Goal: Task Accomplishment & Management: Manage account settings

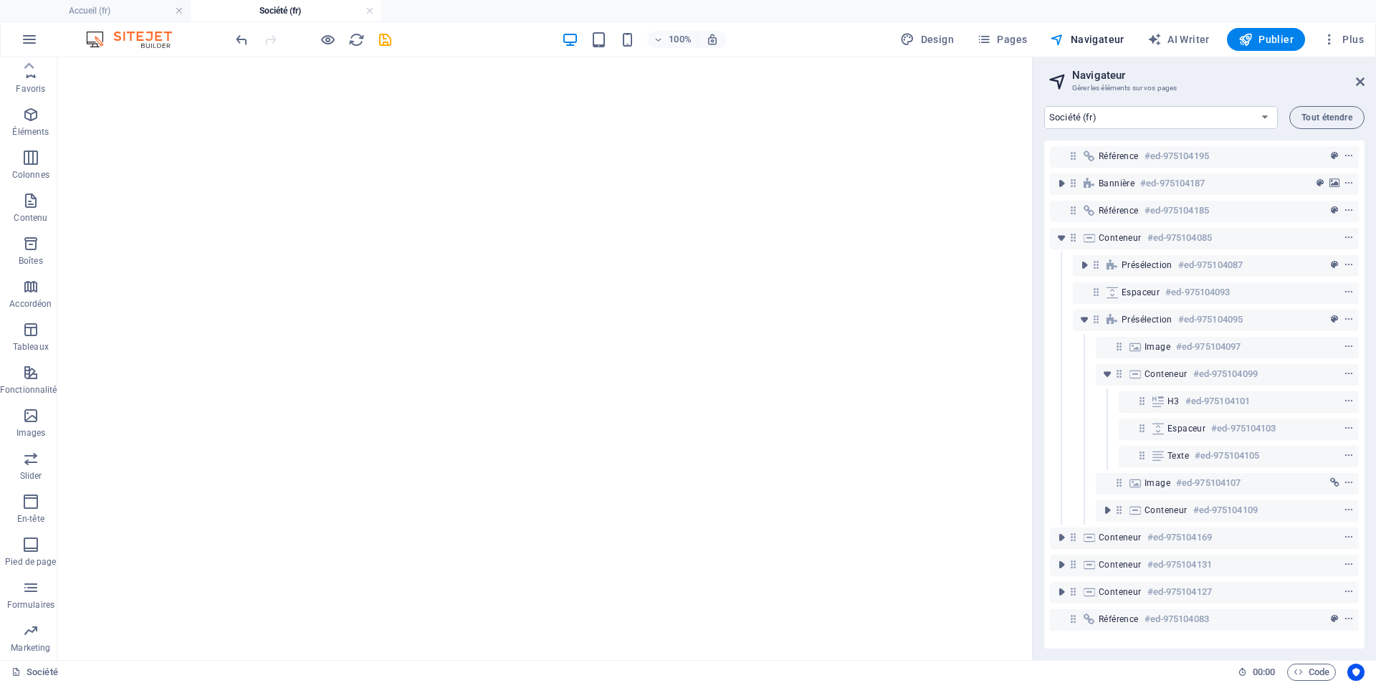
select select "17799967-fr"
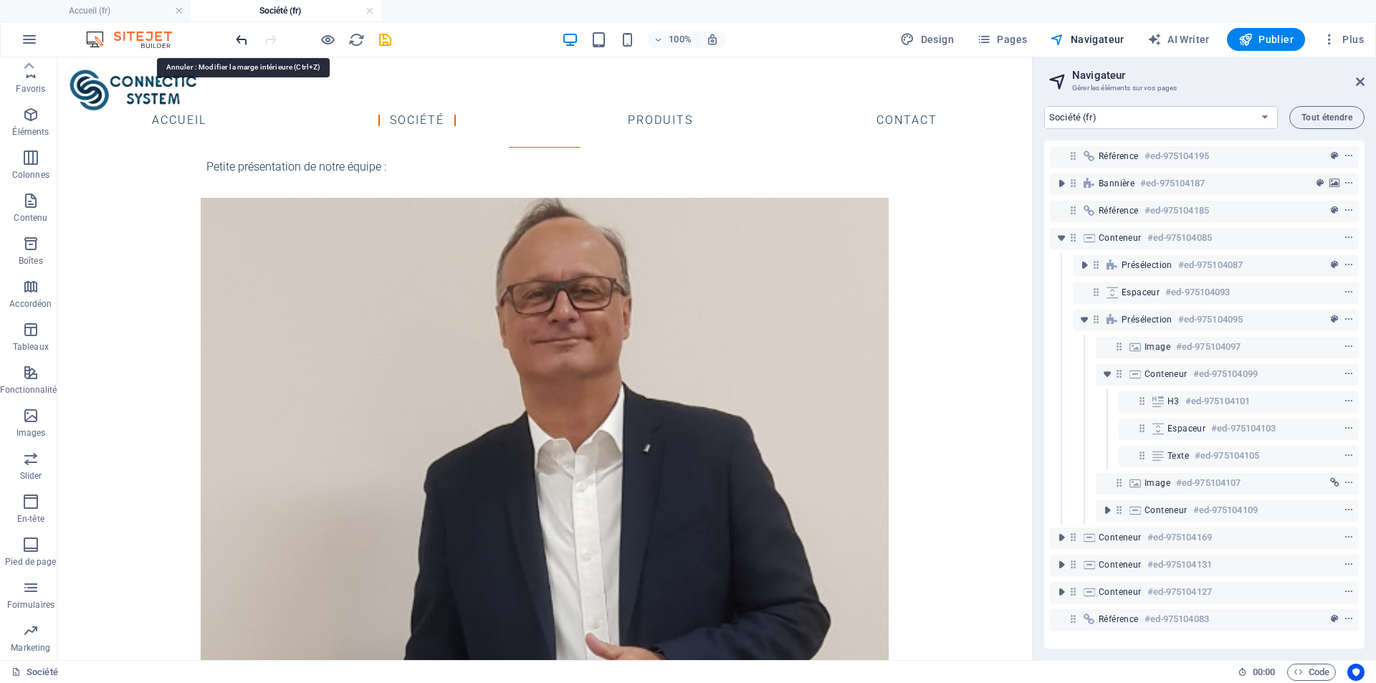
scroll to position [42, 0]
click at [240, 38] on icon "undo" at bounding box center [242, 40] width 16 height 16
click at [244, 42] on icon "undo" at bounding box center [242, 40] width 16 height 16
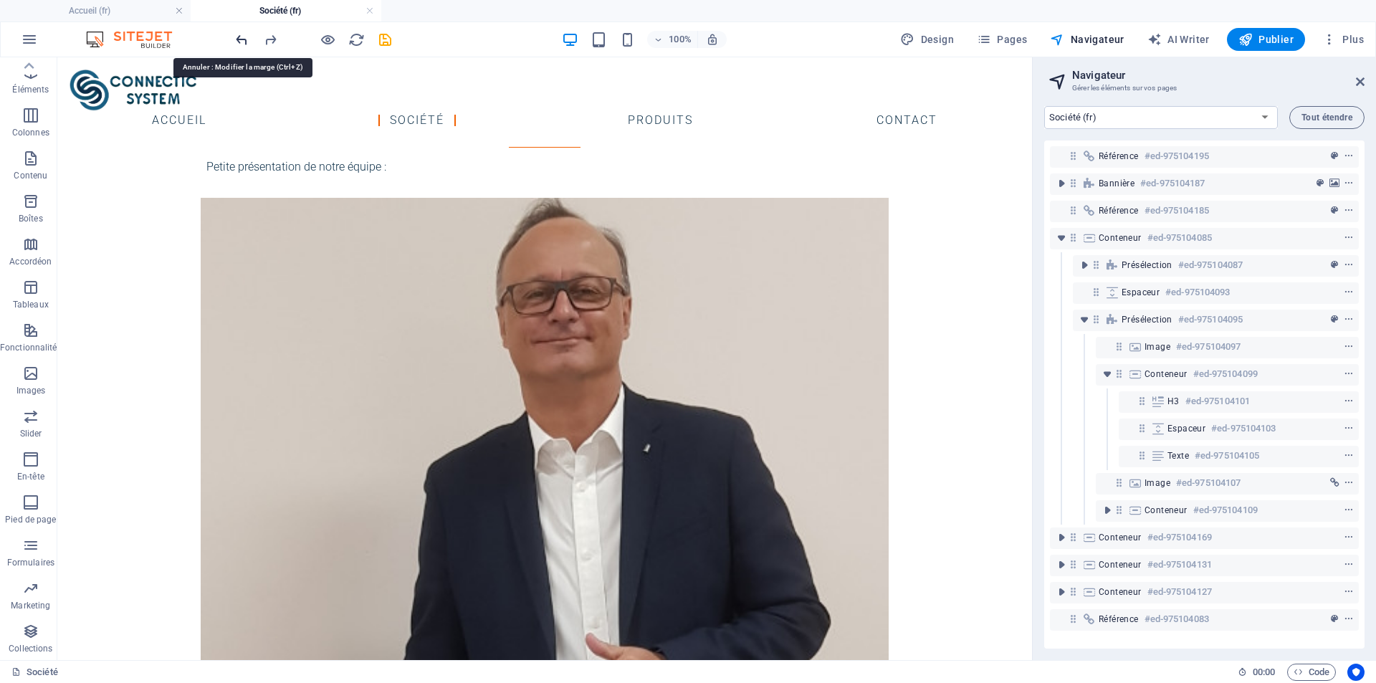
click at [242, 37] on icon "undo" at bounding box center [242, 40] width 16 height 16
click at [241, 37] on icon "undo" at bounding box center [242, 40] width 16 height 16
click at [239, 39] on icon "undo" at bounding box center [242, 40] width 16 height 16
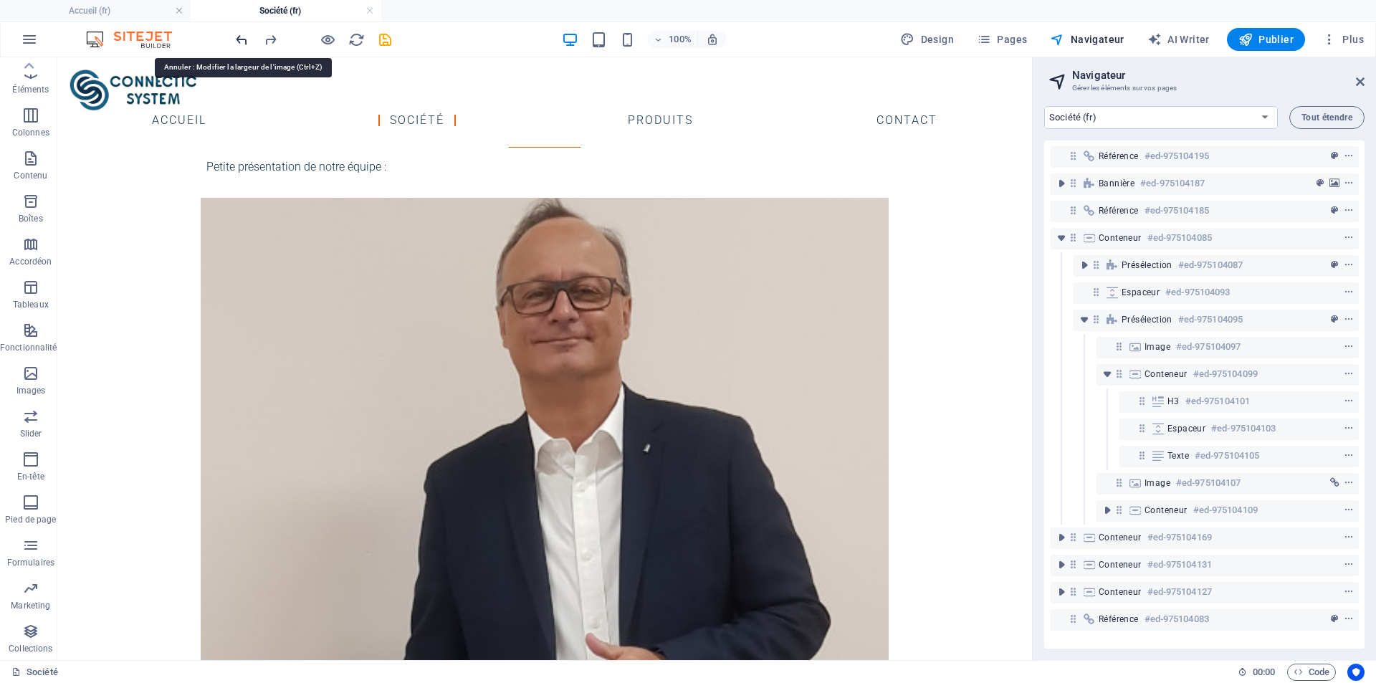
click at [239, 39] on icon "undo" at bounding box center [242, 40] width 16 height 16
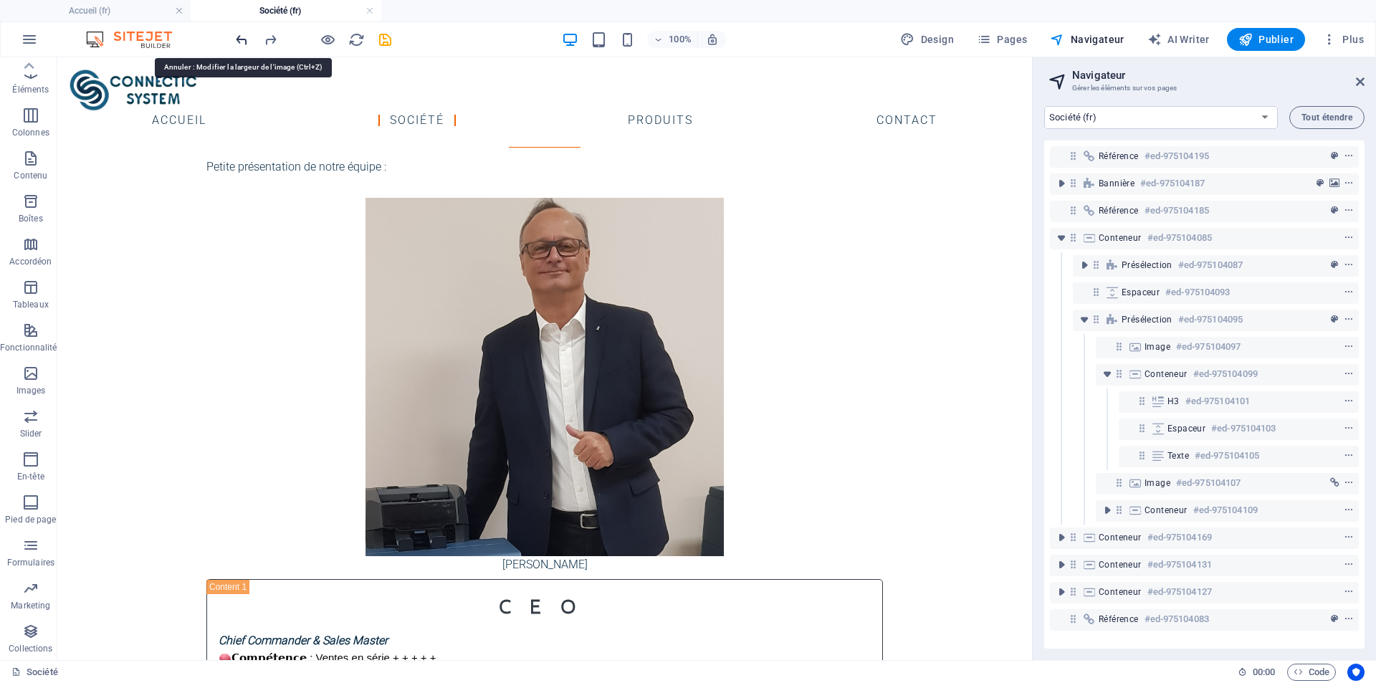
click at [239, 39] on icon "undo" at bounding box center [242, 40] width 16 height 16
click at [244, 39] on icon "undo" at bounding box center [242, 40] width 16 height 16
click at [236, 38] on icon "undo" at bounding box center [242, 40] width 16 height 16
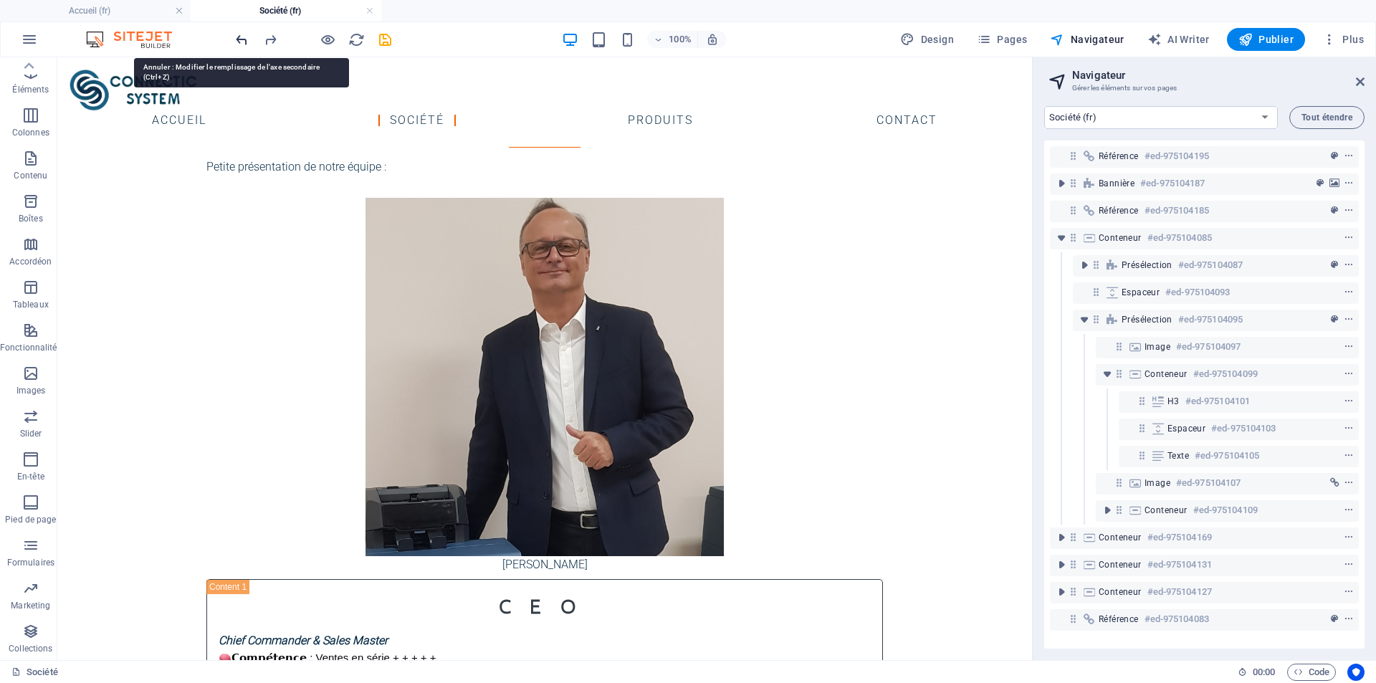
click at [244, 37] on icon "undo" at bounding box center [242, 40] width 16 height 16
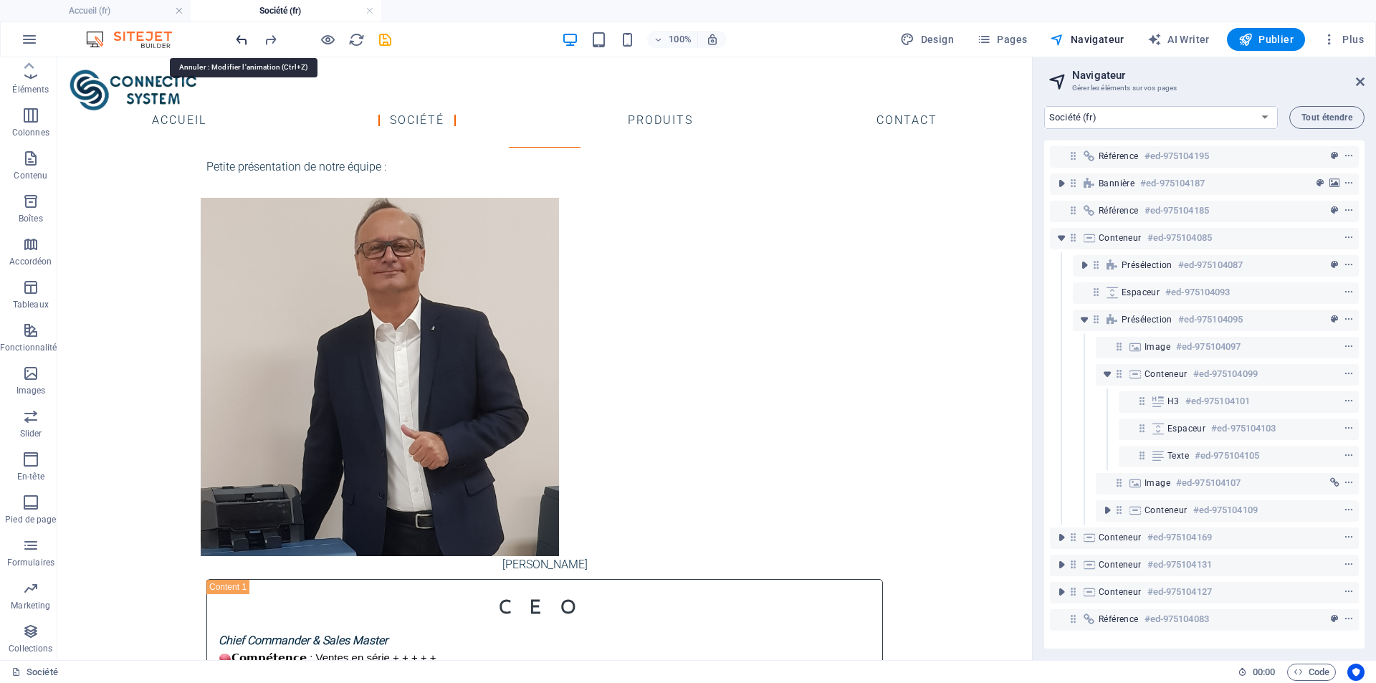
click at [244, 37] on icon "undo" at bounding box center [242, 40] width 16 height 16
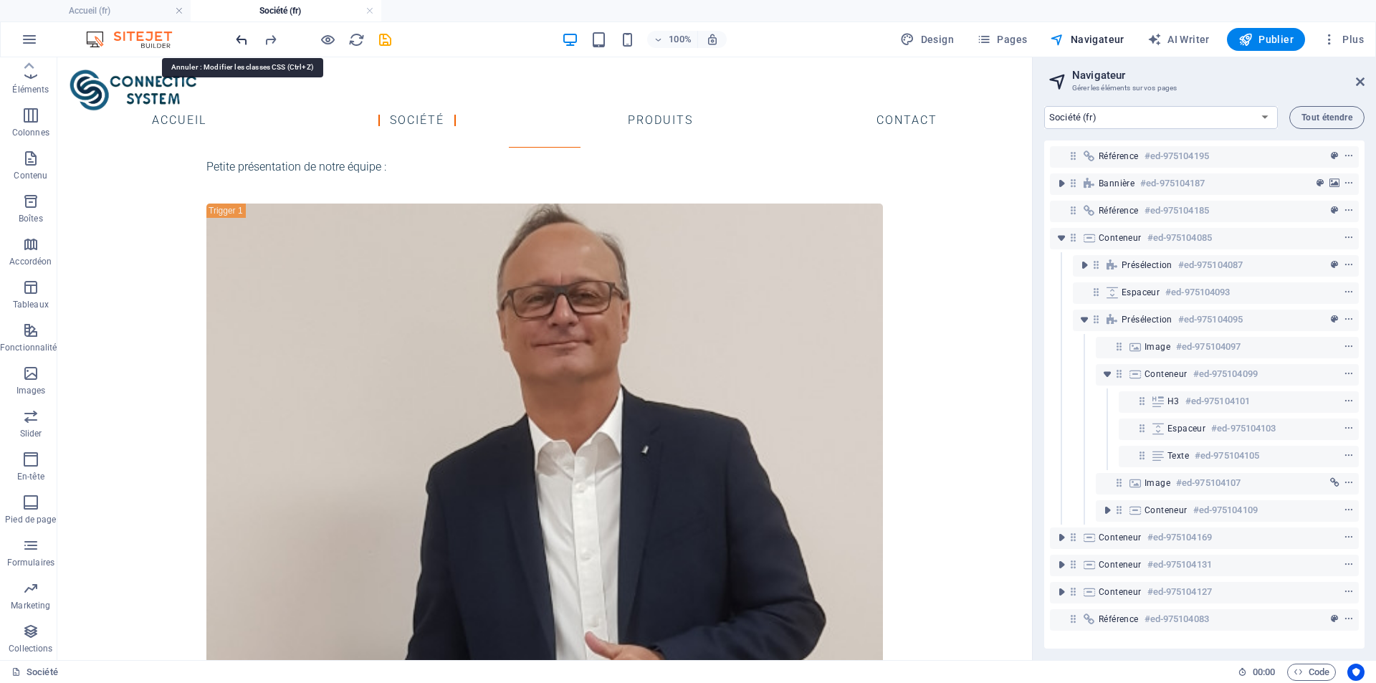
click at [244, 37] on icon "undo" at bounding box center [242, 40] width 16 height 16
click at [246, 36] on icon "undo" at bounding box center [242, 40] width 16 height 16
click at [245, 37] on icon "undo" at bounding box center [242, 40] width 16 height 16
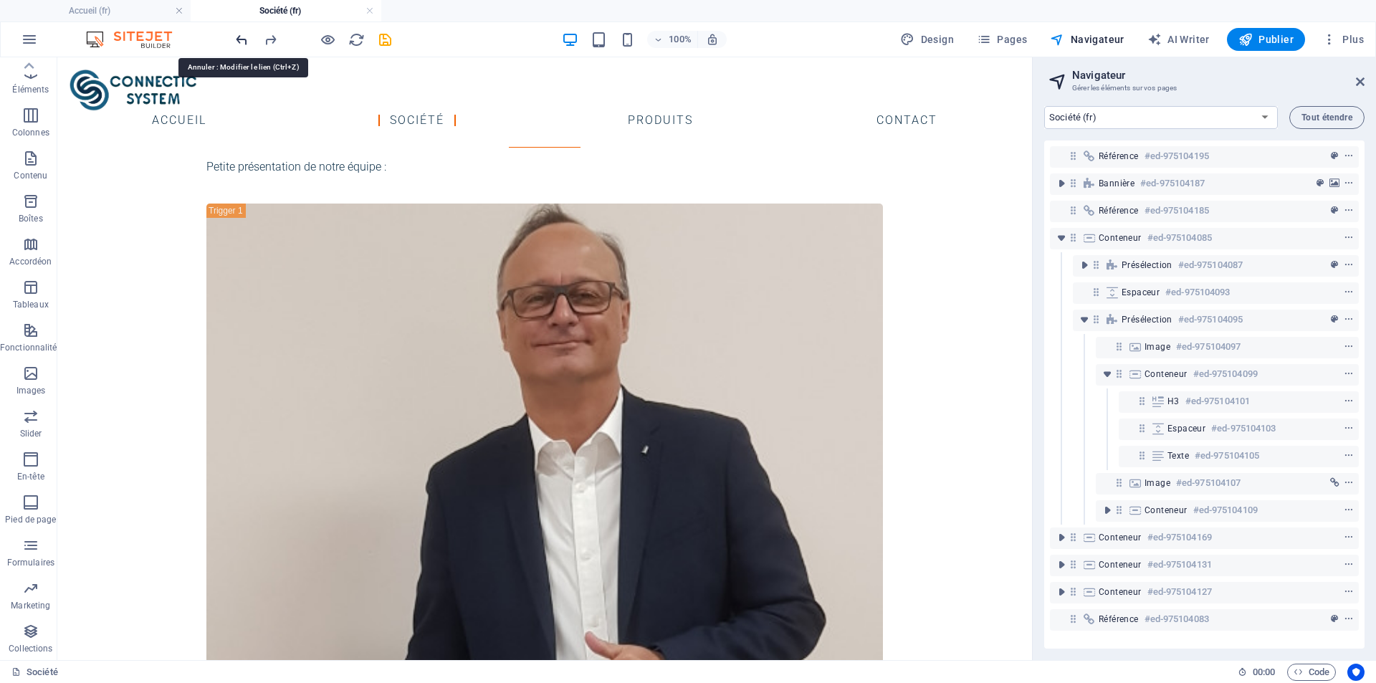
click at [245, 37] on icon "undo" at bounding box center [242, 40] width 16 height 16
click at [241, 39] on icon "undo" at bounding box center [242, 40] width 16 height 16
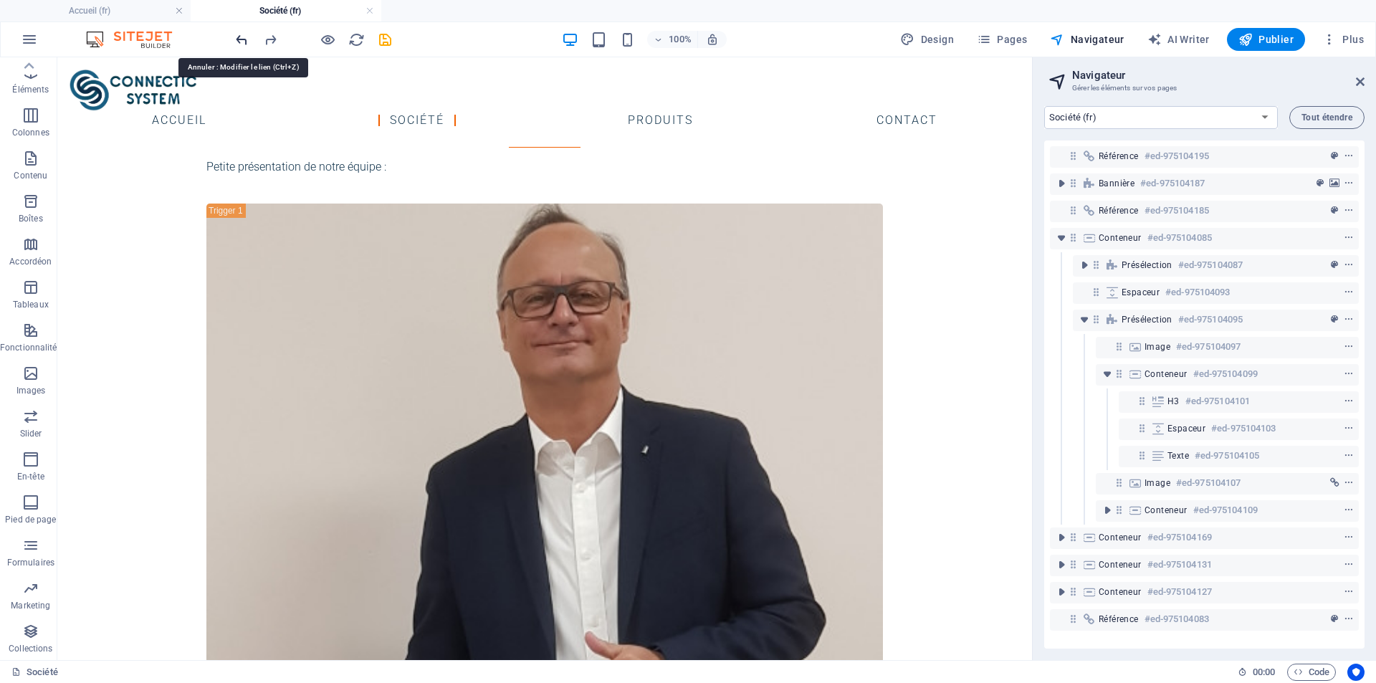
click at [241, 39] on icon "undo" at bounding box center [242, 40] width 16 height 16
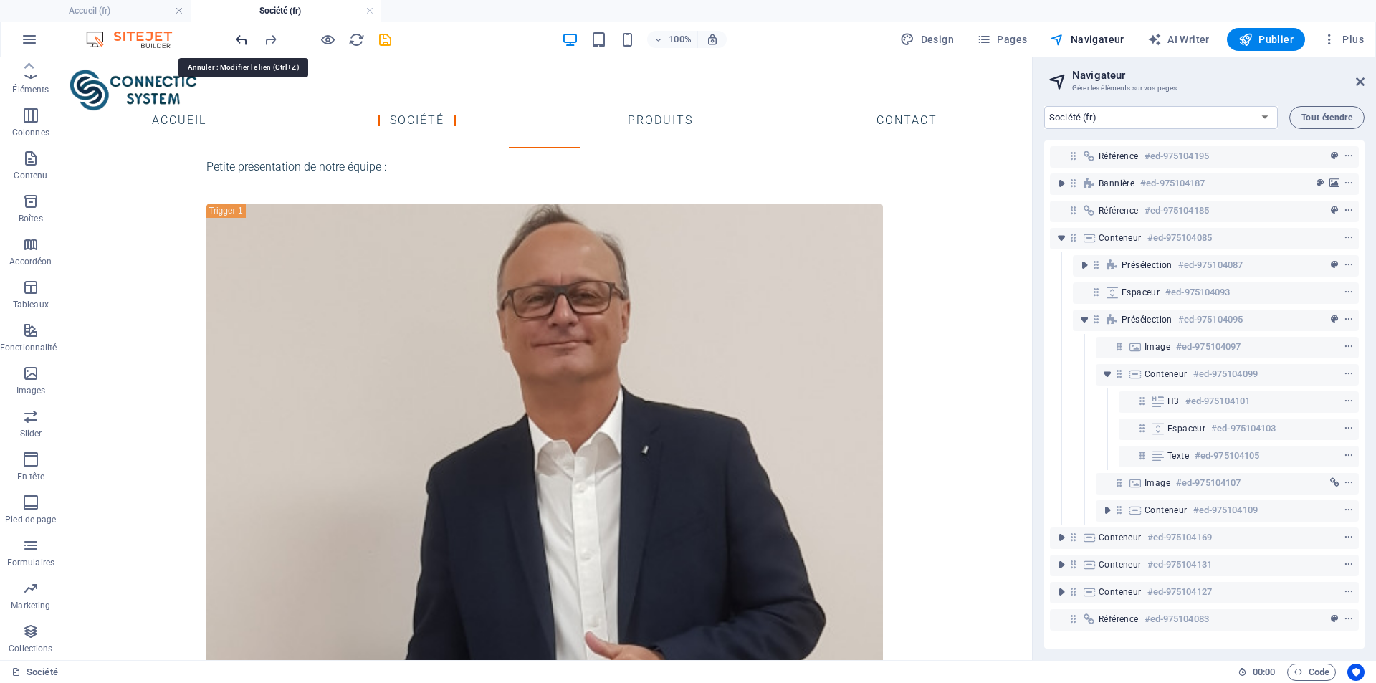
click at [241, 39] on icon "undo" at bounding box center [242, 40] width 16 height 16
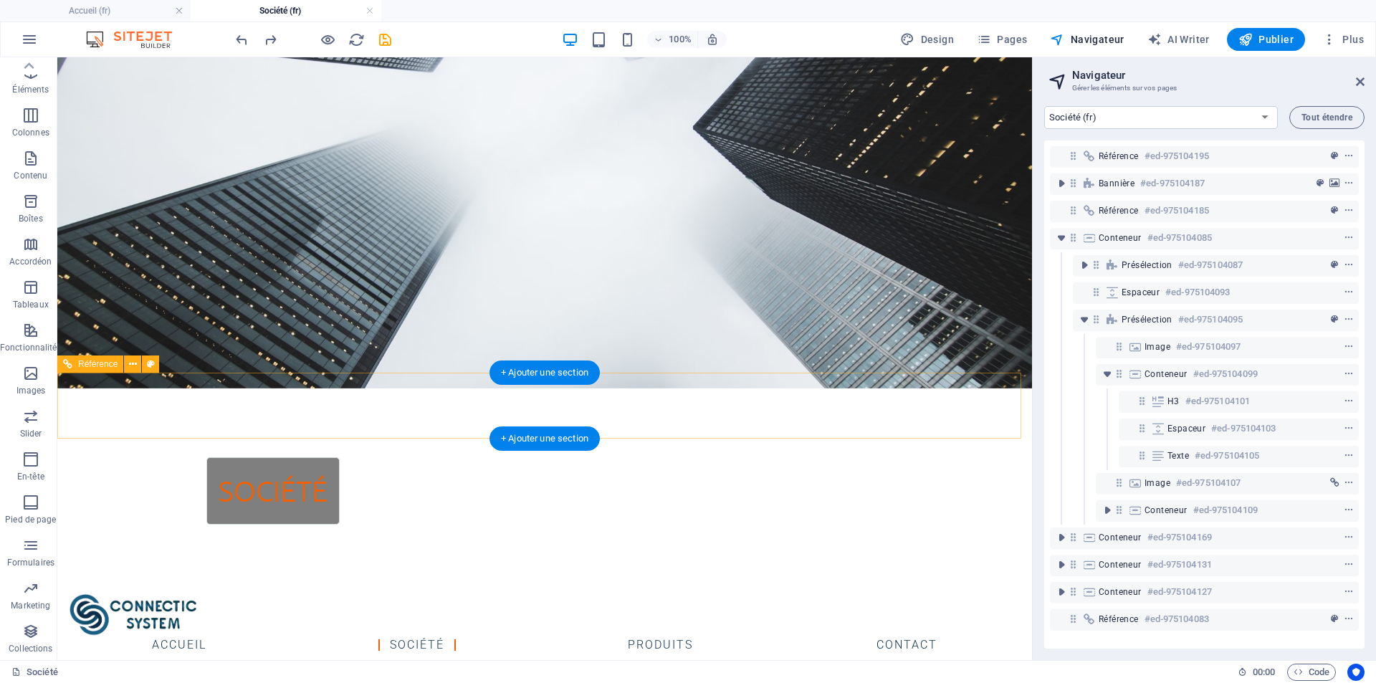
scroll to position [0, 0]
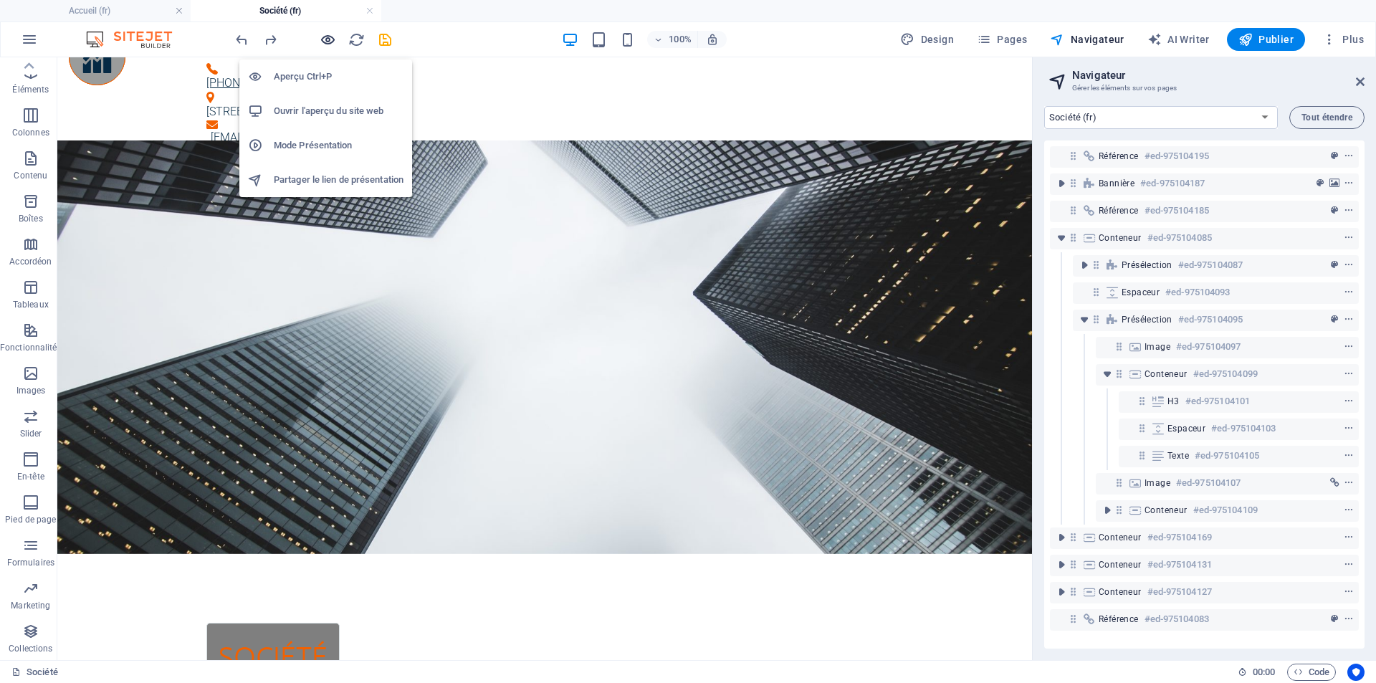
click at [328, 39] on icon "button" at bounding box center [328, 40] width 16 height 16
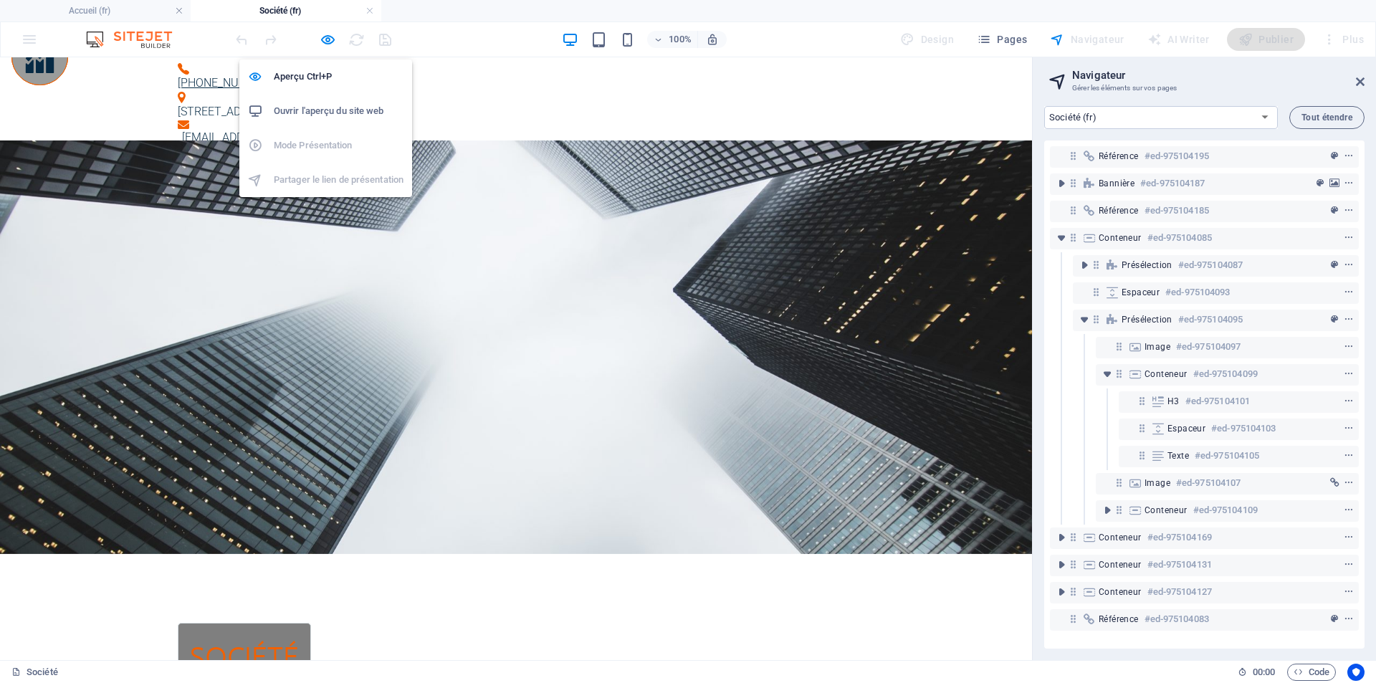
click at [316, 106] on h6 "Ouvrir l'aperçu du site web" at bounding box center [339, 110] width 130 height 17
click at [325, 39] on icon "button" at bounding box center [328, 40] width 16 height 16
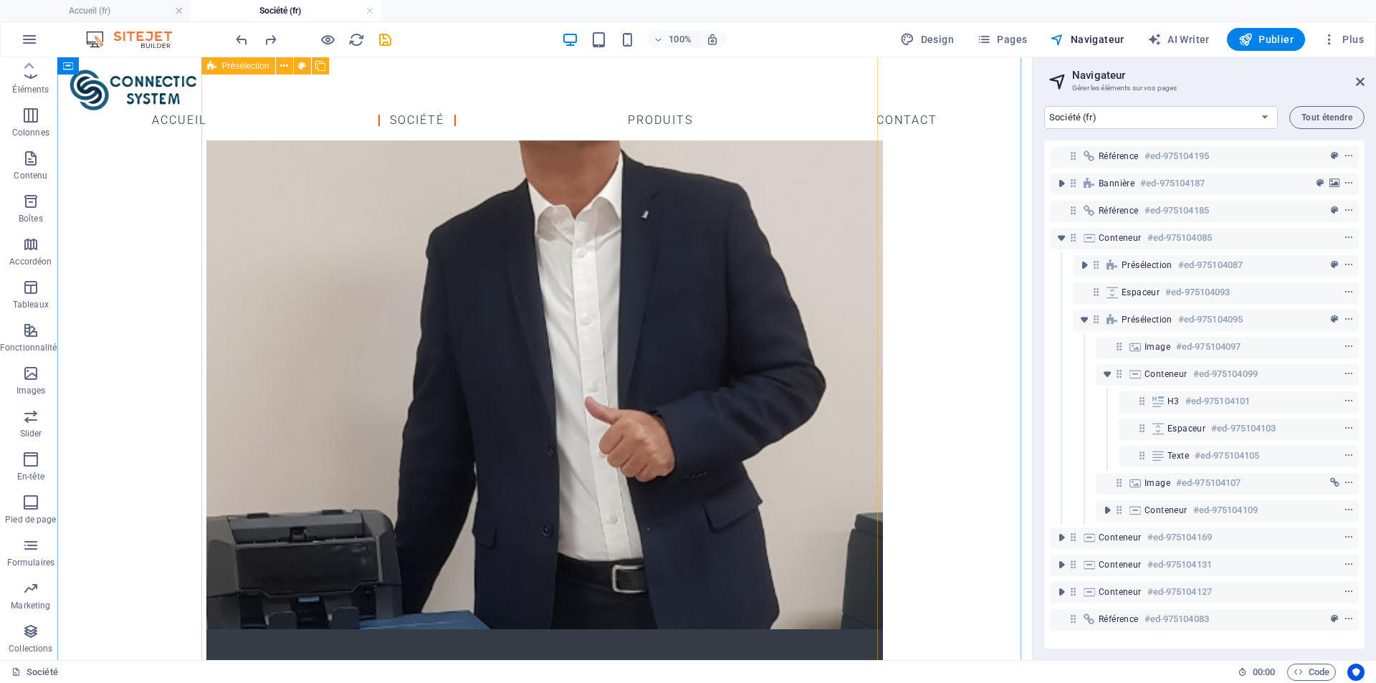
scroll to position [573, 0]
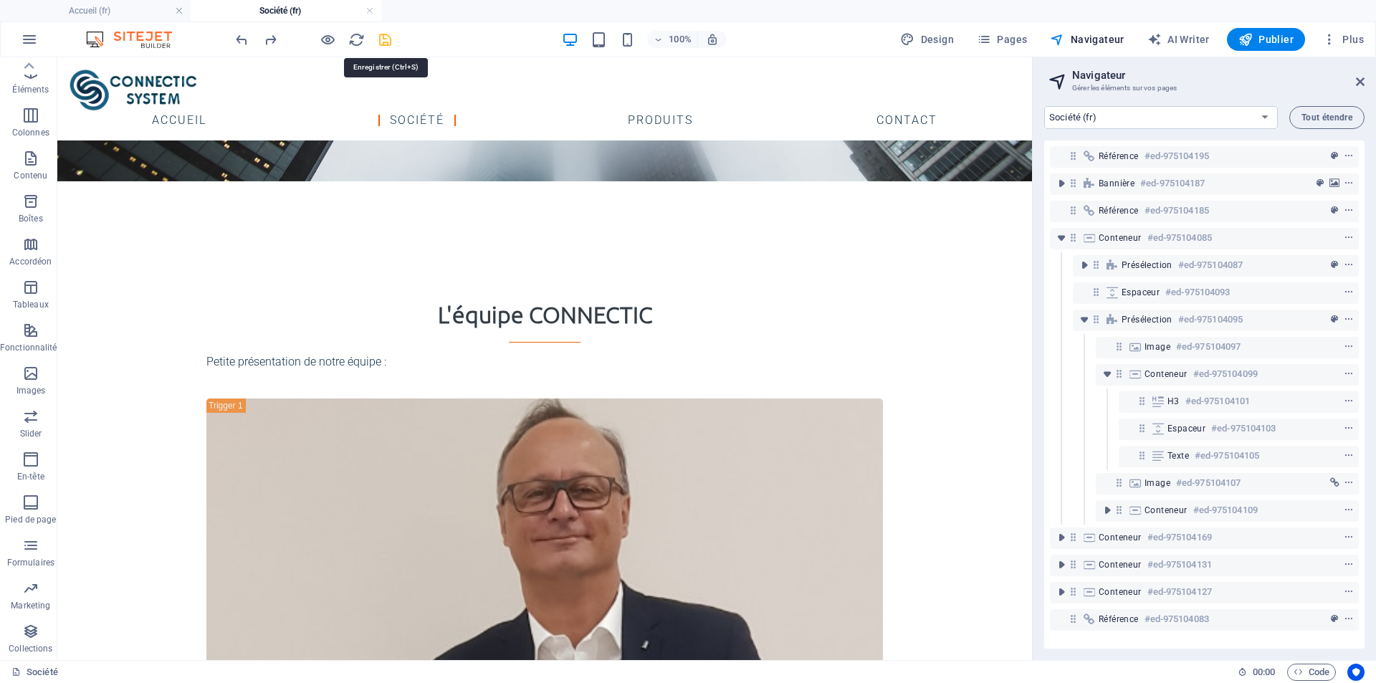
click at [383, 34] on icon "save" at bounding box center [385, 40] width 16 height 16
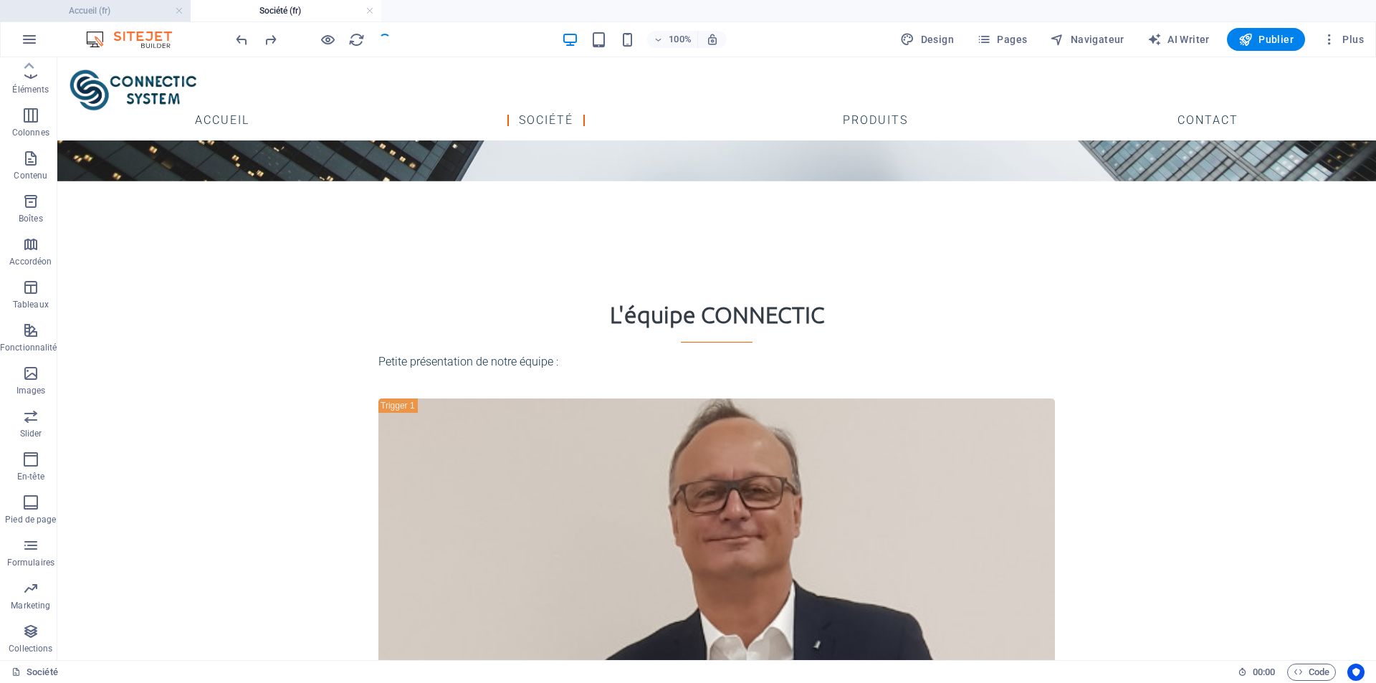
click at [99, 11] on h4 "Accueil (fr)" at bounding box center [95, 11] width 191 height 16
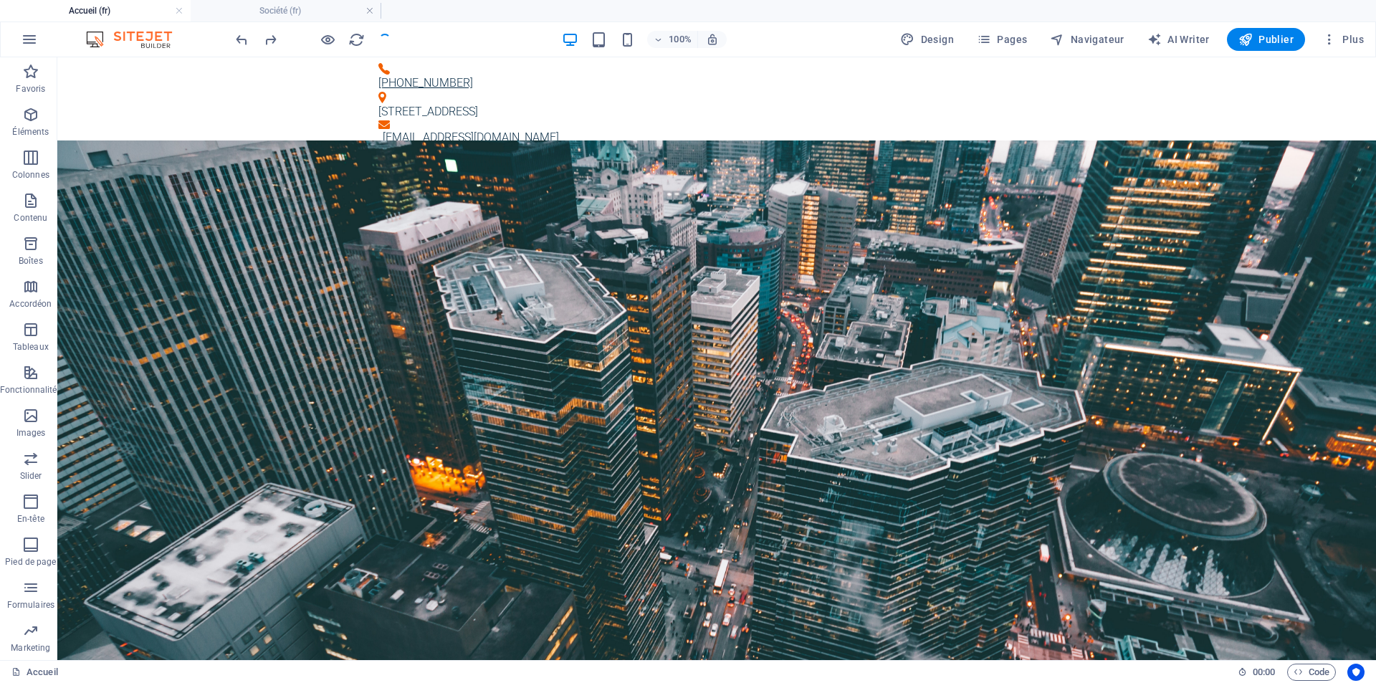
scroll to position [0, 0]
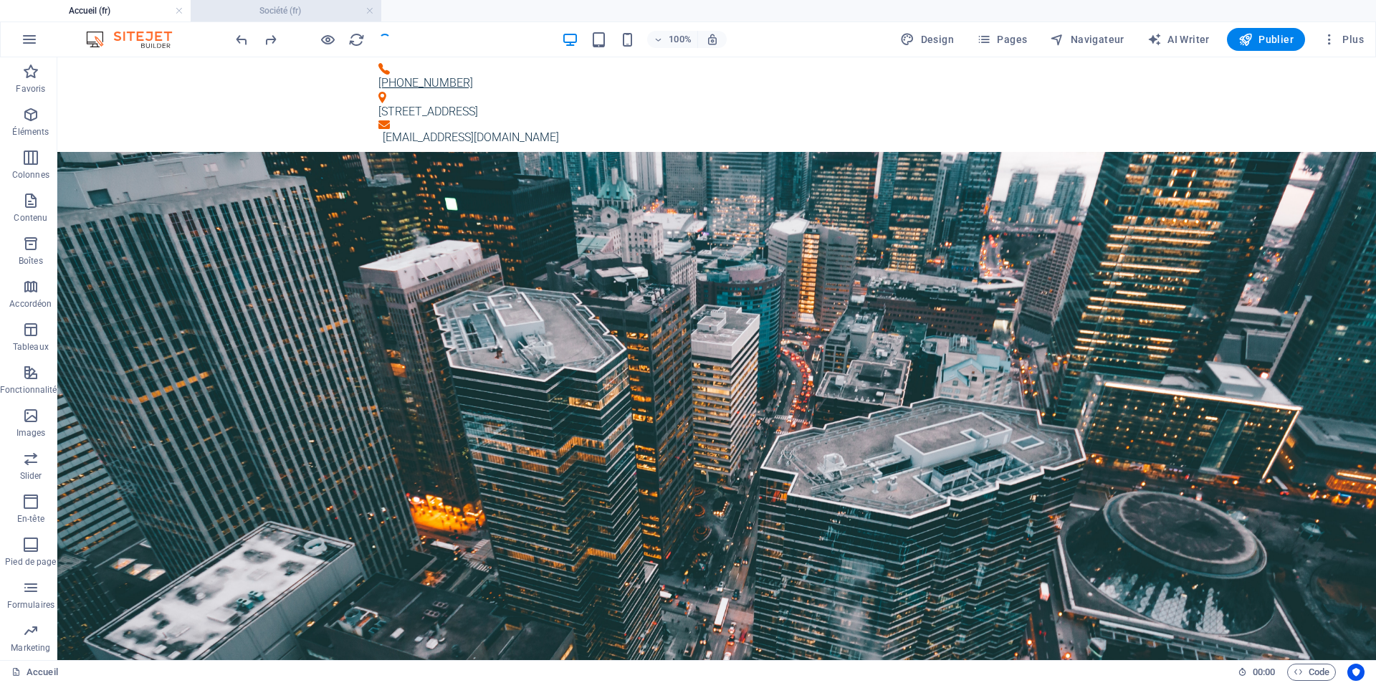
click at [247, 10] on h4 "Société (fr)" at bounding box center [286, 11] width 191 height 16
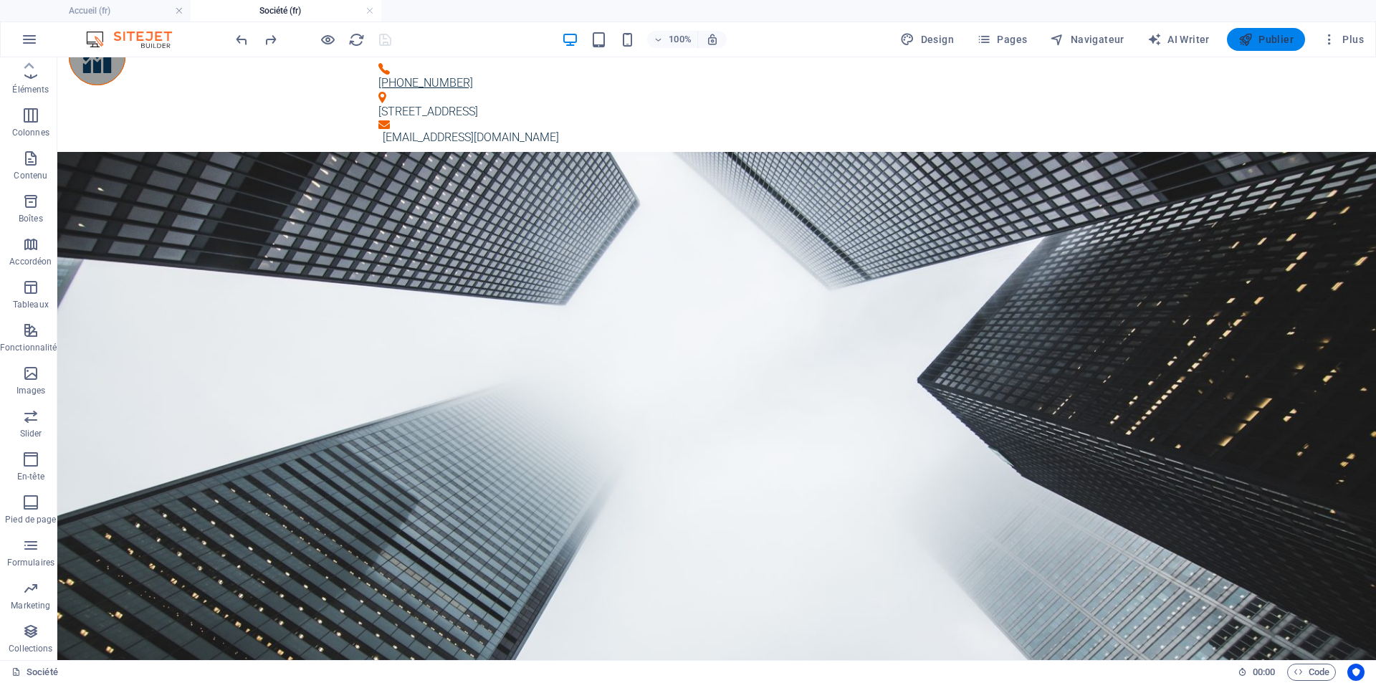
scroll to position [573, 0]
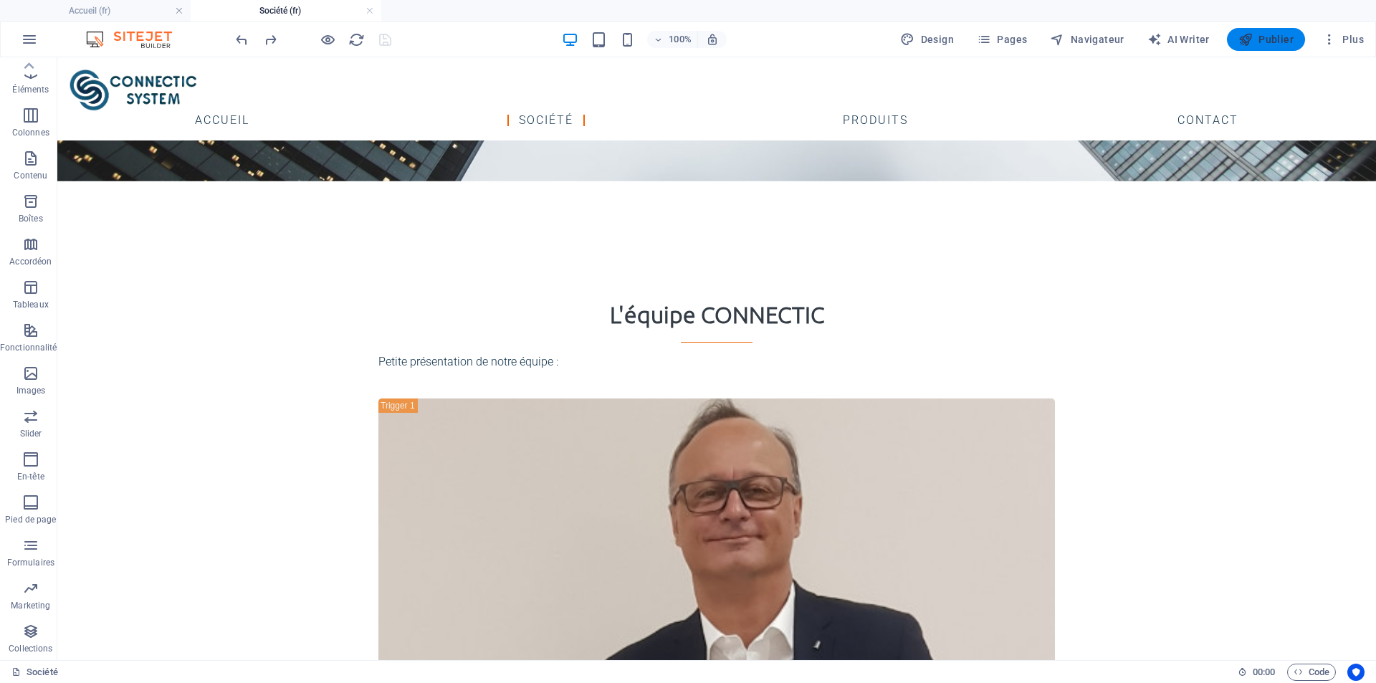
click at [1268, 39] on span "Publier" at bounding box center [1265, 39] width 55 height 14
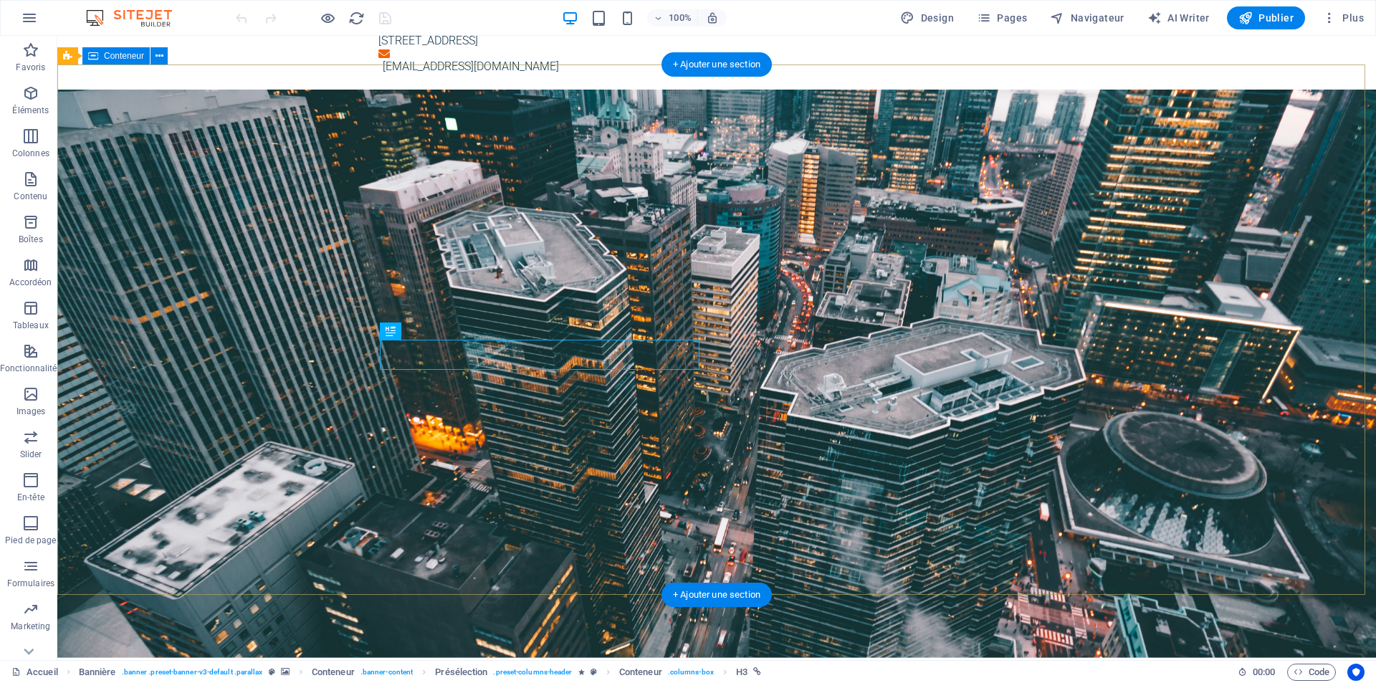
scroll to position [72, 0]
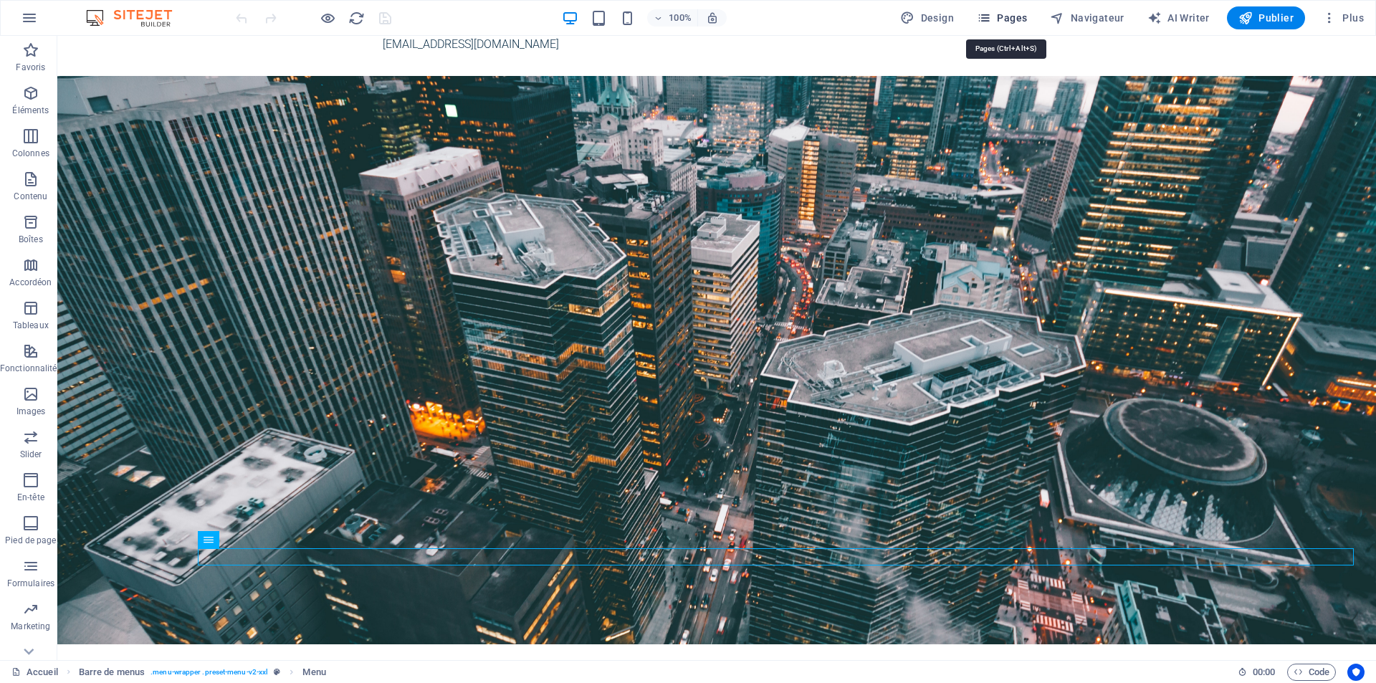
click at [985, 16] on icon "button" at bounding box center [984, 18] width 14 height 14
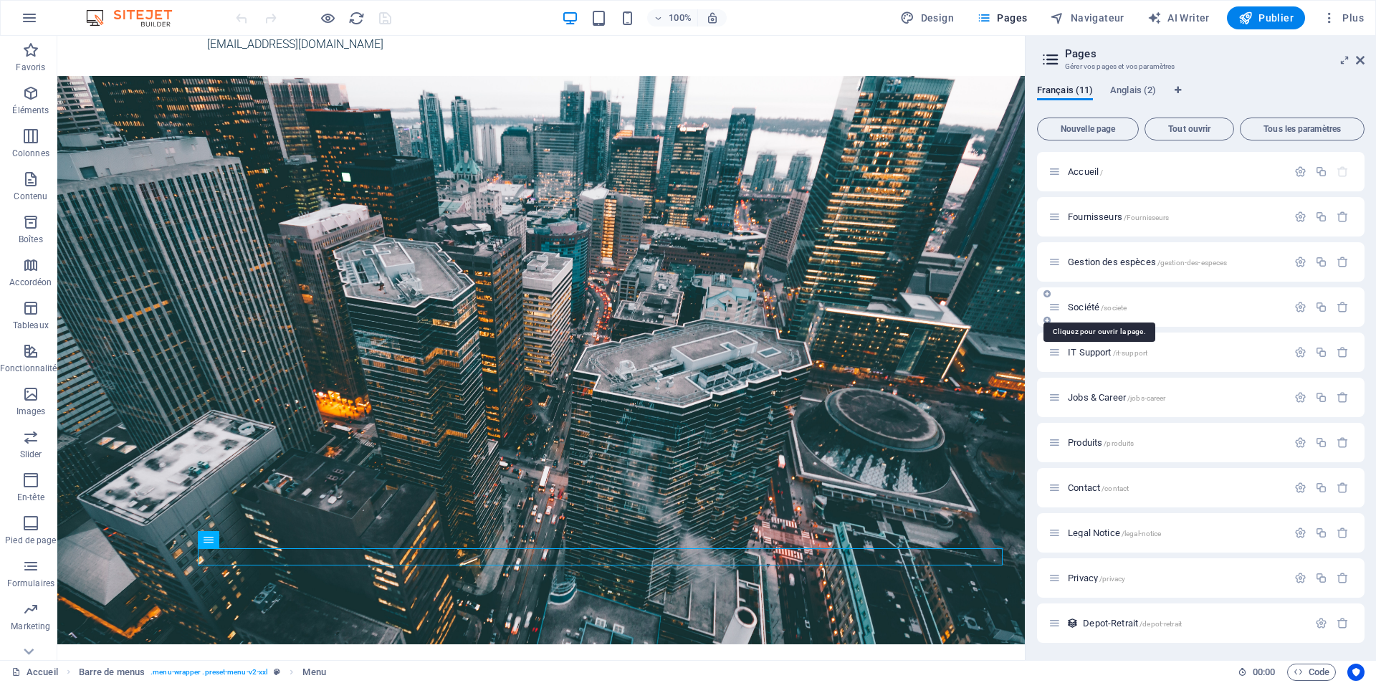
click at [1082, 305] on span "Société /societe" at bounding box center [1097, 307] width 59 height 11
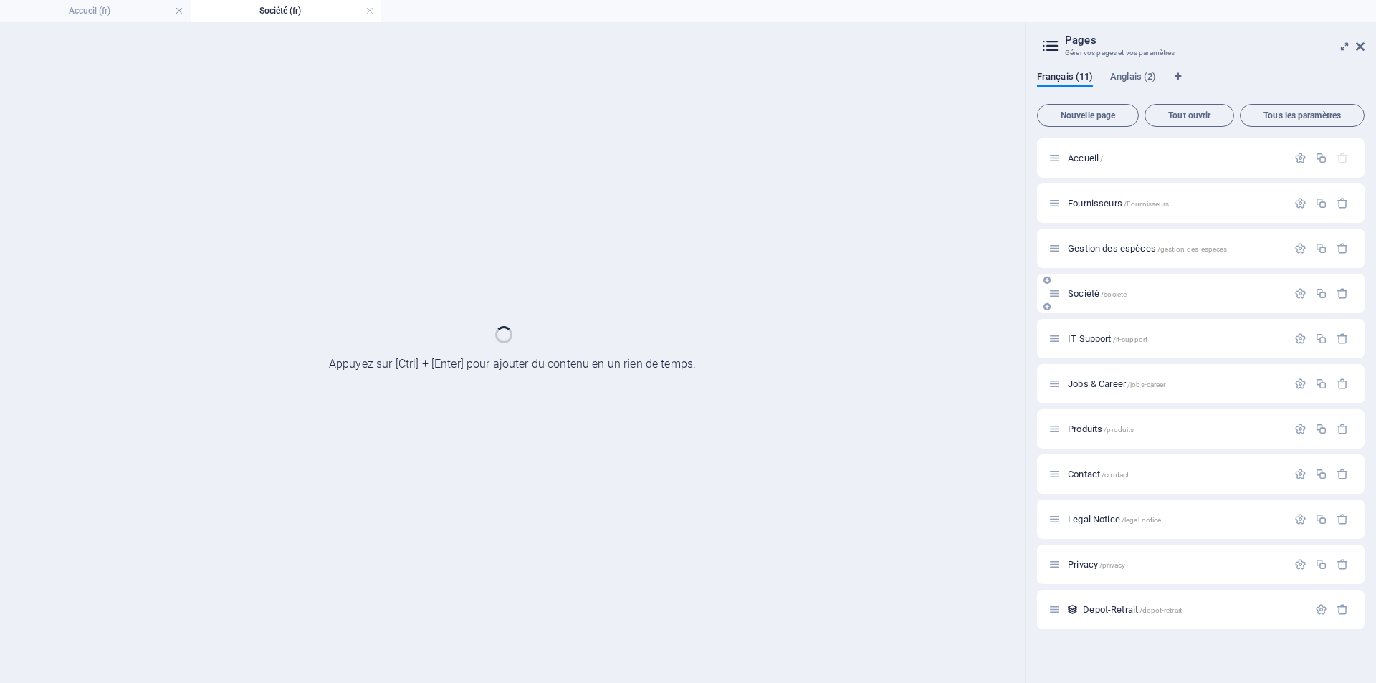
scroll to position [0, 0]
click at [1082, 305] on div "Société /societe" at bounding box center [1200, 293] width 327 height 39
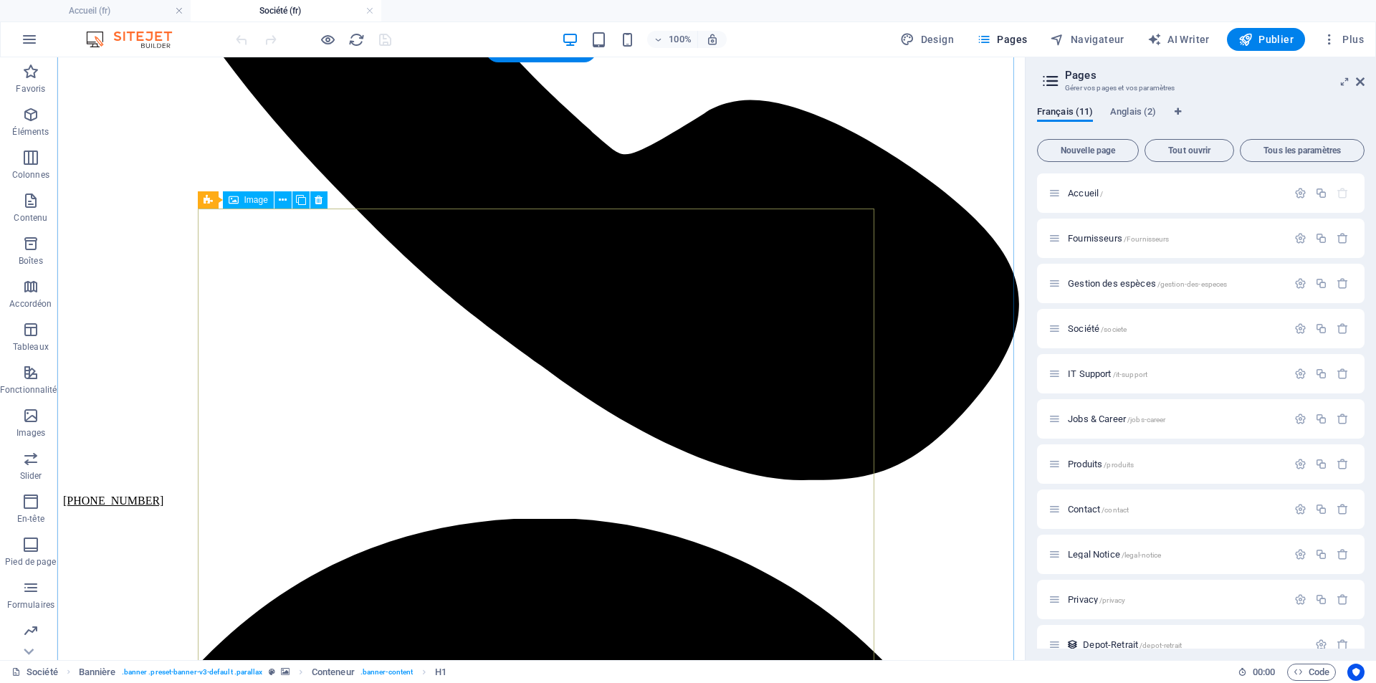
scroll to position [717, 0]
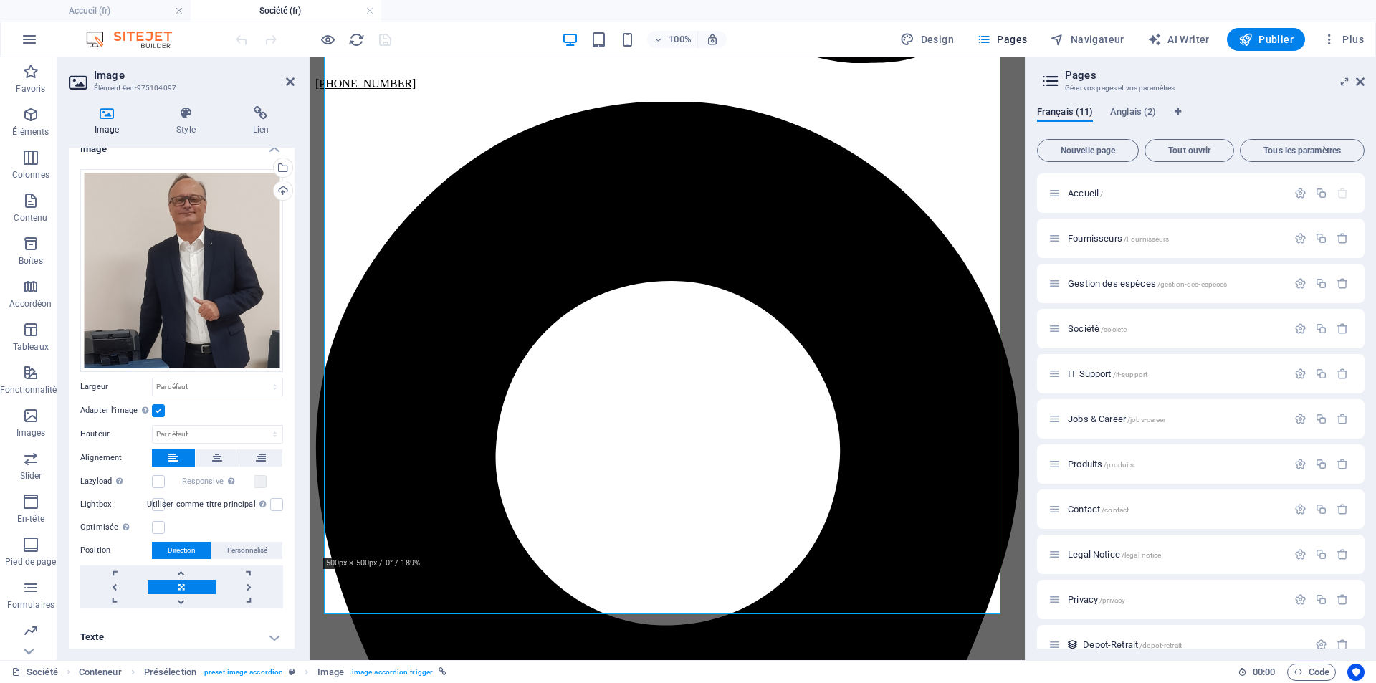
scroll to position [19, 0]
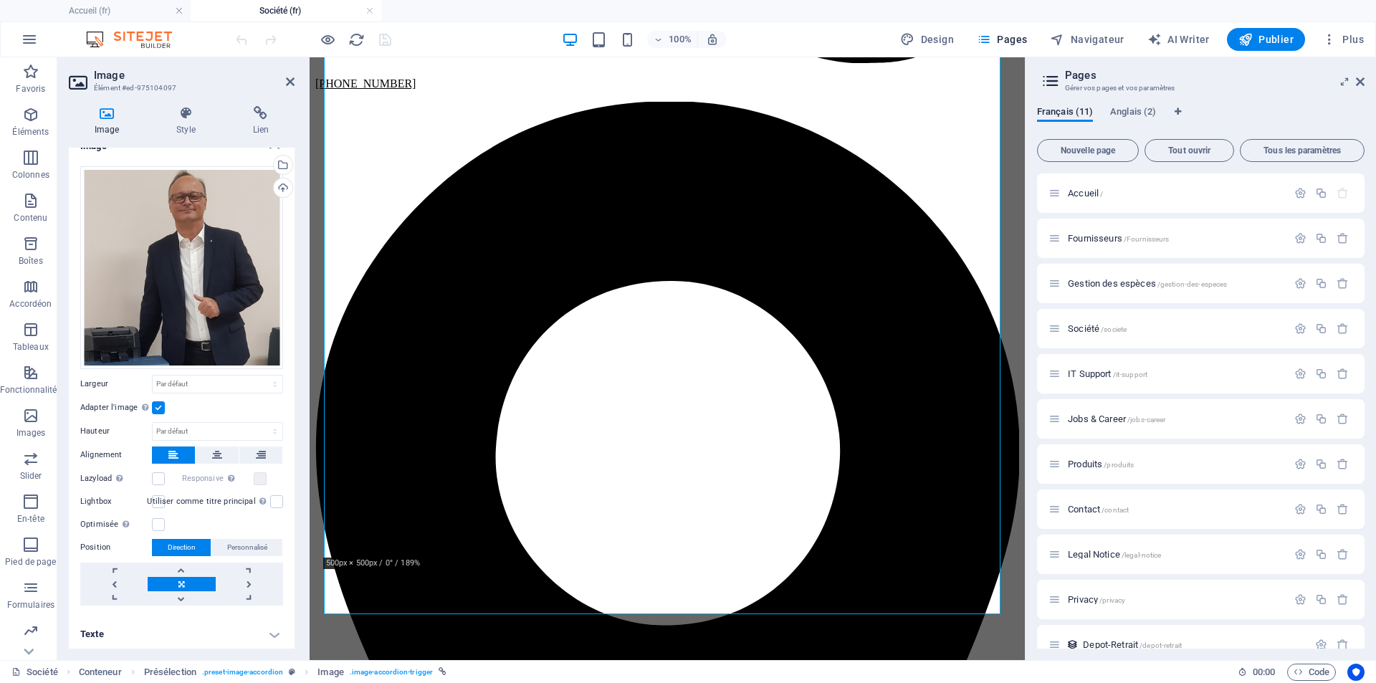
click at [279, 633] on h4 "Texte" at bounding box center [182, 634] width 226 height 34
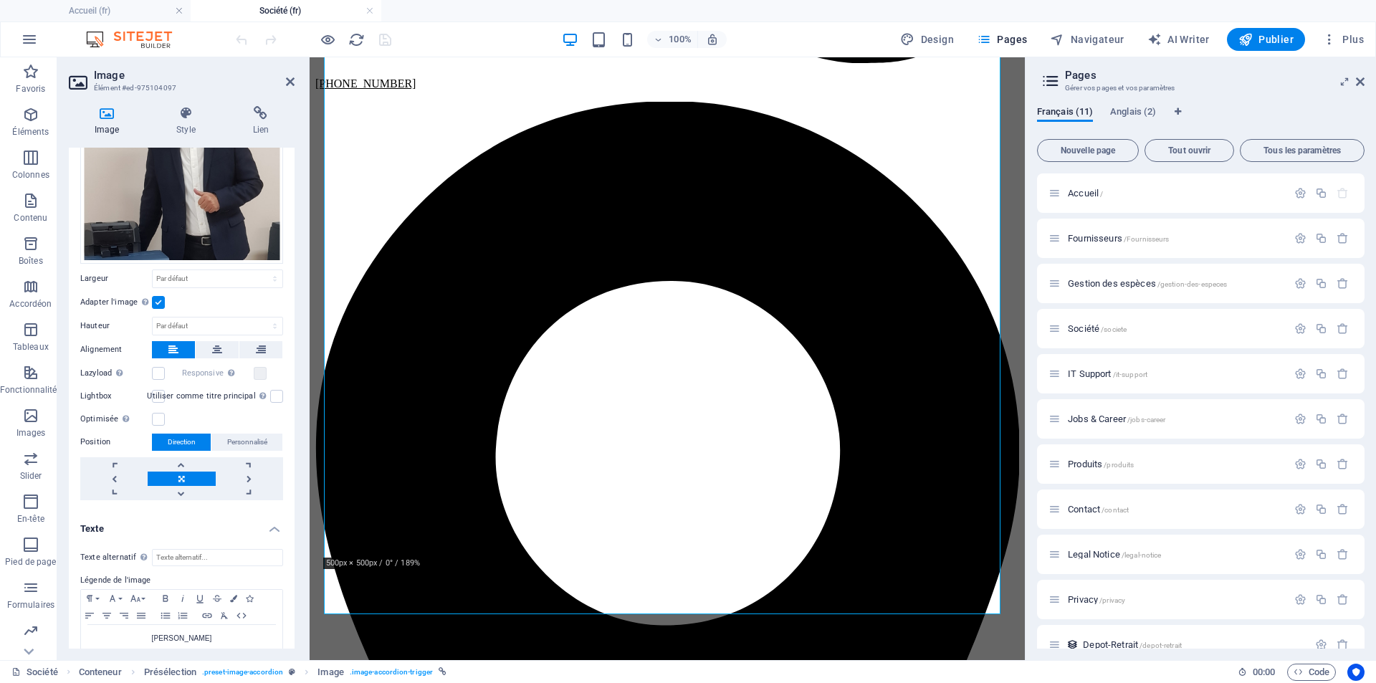
scroll to position [153, 0]
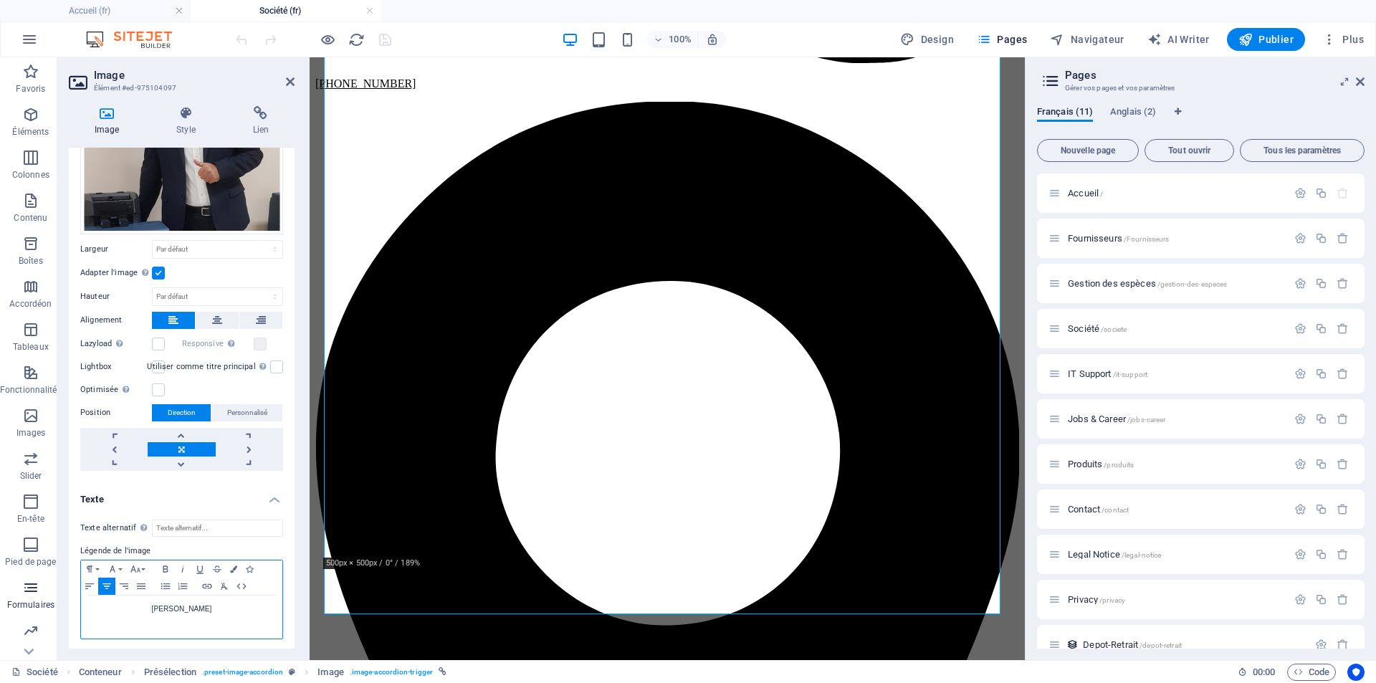
drag, startPoint x: 225, startPoint y: 607, endPoint x: 0, endPoint y: 591, distance: 225.5
click at [0, 591] on section "Favoris Éléments Colonnes Contenu Boîtes Accordéon Tableaux Fonctionnalités Ima…" at bounding box center [512, 358] width 1025 height 603
click at [195, 617] on div "[PERSON_NAME]" at bounding box center [181, 616] width 201 height 43
drag, startPoint x: 238, startPoint y: 605, endPoint x: 0, endPoint y: 578, distance: 239.4
click at [0, 578] on section "Favoris Éléments Colonnes Contenu Boîtes Accordéon Tableaux Fonctionnalités Ima…" at bounding box center [512, 358] width 1025 height 603
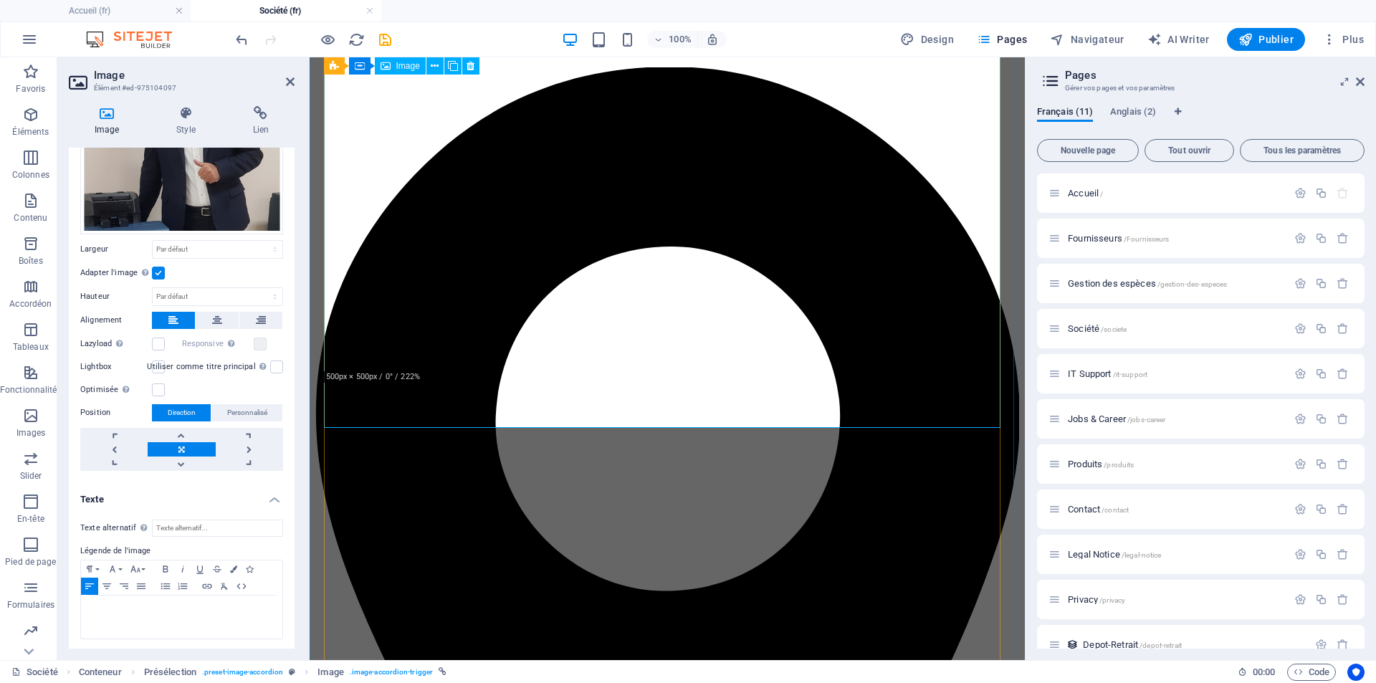
scroll to position [742, 0]
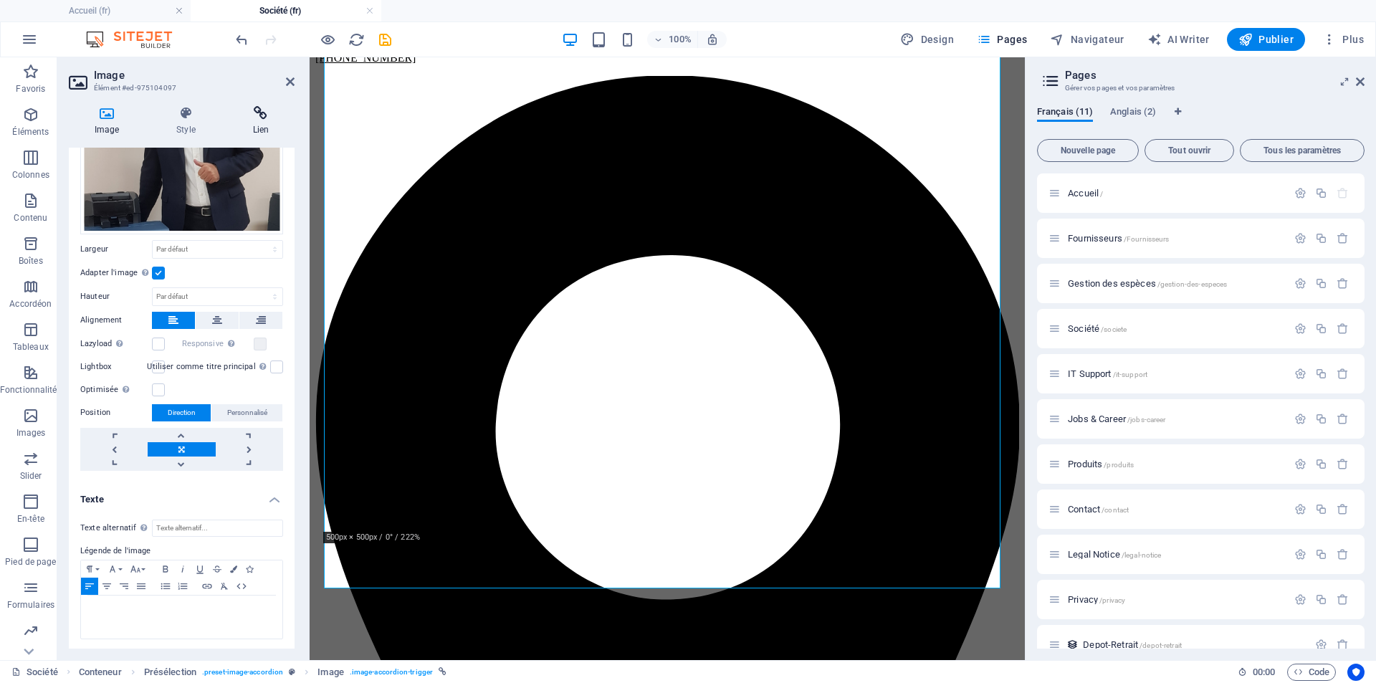
click at [266, 120] on icon at bounding box center [260, 113] width 67 height 14
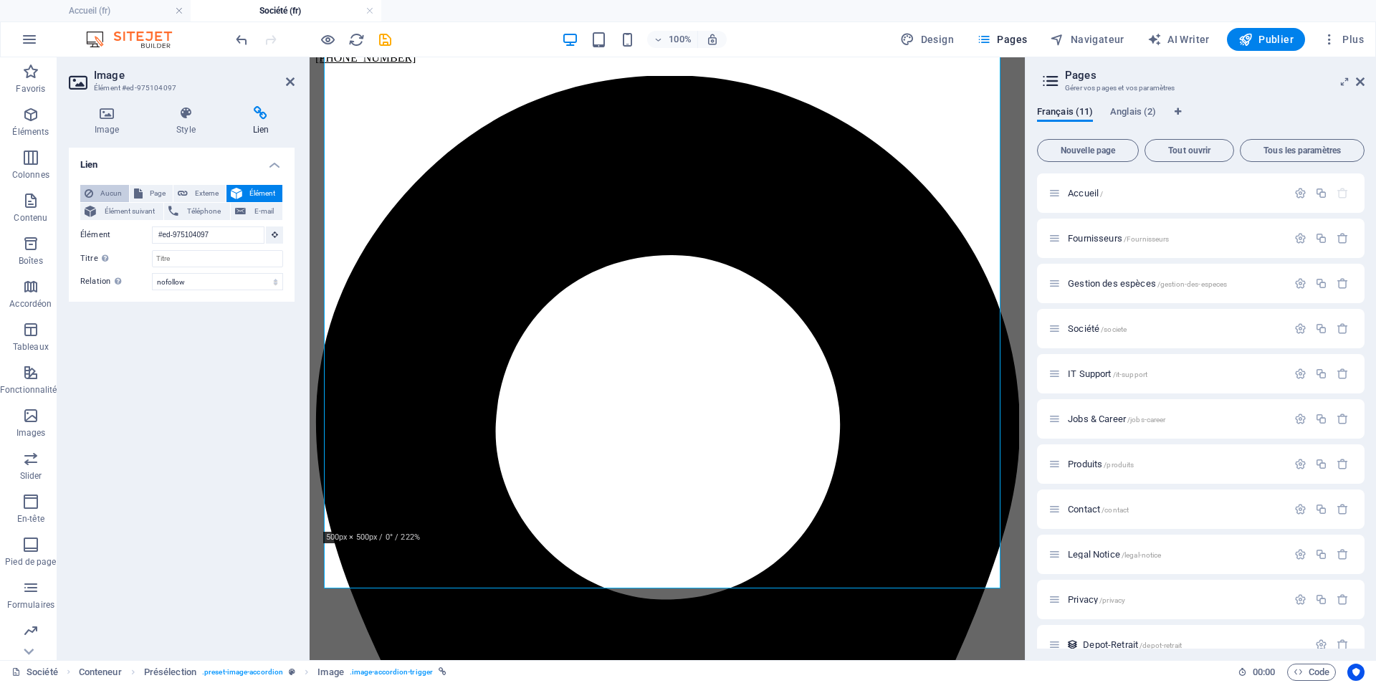
click at [95, 196] on button "Aucun" at bounding box center [104, 193] width 49 height 17
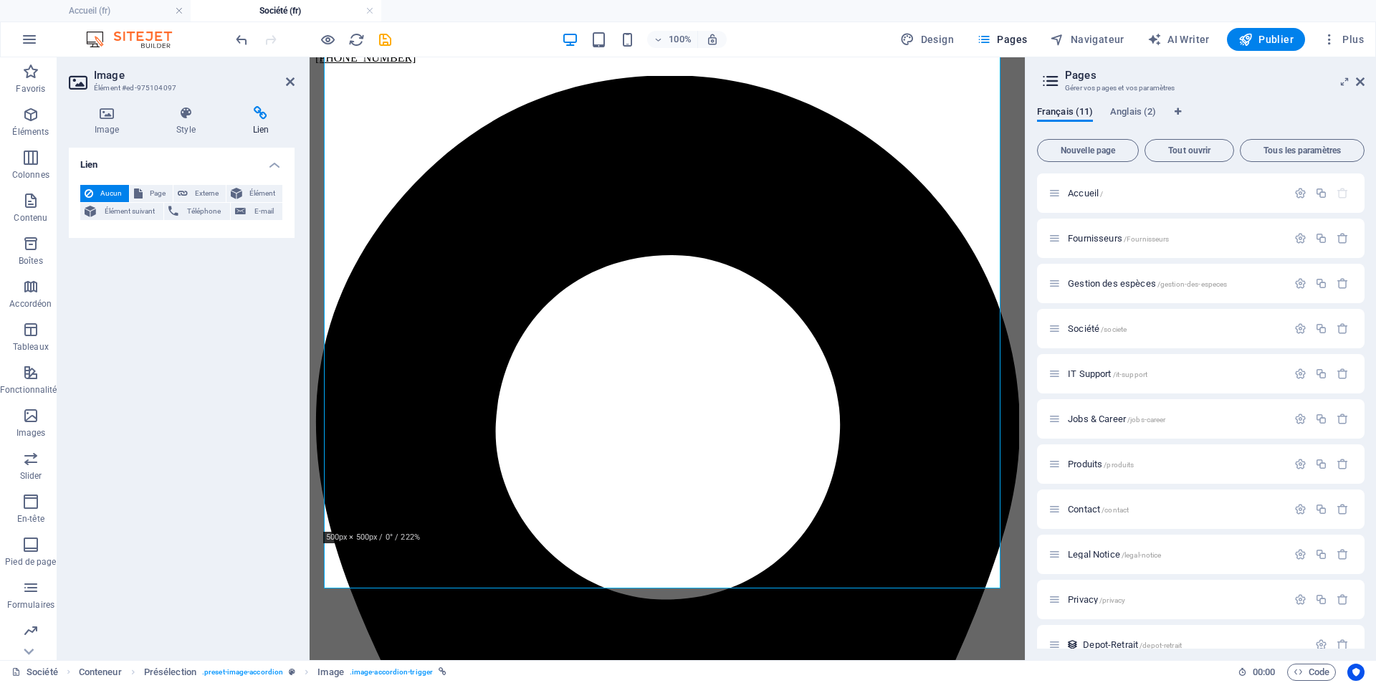
click at [147, 403] on div "Lien Aucun Page Externe Élément Élément suivant Téléphone E-mail Page Accueil F…" at bounding box center [182, 398] width 226 height 501
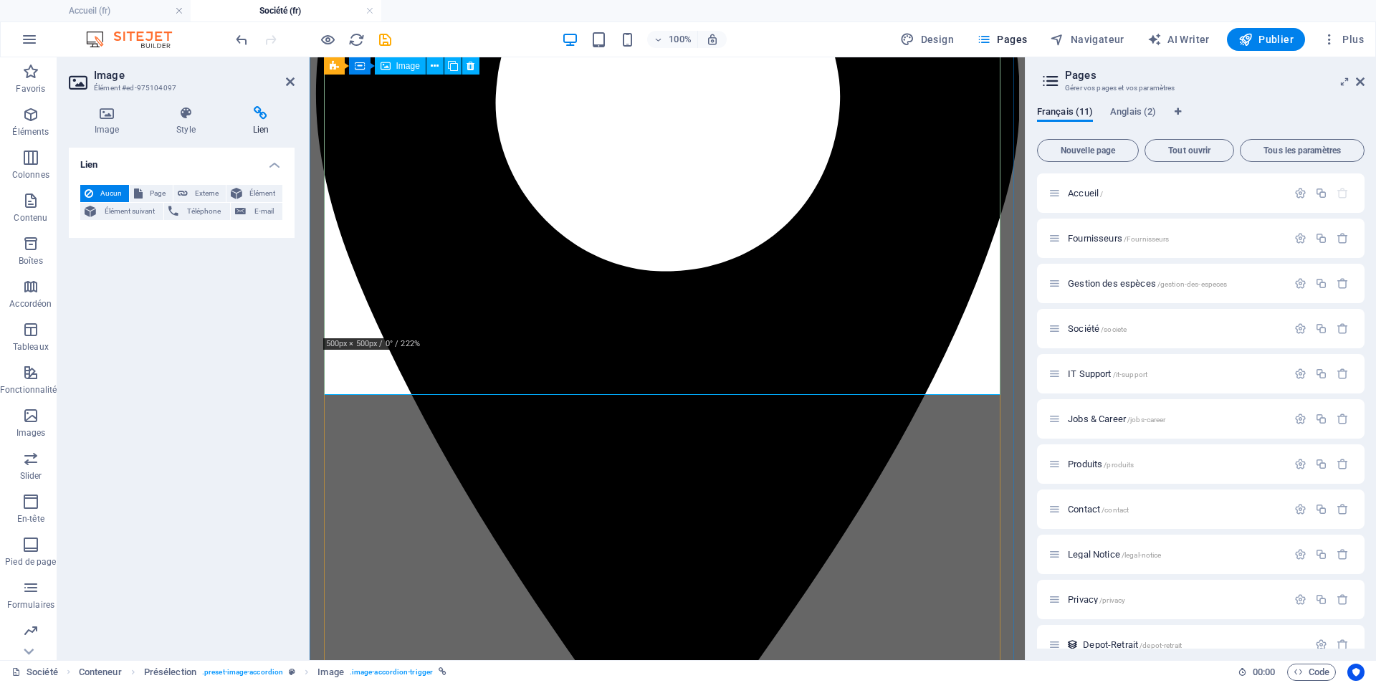
scroll to position [1101, 0]
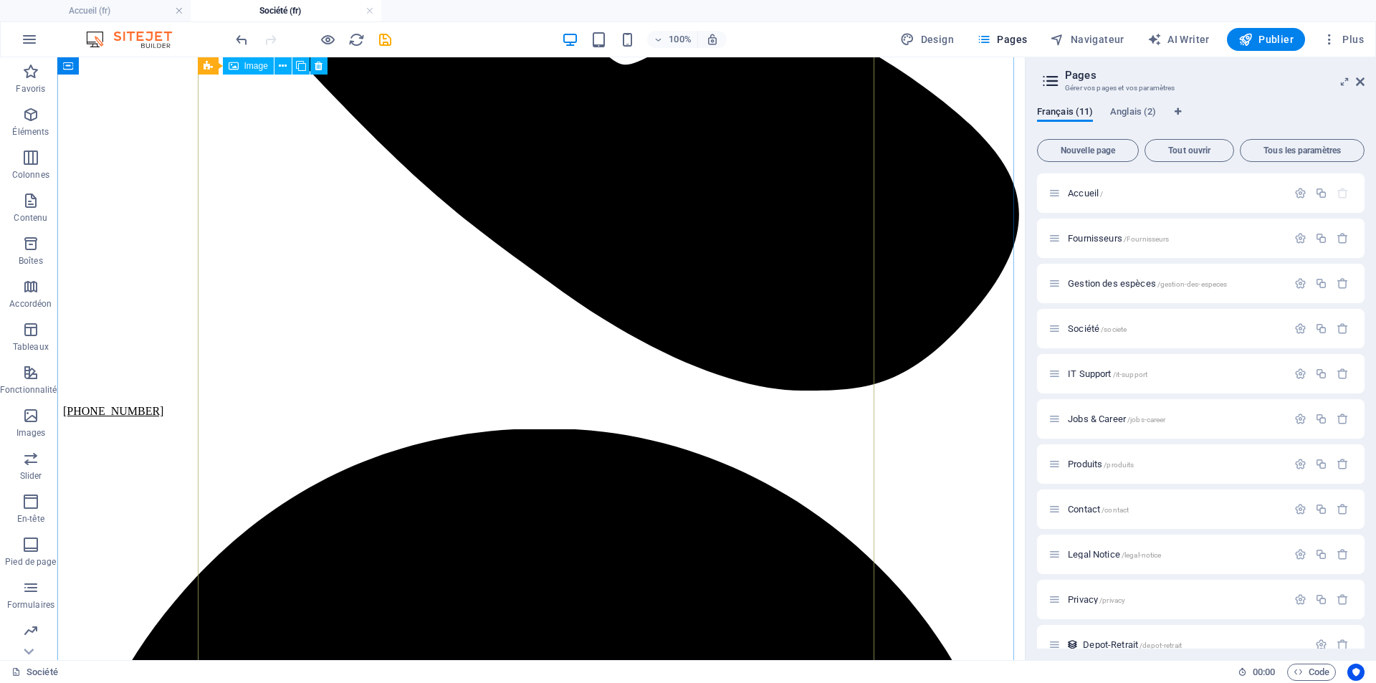
scroll to position [599, 0]
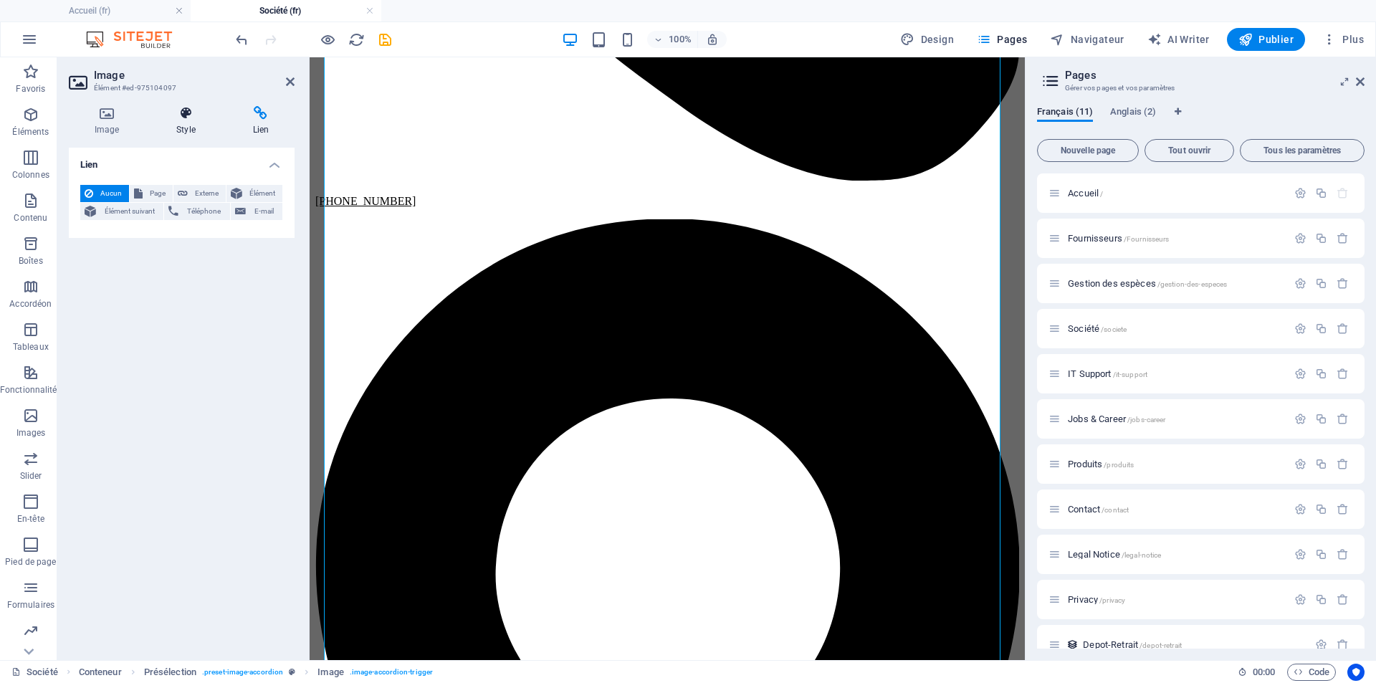
click at [189, 115] on icon at bounding box center [185, 113] width 70 height 14
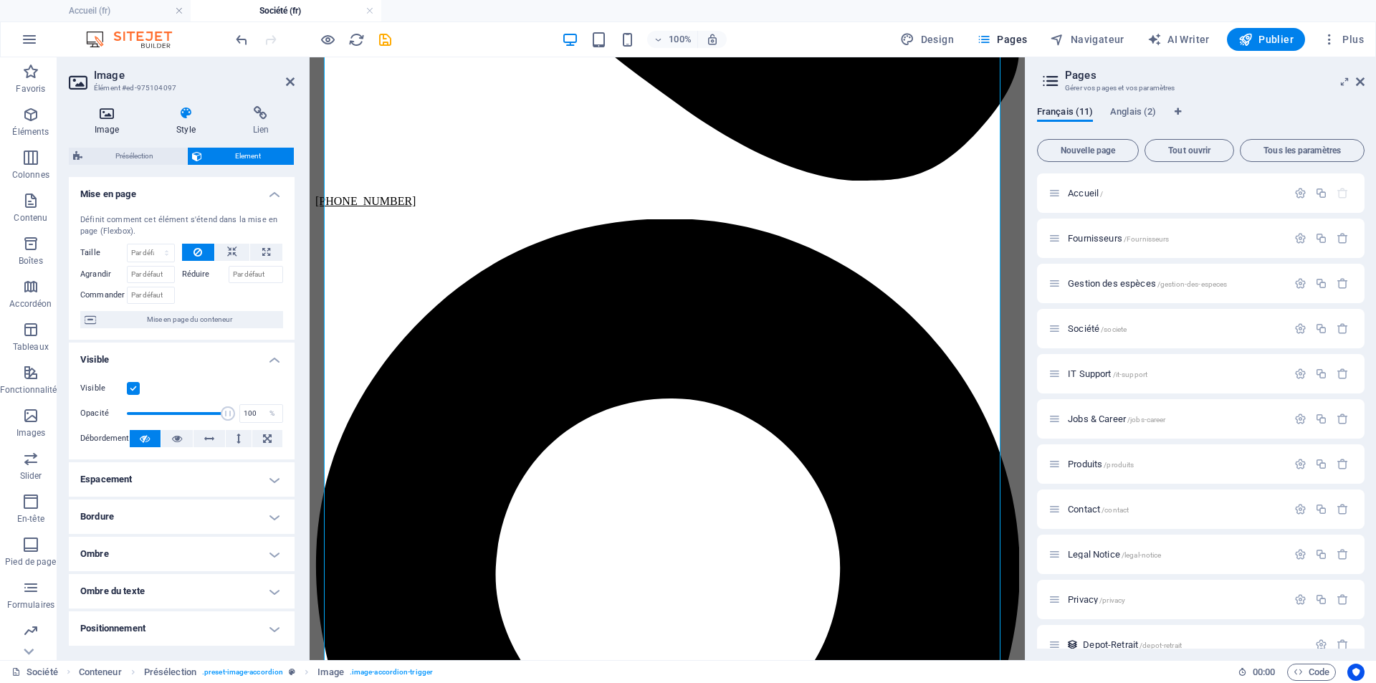
click at [102, 112] on icon at bounding box center [107, 113] width 76 height 14
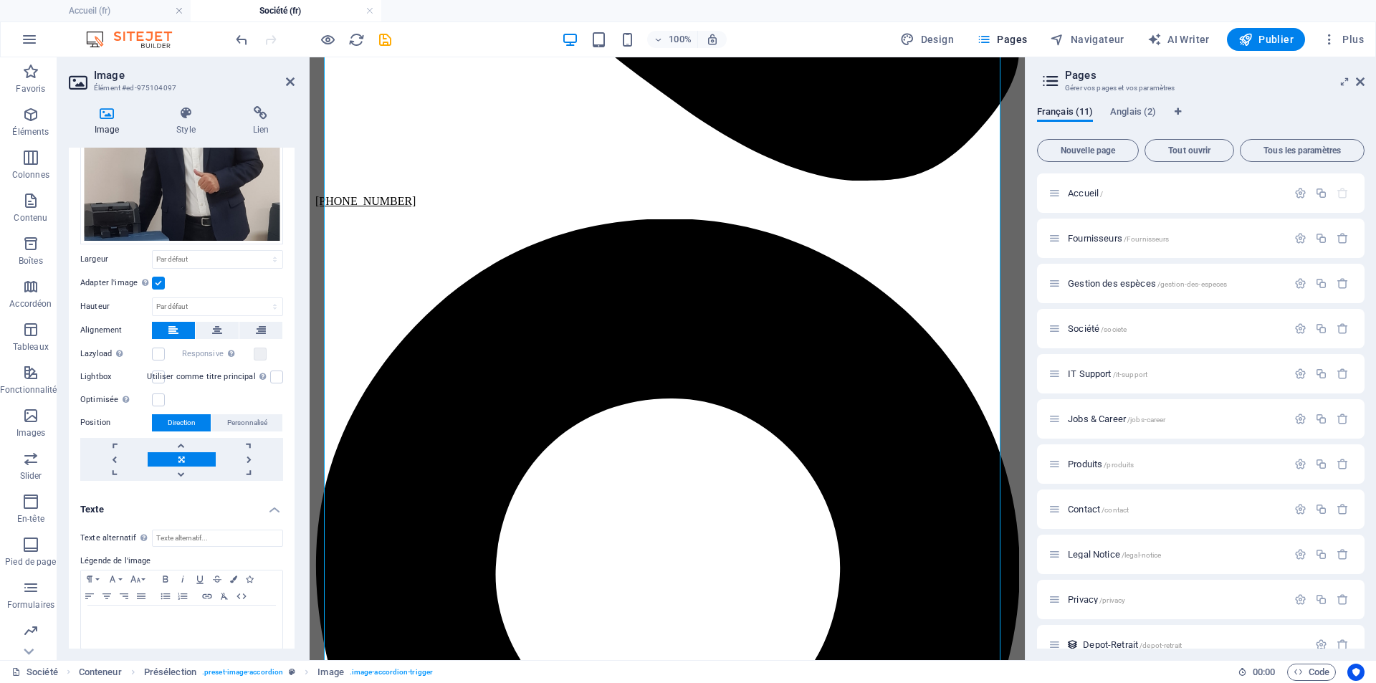
scroll to position [153, 0]
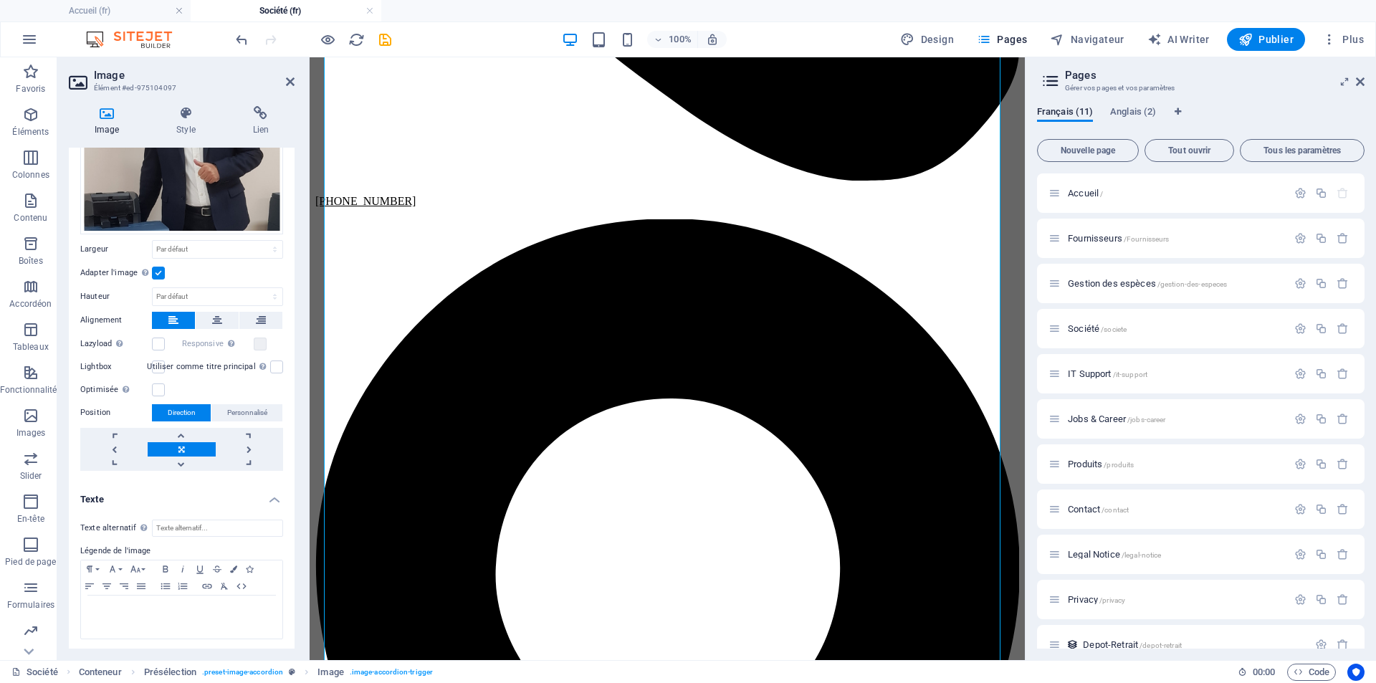
click at [272, 497] on h4 "Texte" at bounding box center [182, 495] width 226 height 26
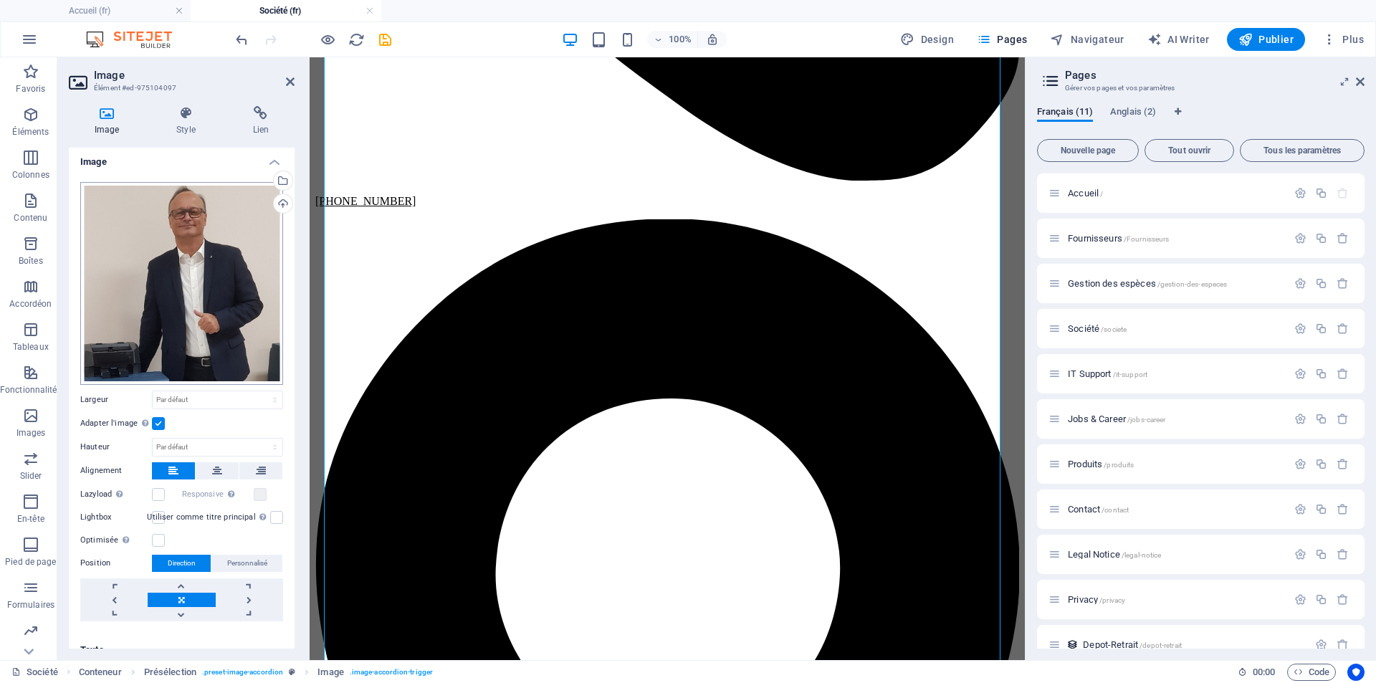
scroll to position [0, 0]
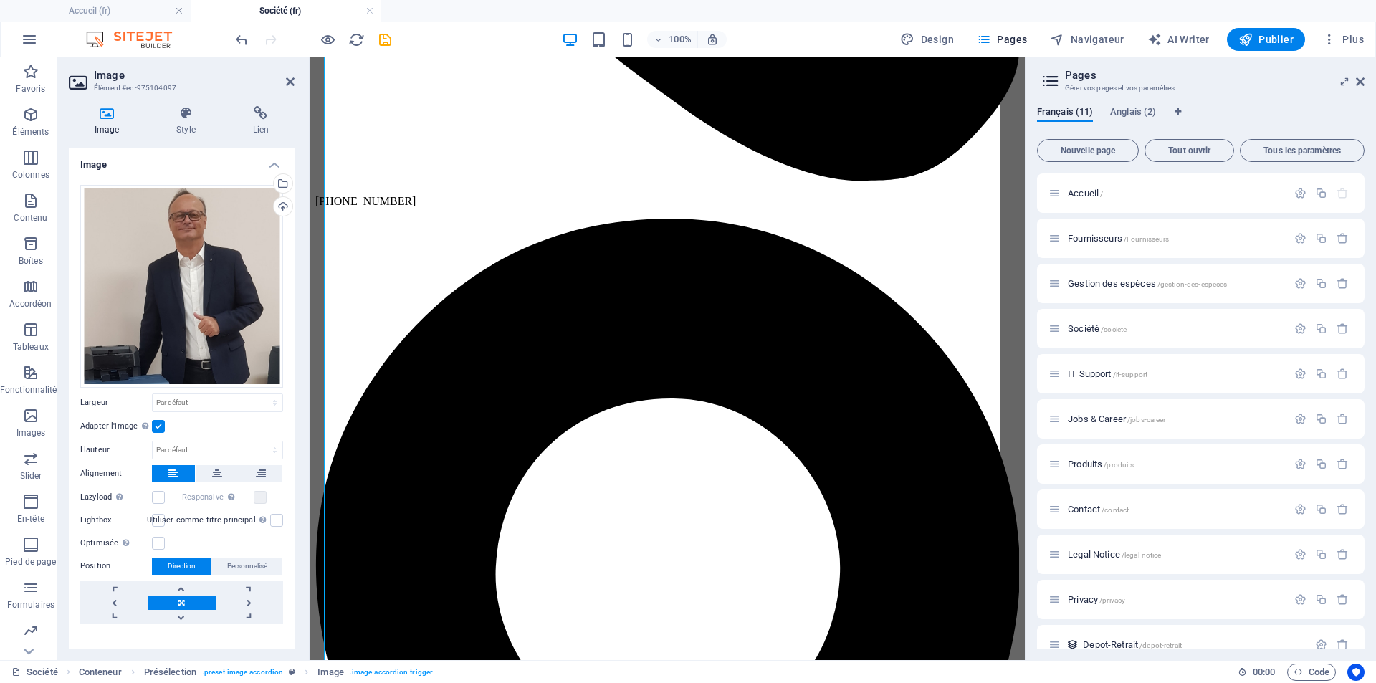
click at [183, 104] on div "Image Style Lien Image Glissez les fichiers ici, cliquez pour choisir les fichi…" at bounding box center [181, 377] width 249 height 565
click at [186, 115] on icon at bounding box center [185, 113] width 70 height 14
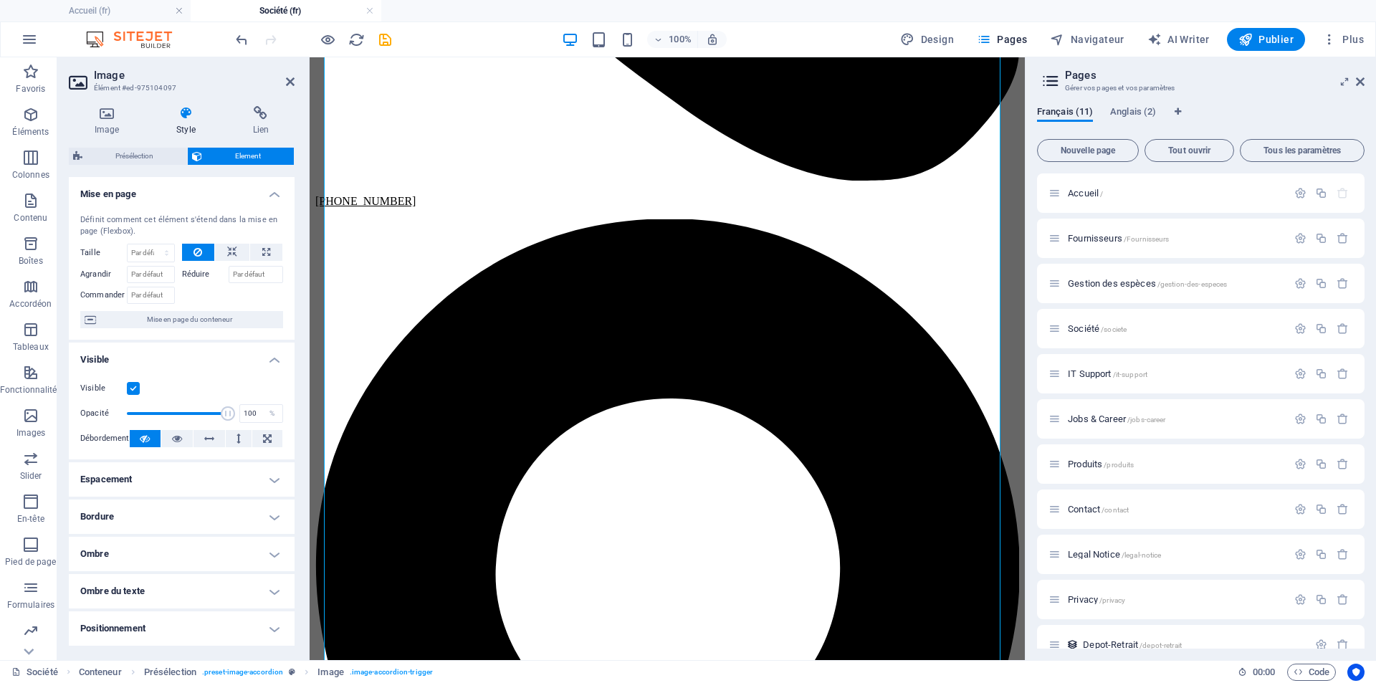
click at [118, 160] on span "Présélection" at bounding box center [135, 156] width 96 height 17
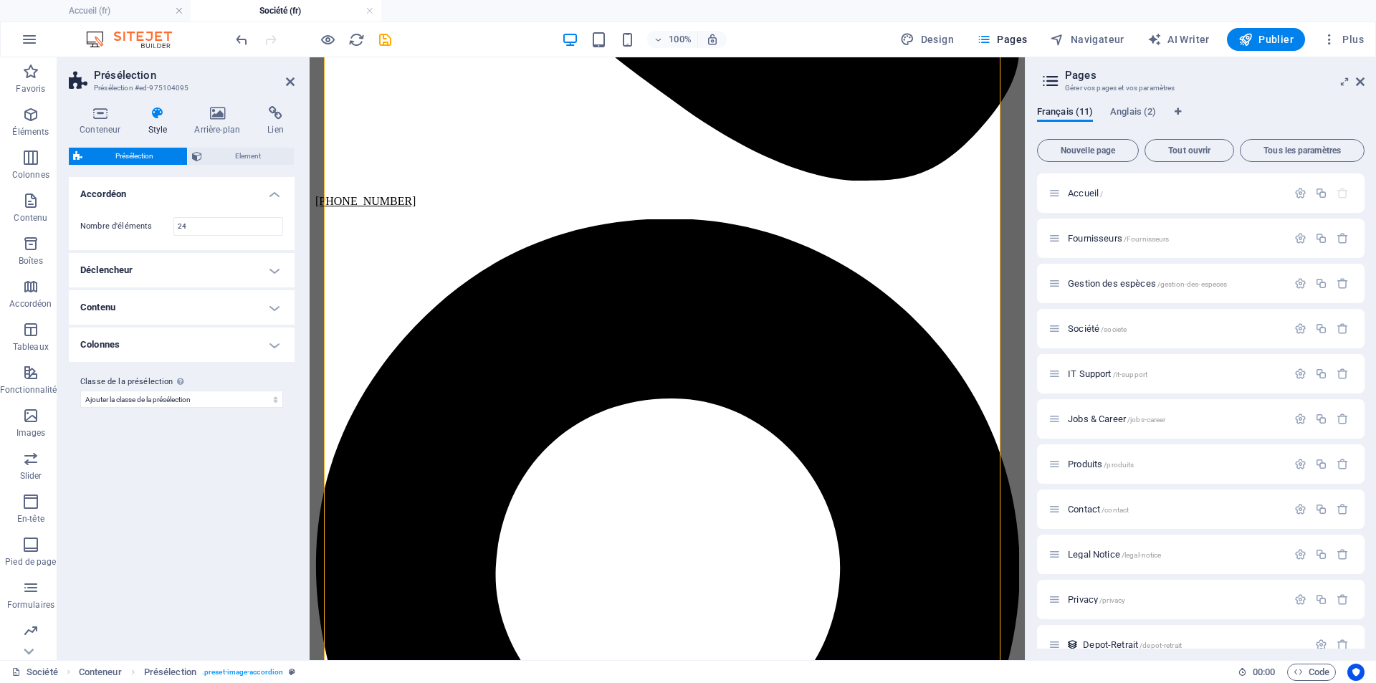
click at [276, 195] on h4 "Accordéon" at bounding box center [182, 190] width 226 height 26
click at [274, 191] on h4 "Accordéon" at bounding box center [182, 194] width 226 height 34
click at [274, 191] on h4 "Accordéon" at bounding box center [182, 190] width 226 height 26
click at [276, 227] on h4 "Déclencheur" at bounding box center [182, 231] width 226 height 34
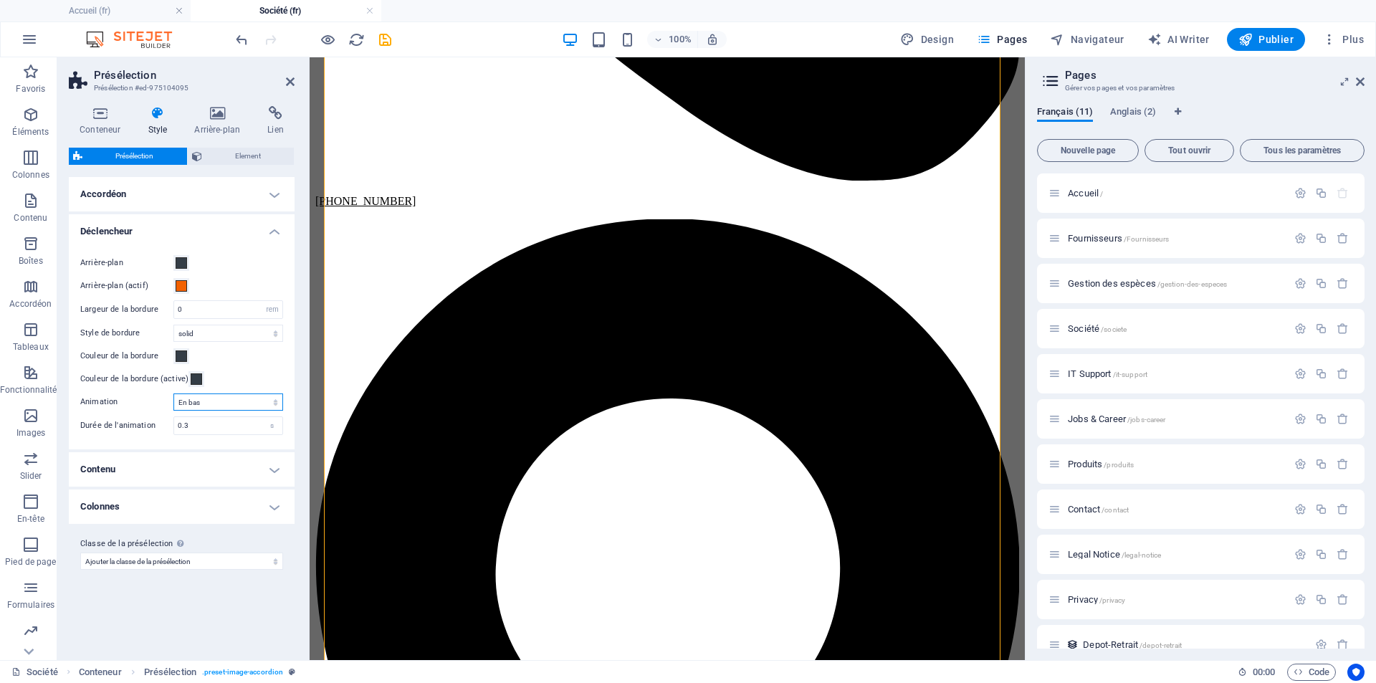
click at [237, 401] on select "En bas En haut À droite Gauche Zoomer Dézoomer Arrière-plan Noir et blanc Flout…" at bounding box center [228, 401] width 110 height 17
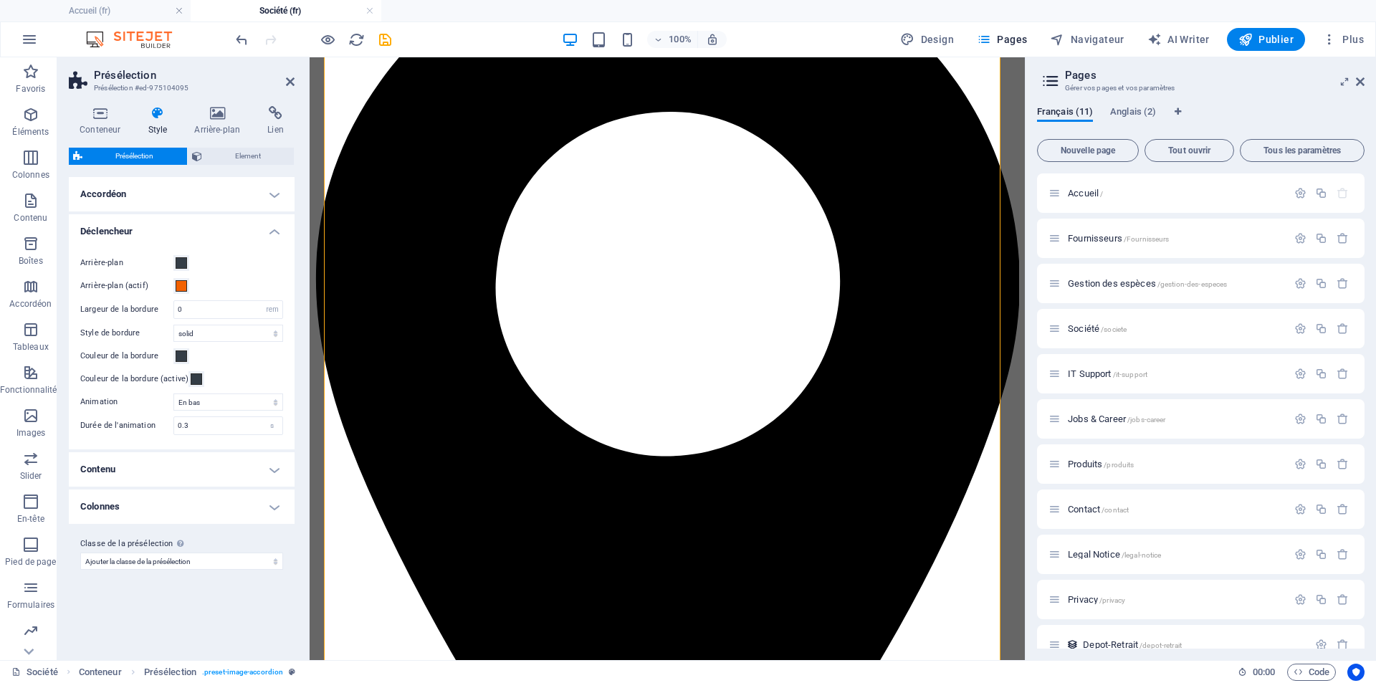
click at [200, 466] on h4 "Contenu" at bounding box center [182, 469] width 226 height 34
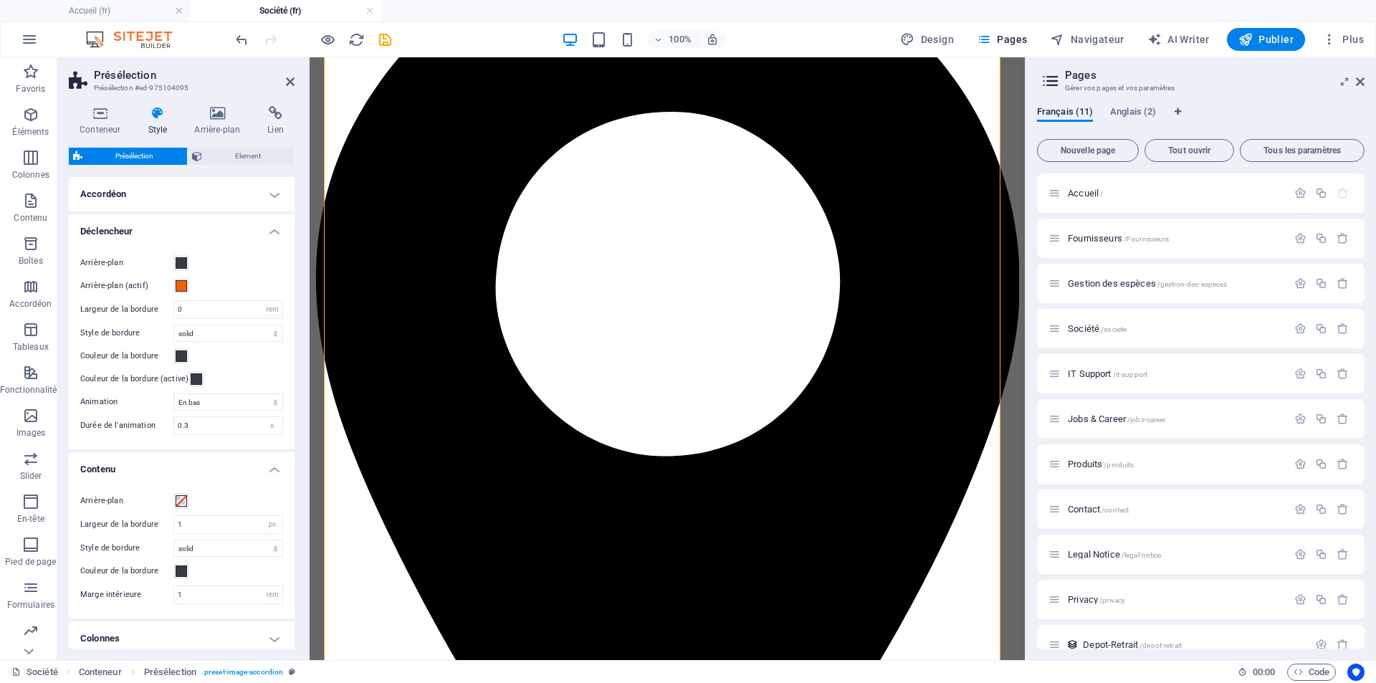
click at [199, 464] on h4 "Contenu" at bounding box center [182, 465] width 226 height 26
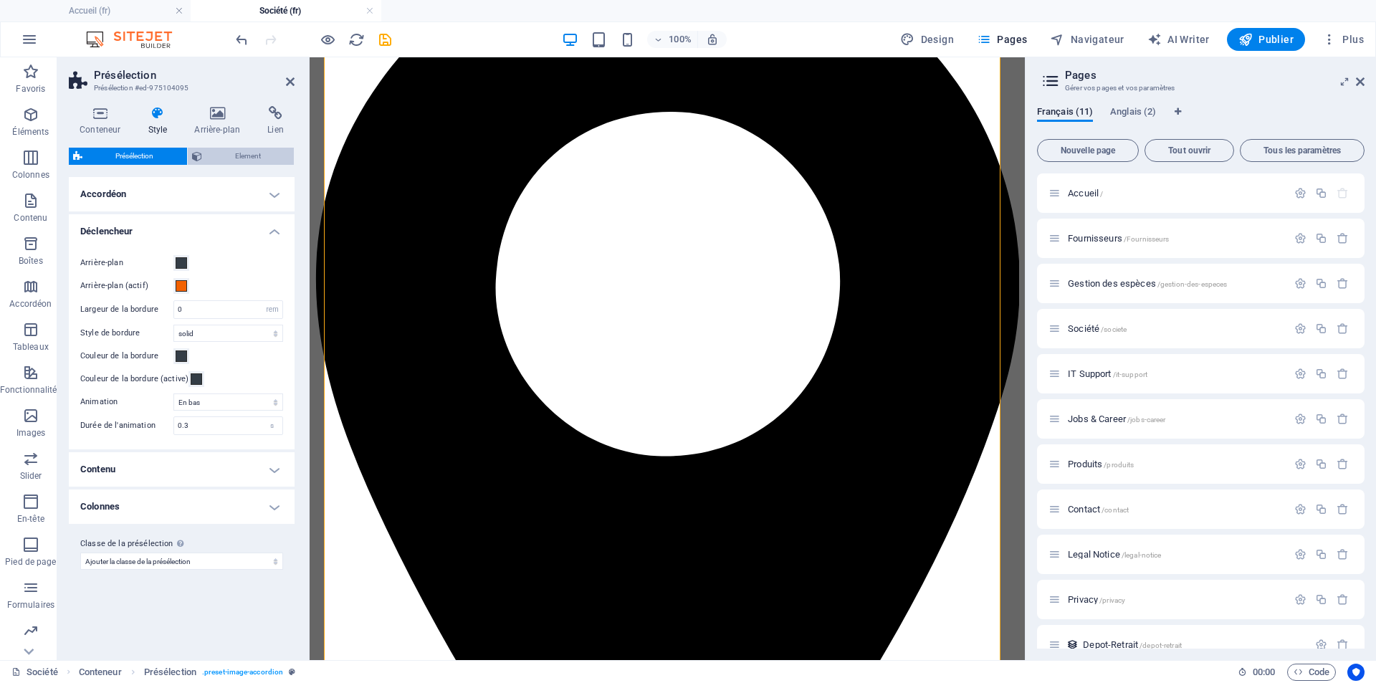
click at [253, 159] on span "Element" at bounding box center [248, 156] width 84 height 17
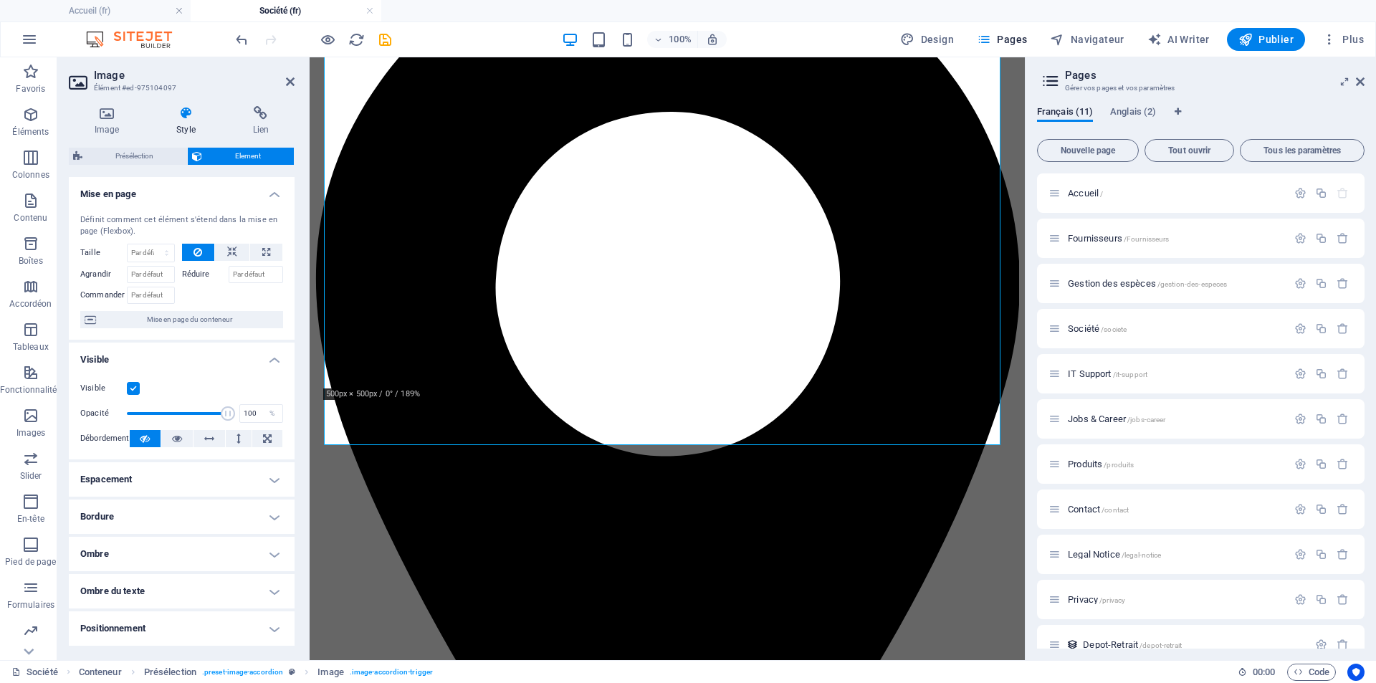
scroll to position [72, 0]
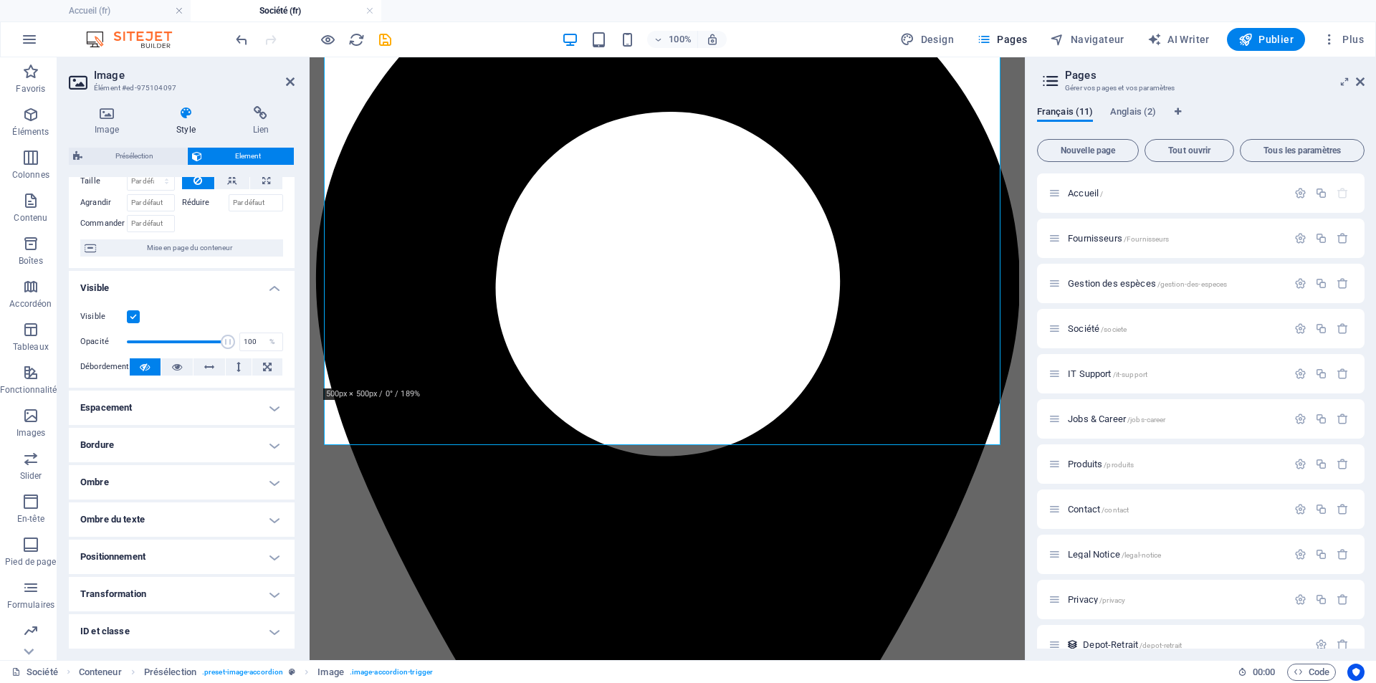
click at [269, 444] on h4 "Bordure" at bounding box center [182, 445] width 226 height 34
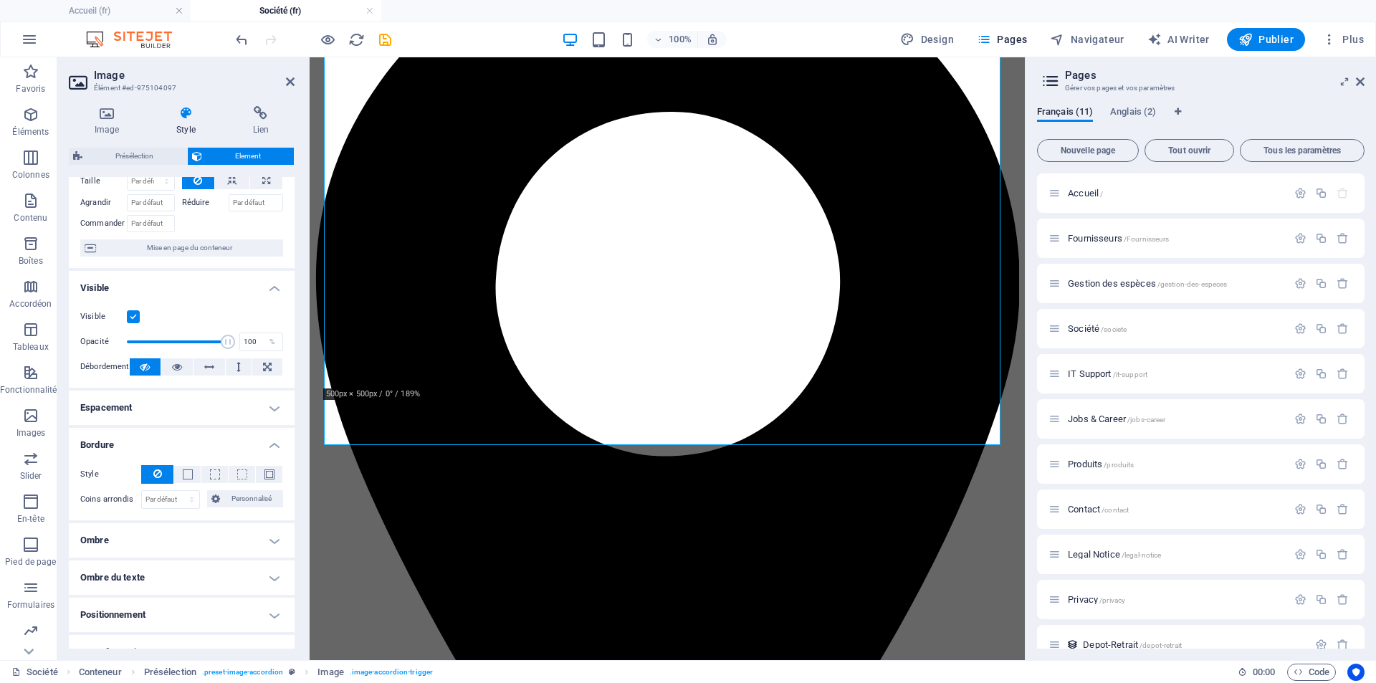
click at [269, 445] on h4 "Bordure" at bounding box center [182, 441] width 226 height 26
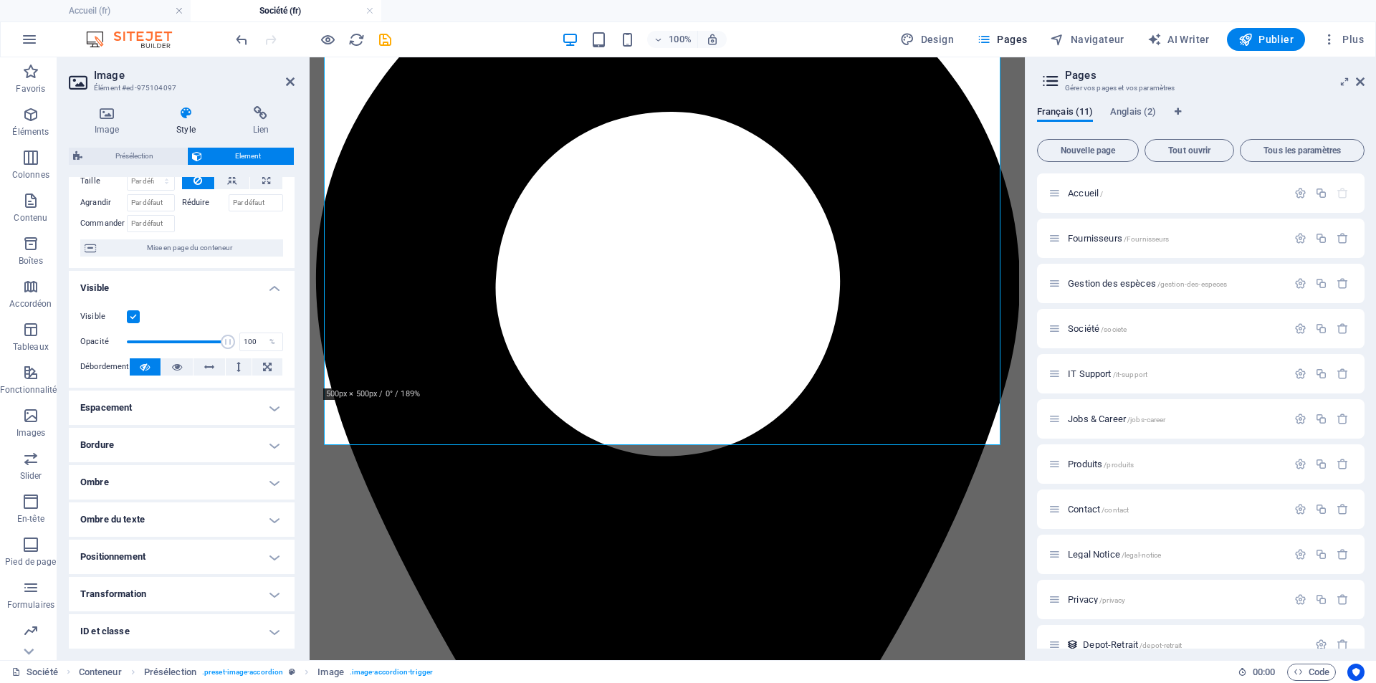
click at [268, 413] on h4 "Espacement" at bounding box center [182, 408] width 226 height 34
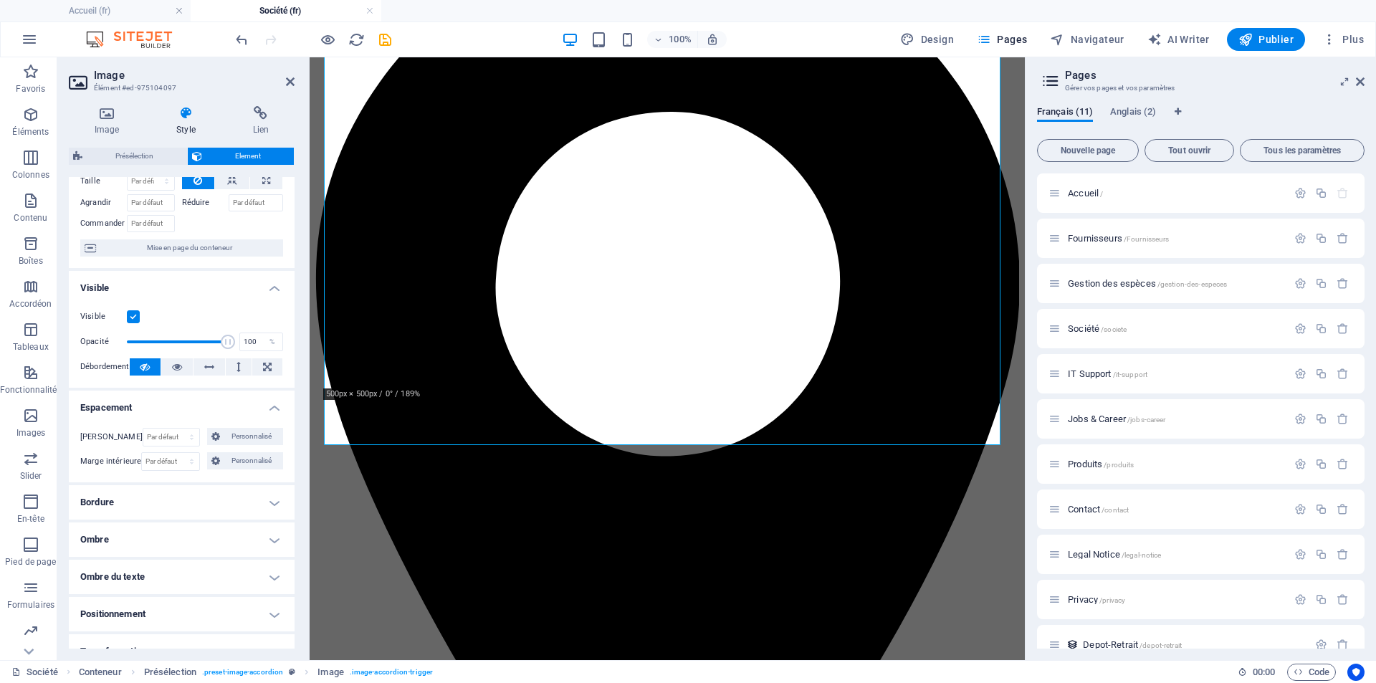
click at [268, 413] on h4 "Espacement" at bounding box center [182, 404] width 226 height 26
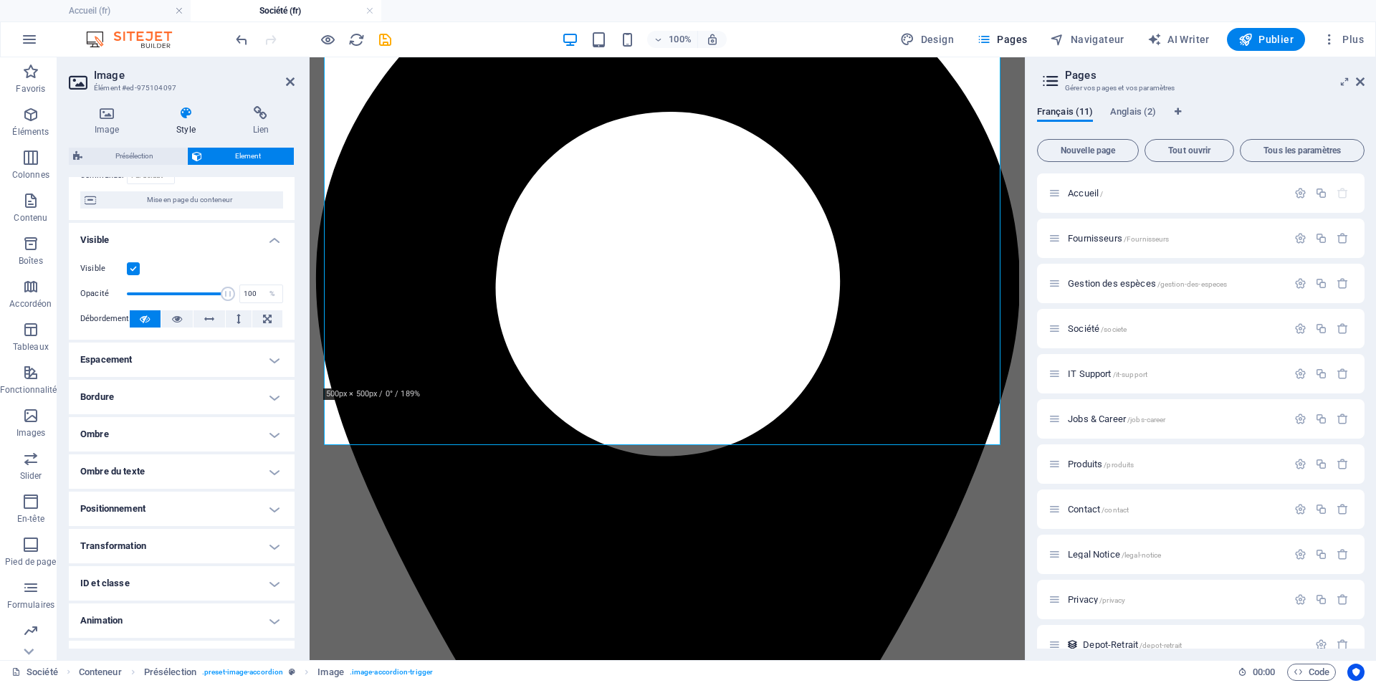
scroll to position [143, 0]
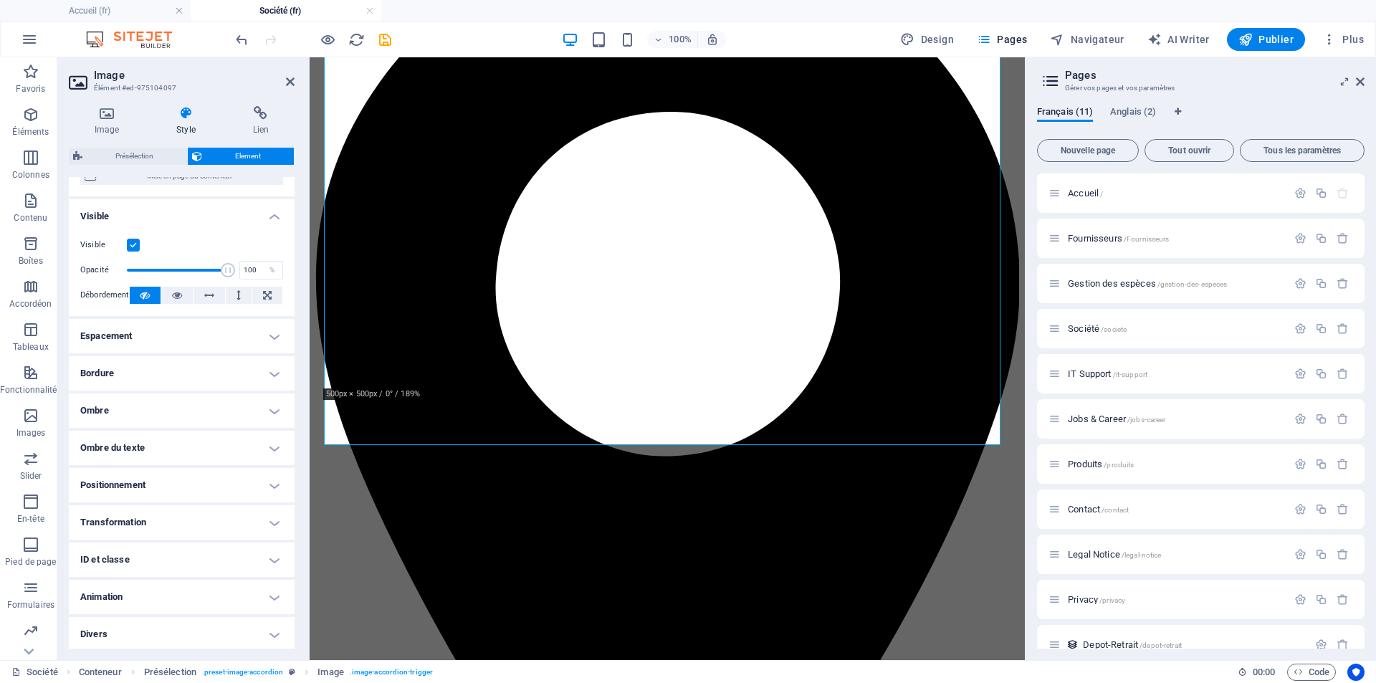
click at [271, 482] on h4 "Positionnement" at bounding box center [182, 485] width 226 height 34
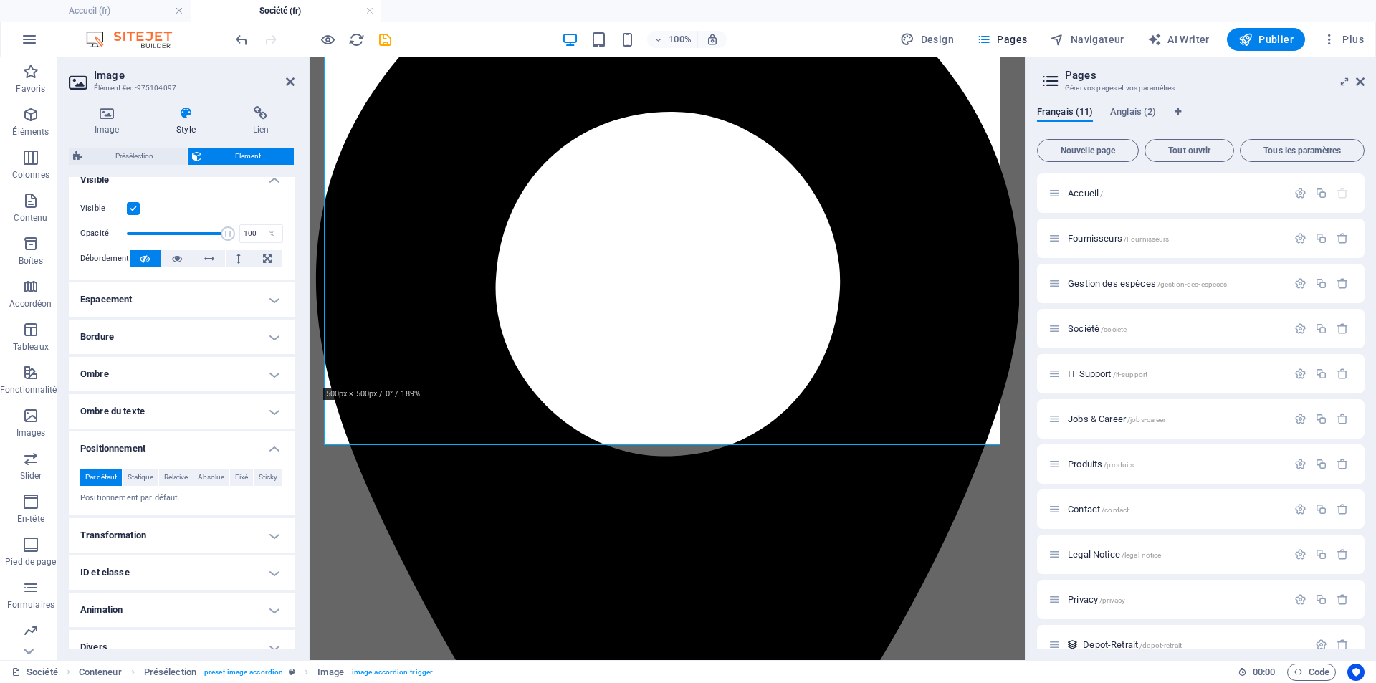
scroll to position [196, 0]
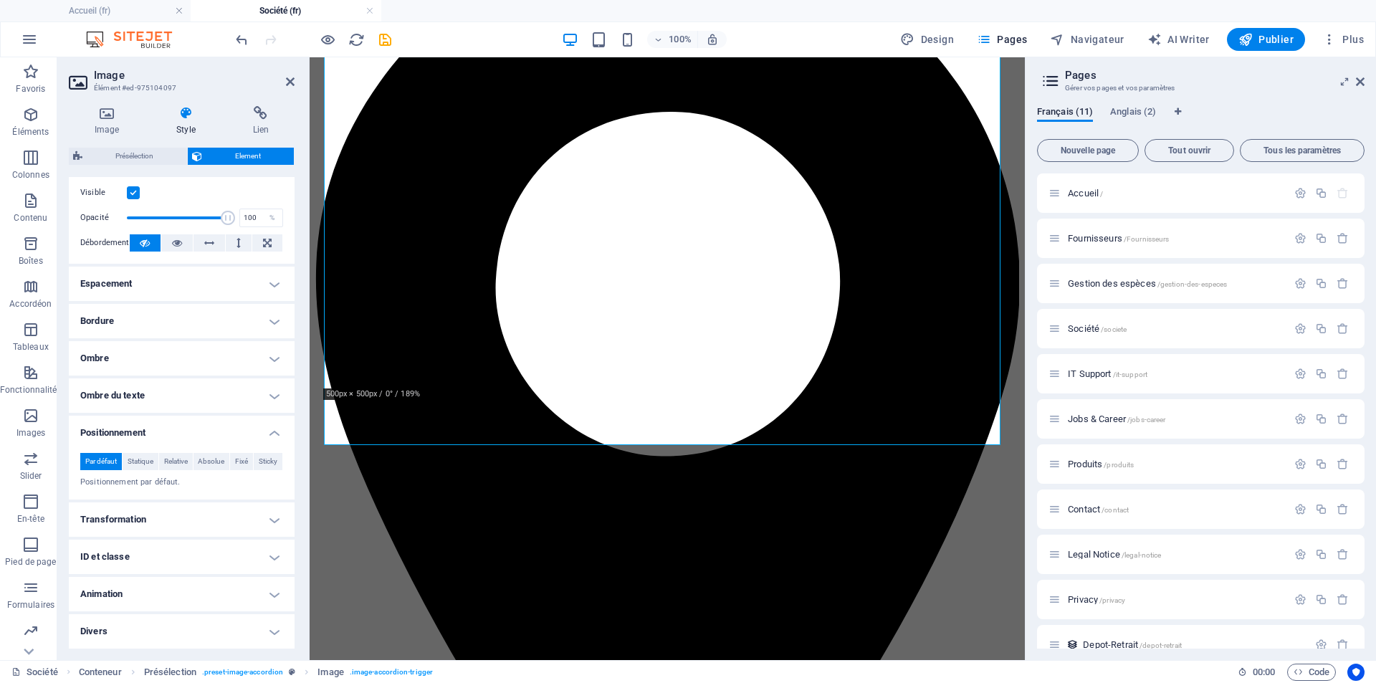
click at [273, 435] on h4 "Positionnement" at bounding box center [182, 429] width 226 height 26
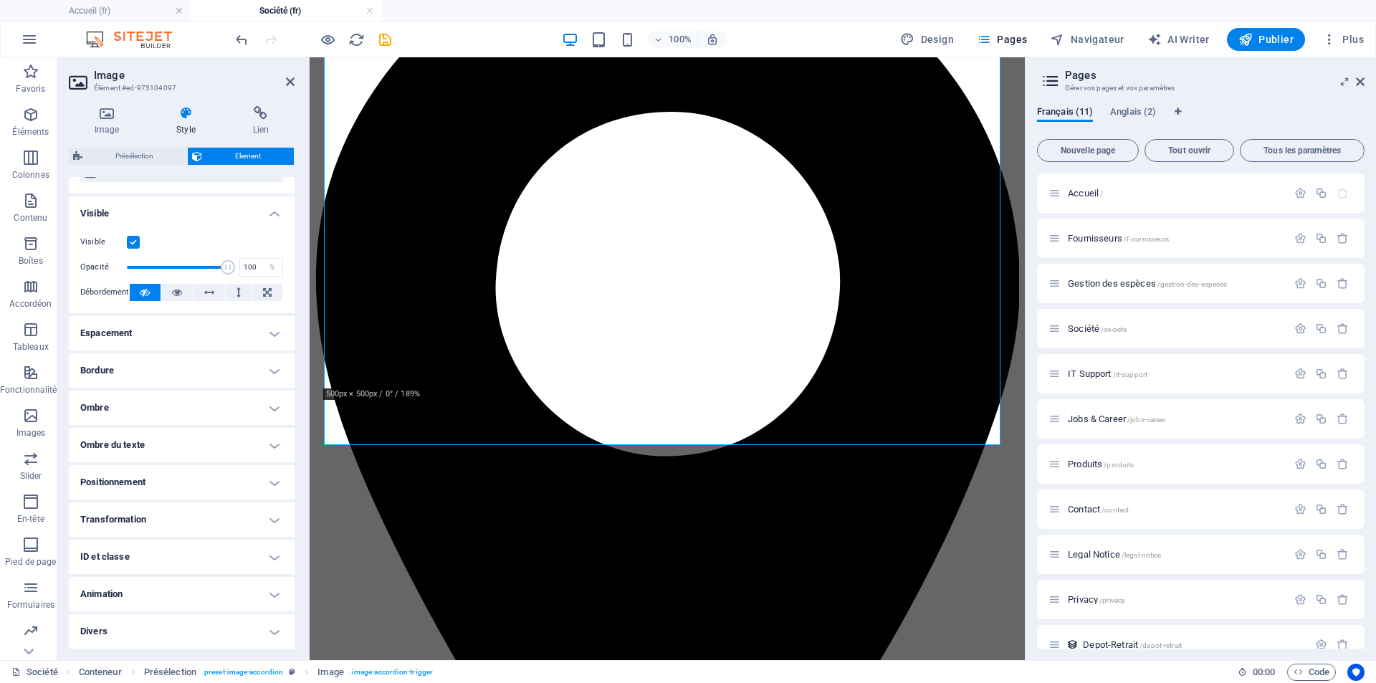
scroll to position [146, 0]
click at [264, 550] on h4 "ID et classe" at bounding box center [182, 557] width 226 height 34
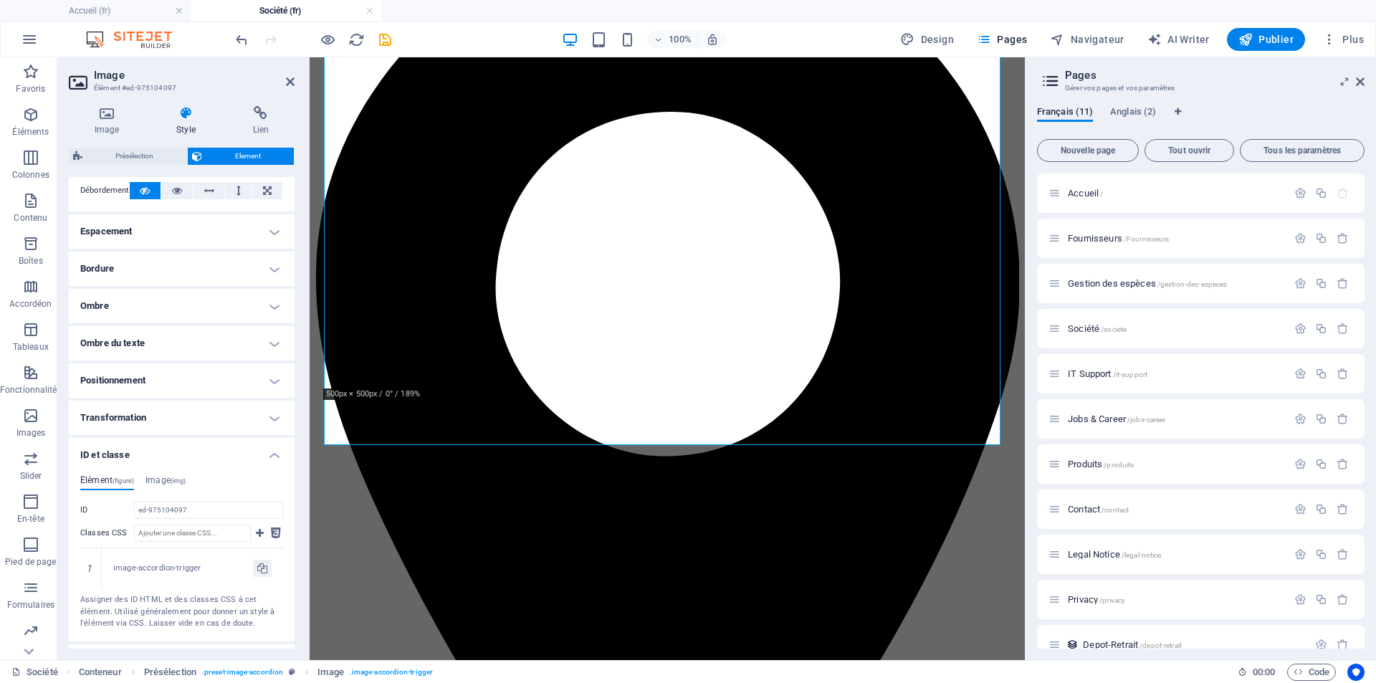
scroll to position [267, 0]
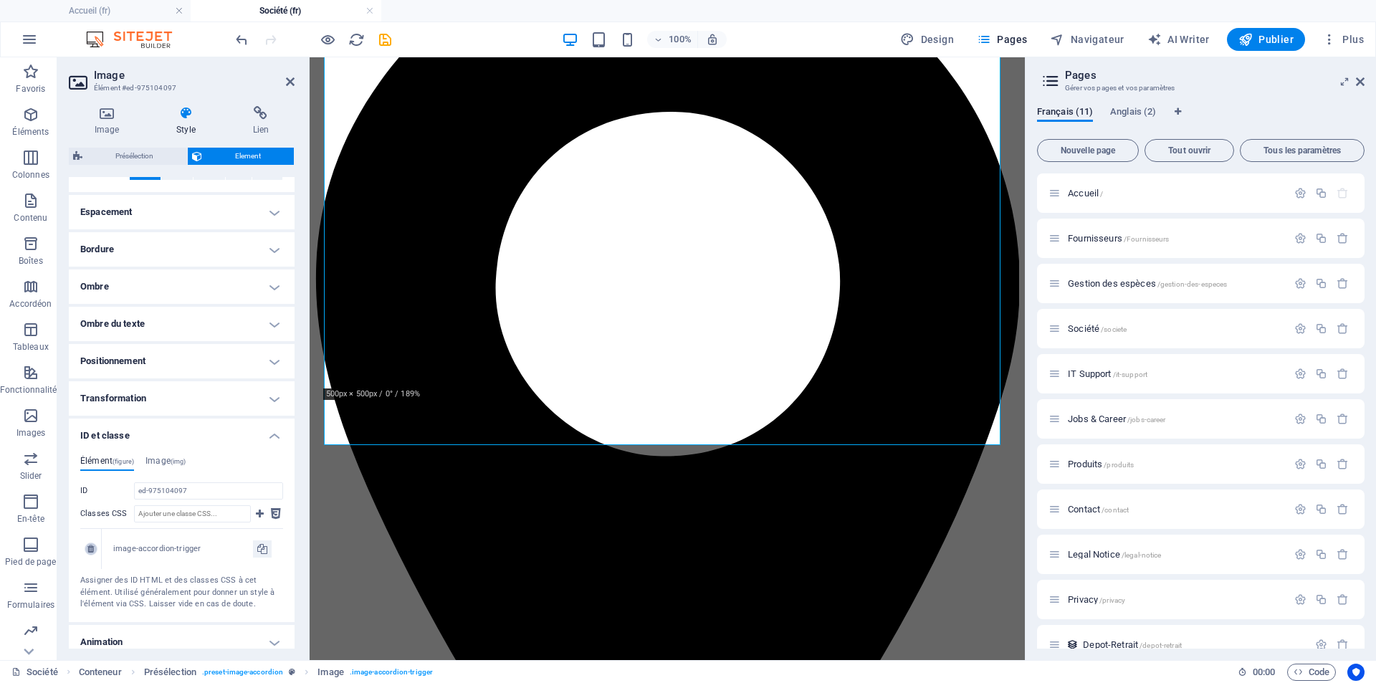
click at [89, 550] on icon at bounding box center [90, 549] width 6 height 9
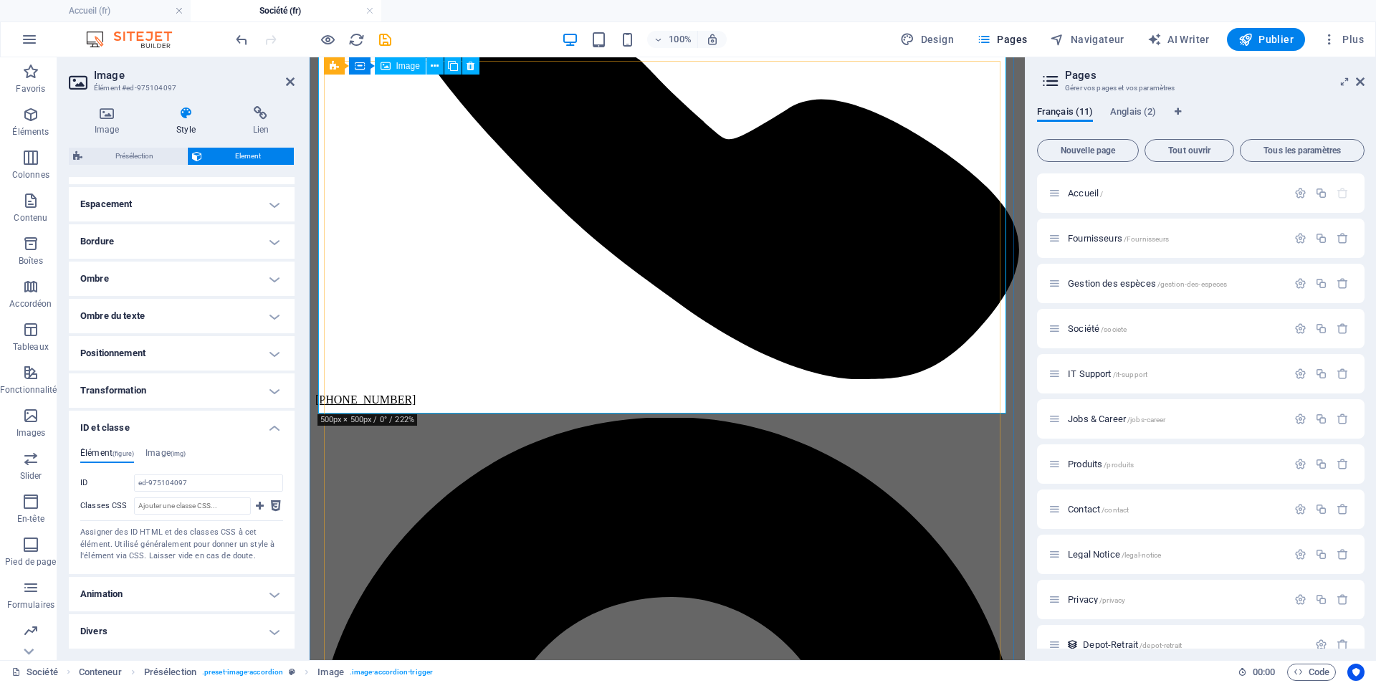
scroll to position [384, 0]
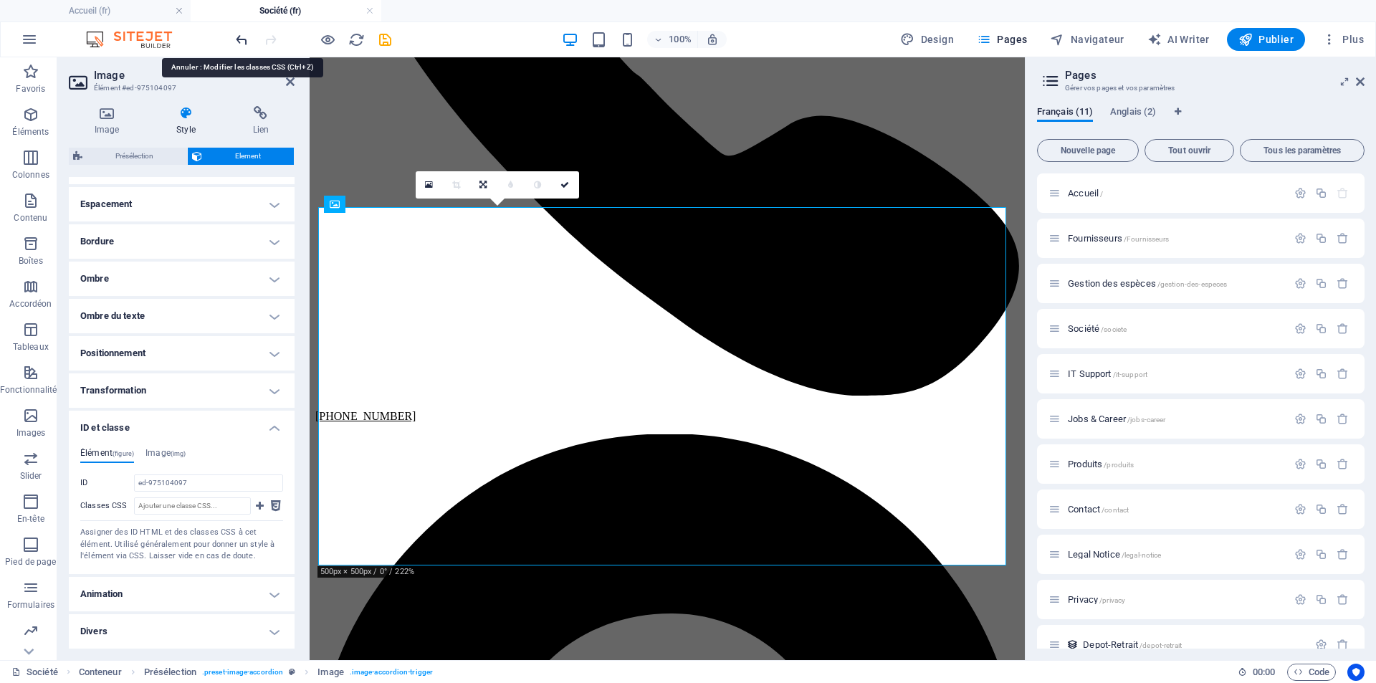
click at [240, 34] on icon "undo" at bounding box center [242, 40] width 16 height 16
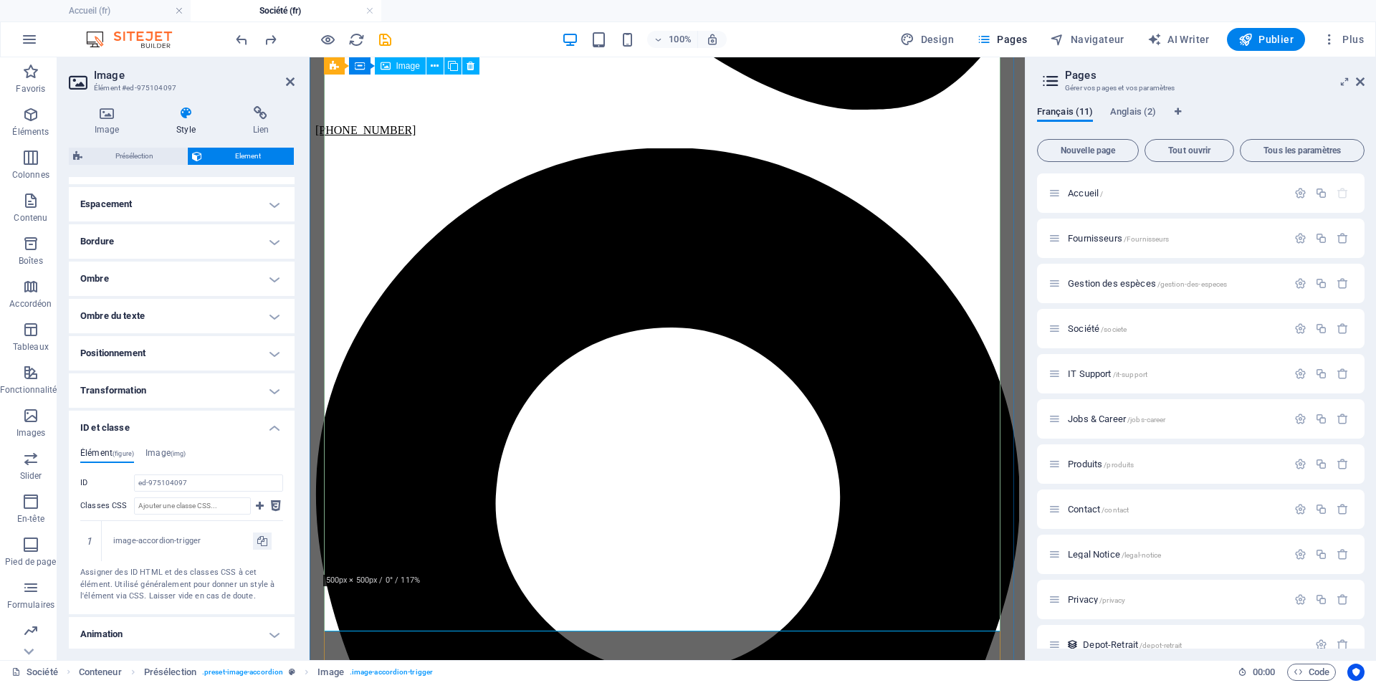
scroll to position [312, 0]
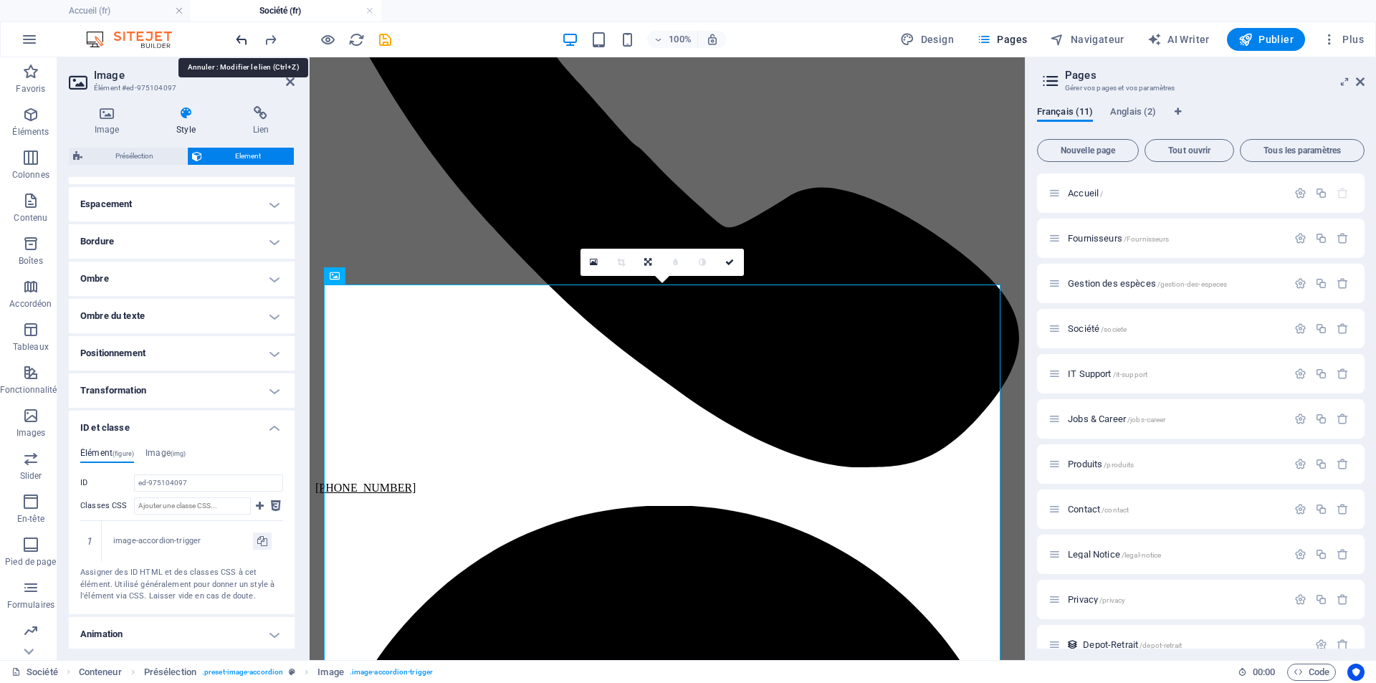
click at [239, 39] on icon "undo" at bounding box center [242, 40] width 16 height 16
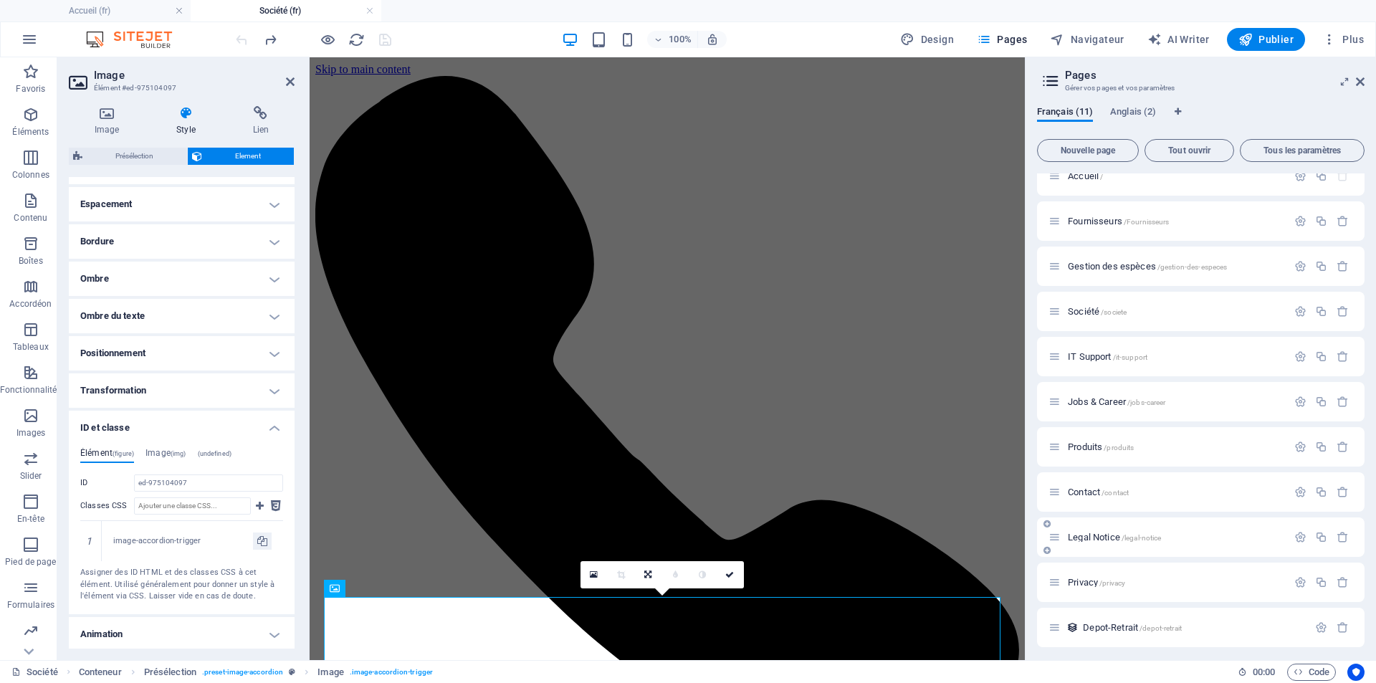
scroll to position [21, 0]
click at [1108, 626] on span "Depot-Retrait /depot-retrait" at bounding box center [1132, 623] width 99 height 11
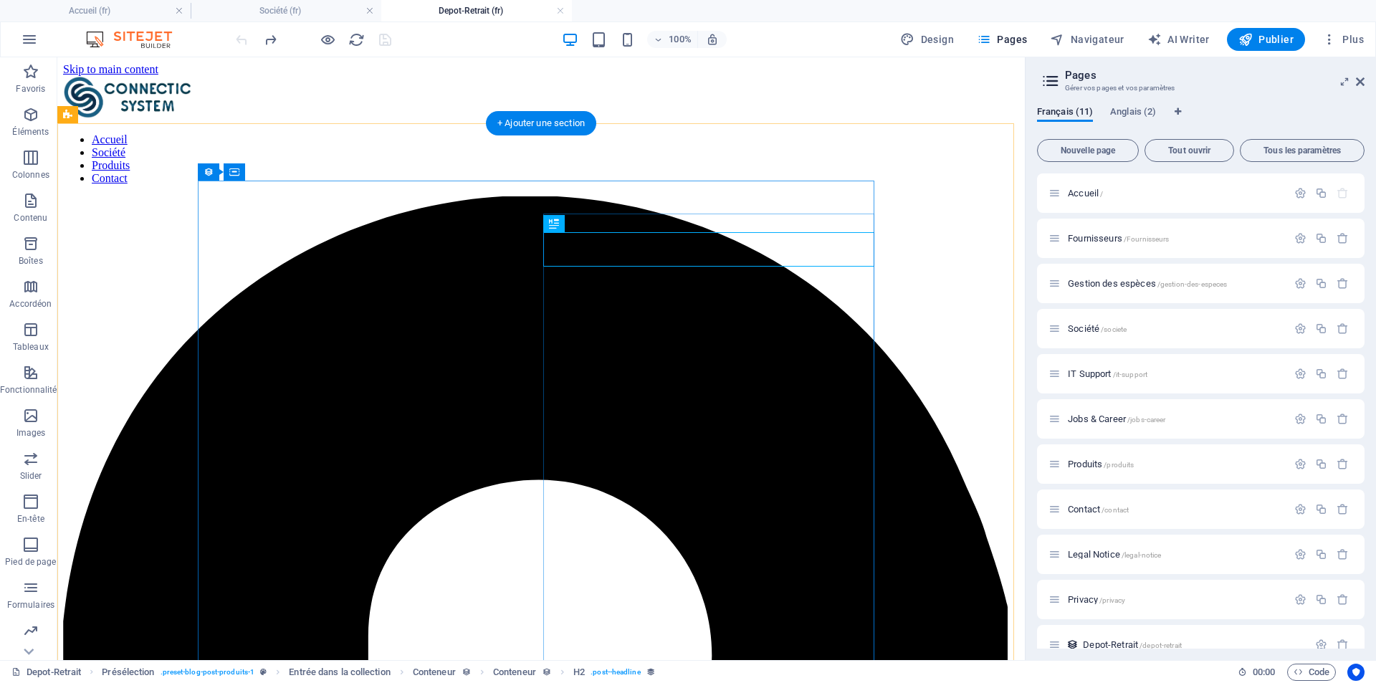
scroll to position [0, 0]
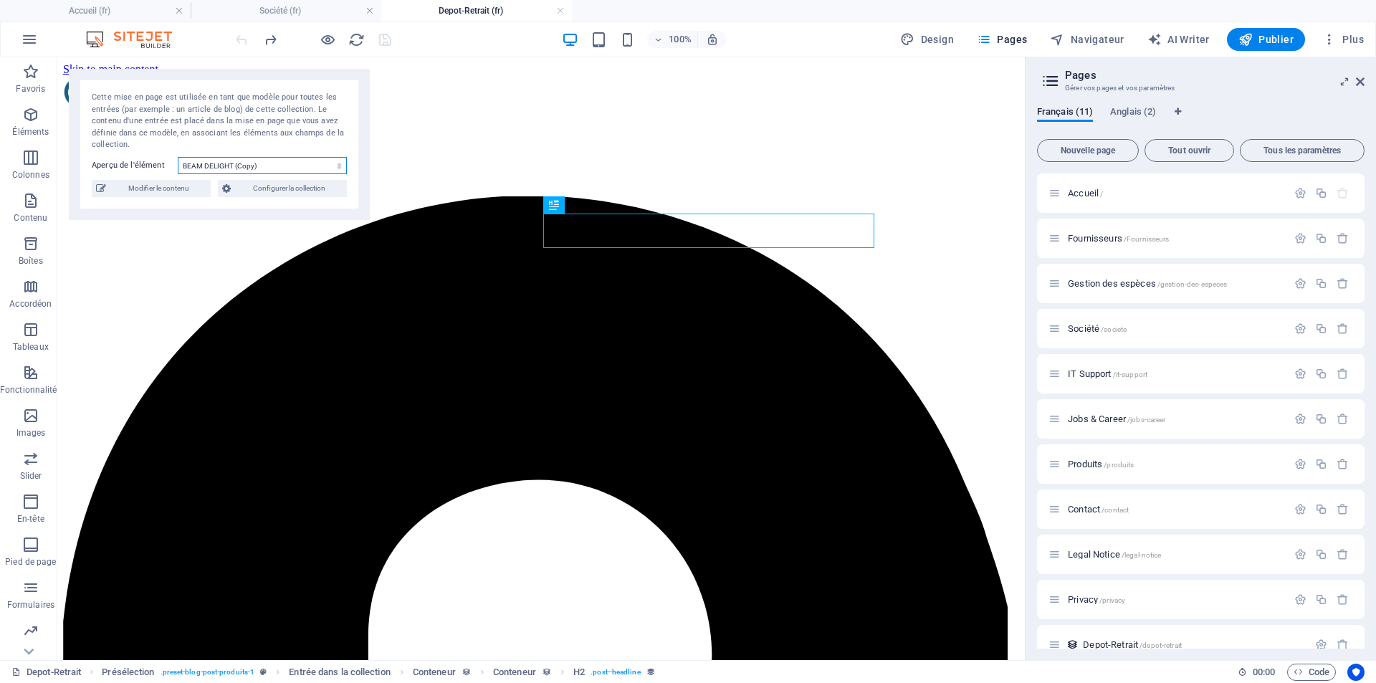
click at [340, 166] on select "BEAM DELIGHT (Copy) BEAM DELIGHT" at bounding box center [262, 165] width 169 height 17
click at [178, 157] on select "BEAM DELIGHT (Copy) BEAM DELIGHT" at bounding box center [262, 165] width 169 height 17
click at [337, 164] on select "BEAM DELIGHT (Copy) BEAM DELIGHT" at bounding box center [262, 165] width 169 height 17
select select "68d6071584b0aa95880571a8"
click at [178, 157] on select "BEAM DELIGHT (Copy) BEAM DELIGHT" at bounding box center [262, 165] width 169 height 17
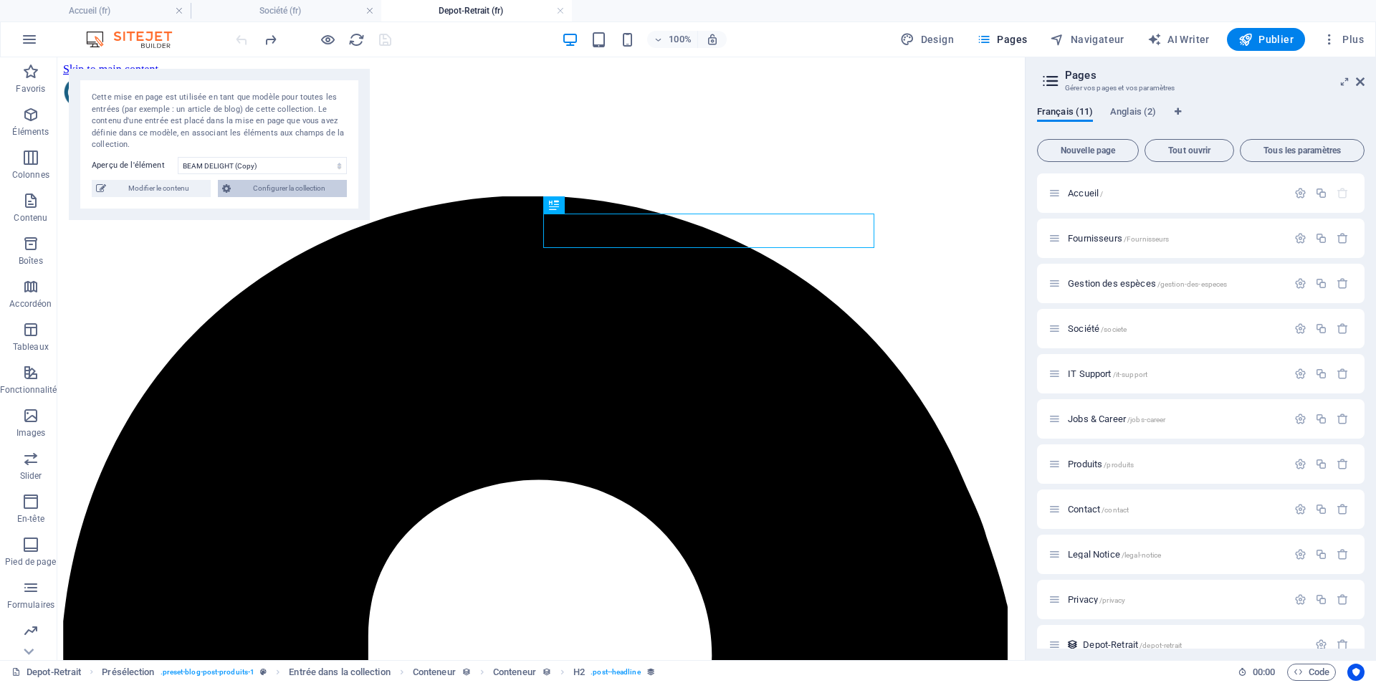
click at [252, 188] on span "Configurer la collection" at bounding box center [288, 188] width 107 height 17
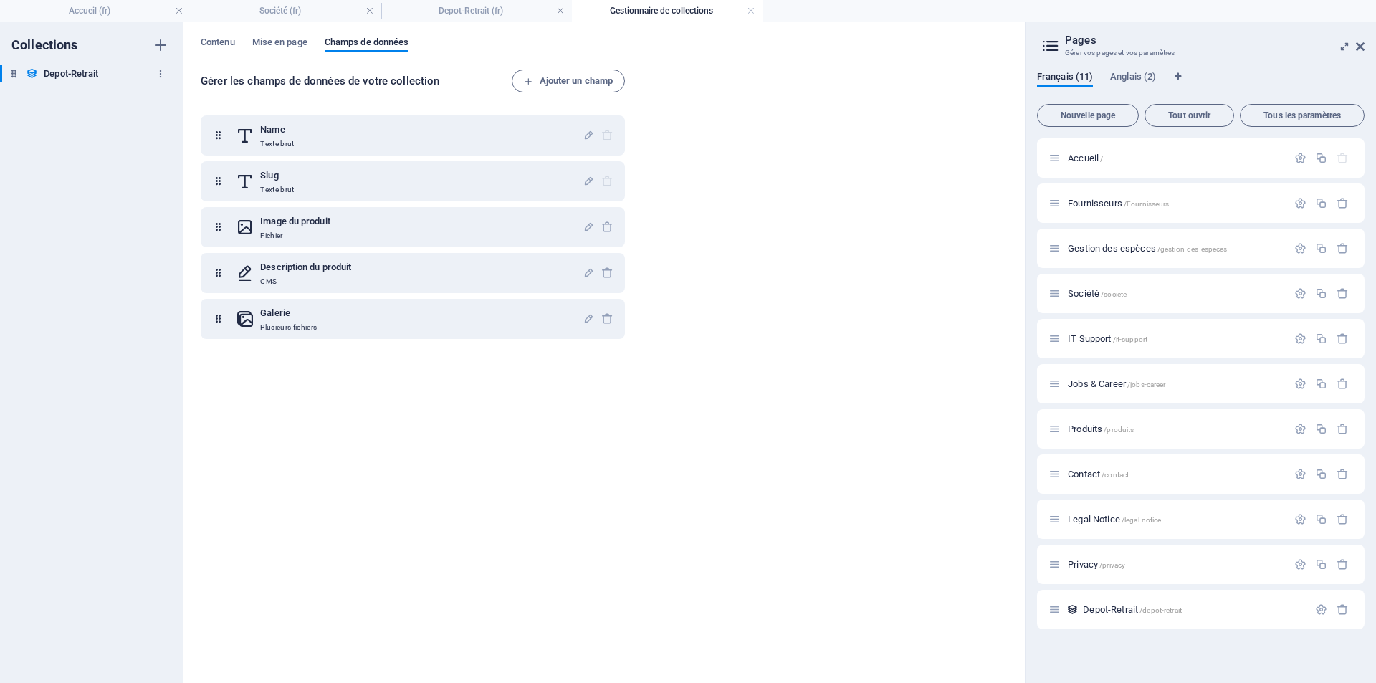
click at [65, 73] on h6 "Depot-Retrait" at bounding box center [71, 73] width 54 height 17
click at [212, 44] on span "Contenu" at bounding box center [218, 44] width 34 height 20
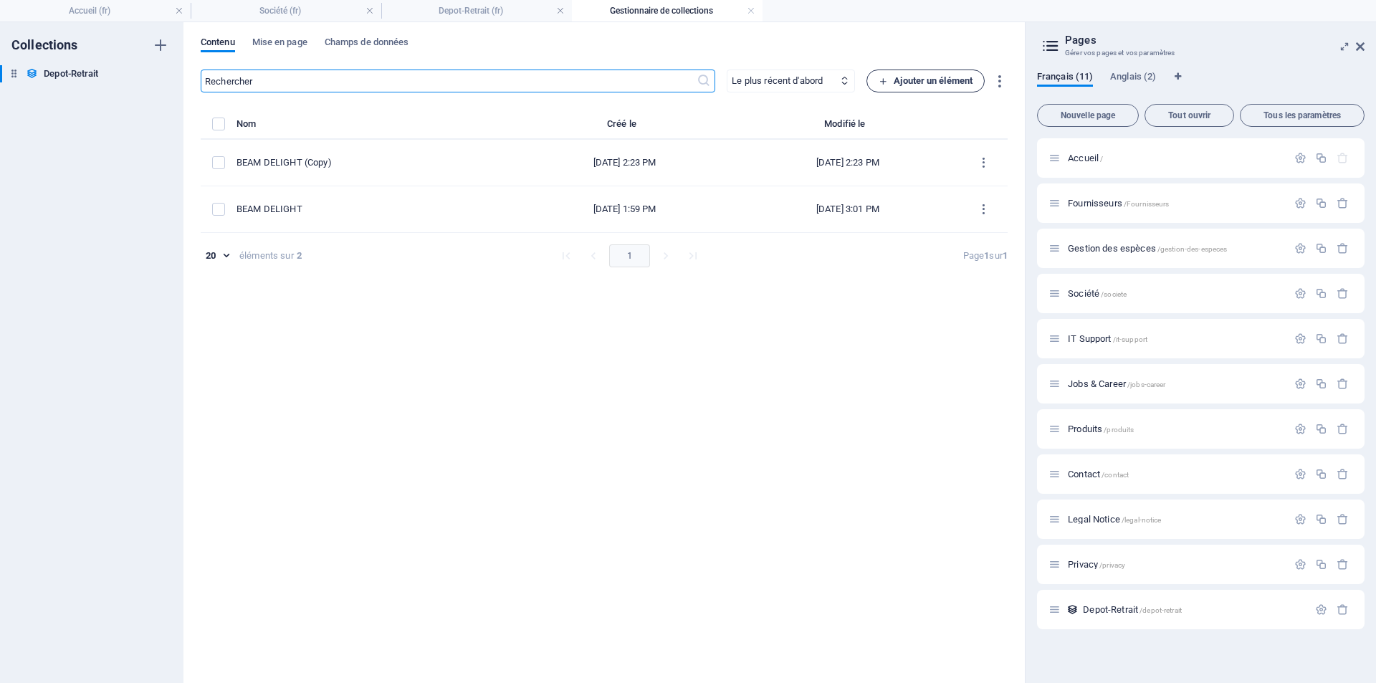
click at [882, 83] on icon "button" at bounding box center [882, 81] width 9 height 9
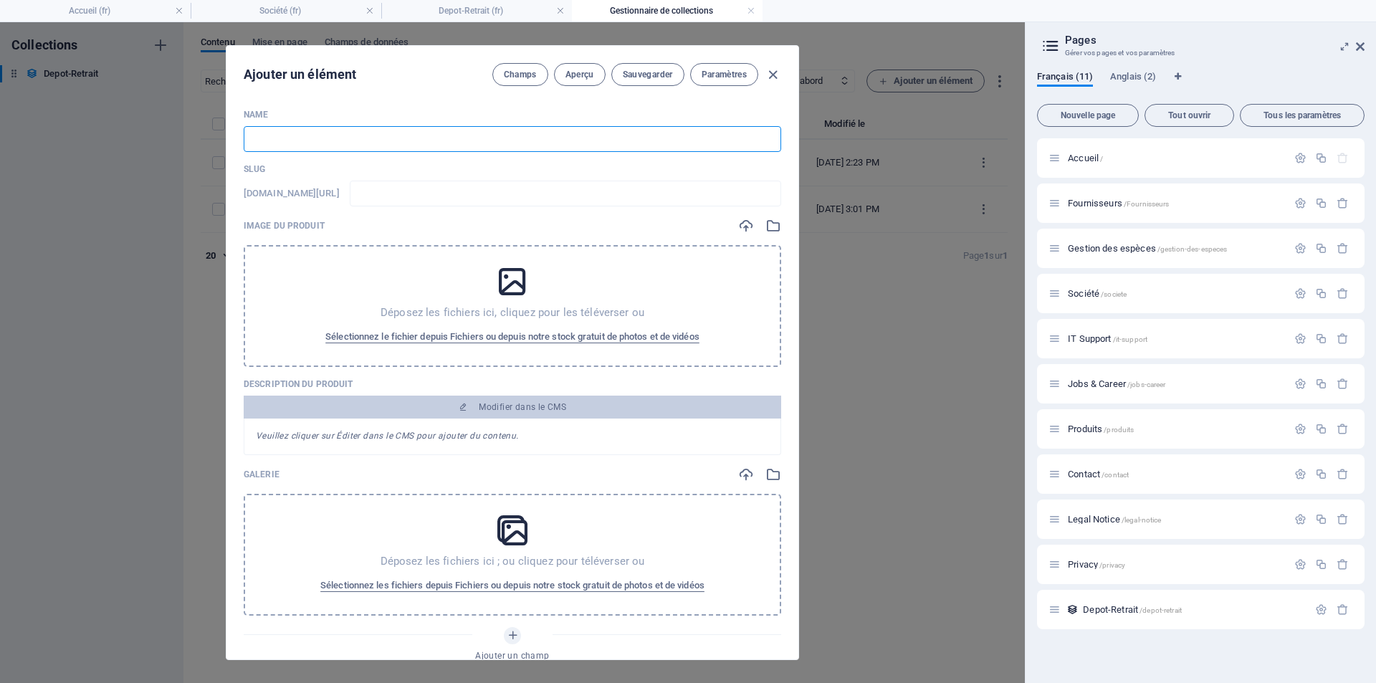
click at [295, 135] on input "text" at bounding box center [512, 139] width 537 height 26
type input "I"
type input "i"
type input "IN"
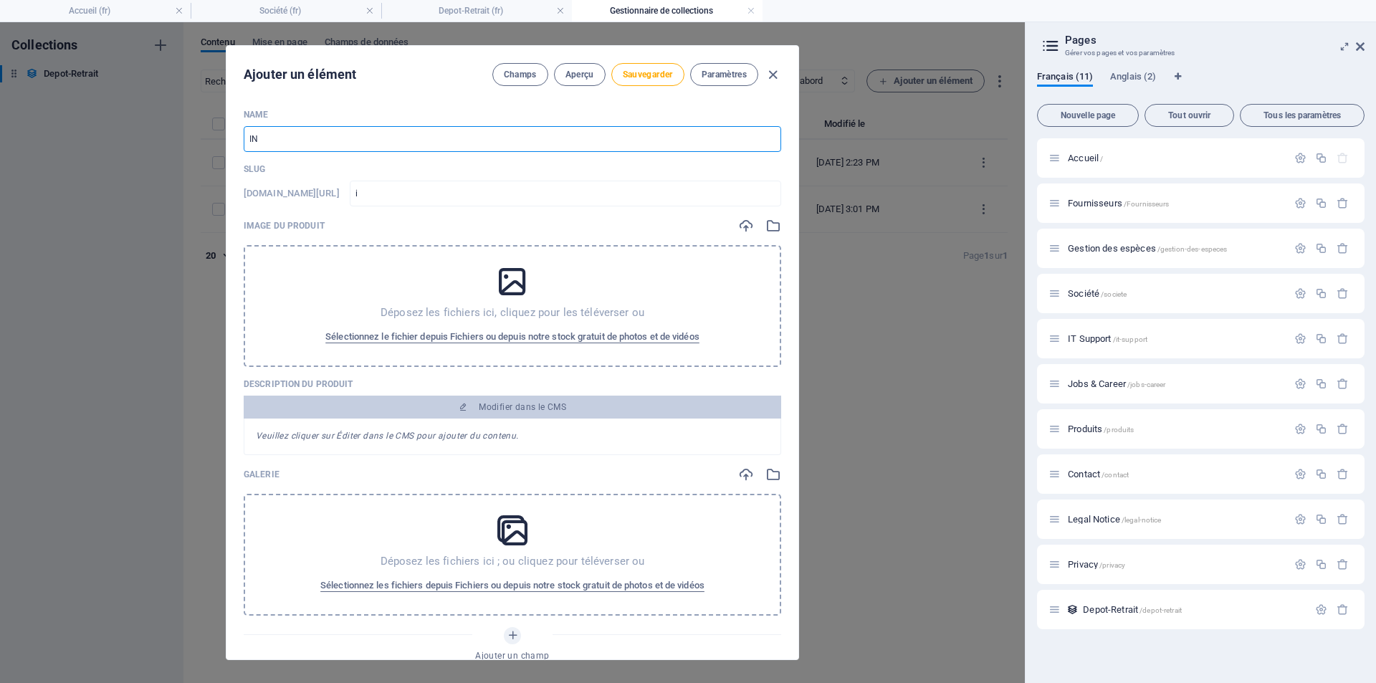
type input "in"
type input "INL"
type input "inl"
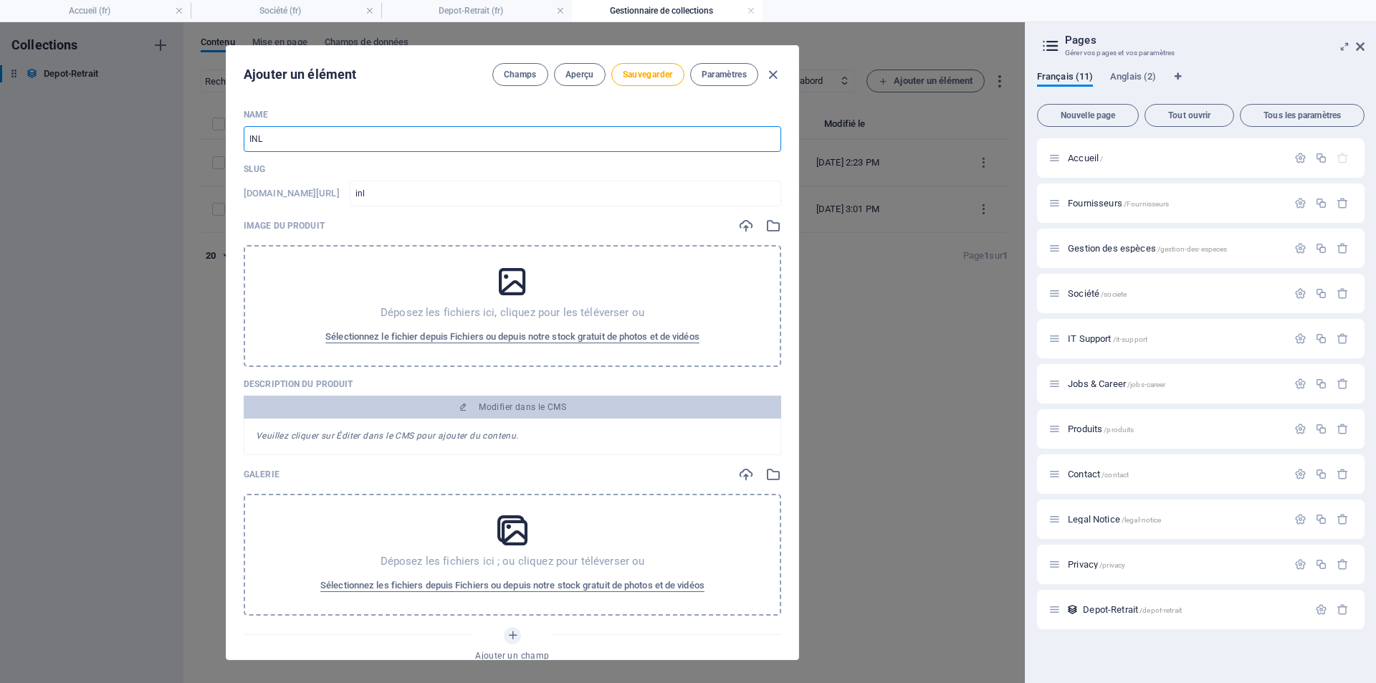
type input "INLA"
type input "inla"
type input "INLAN"
type input "inlan"
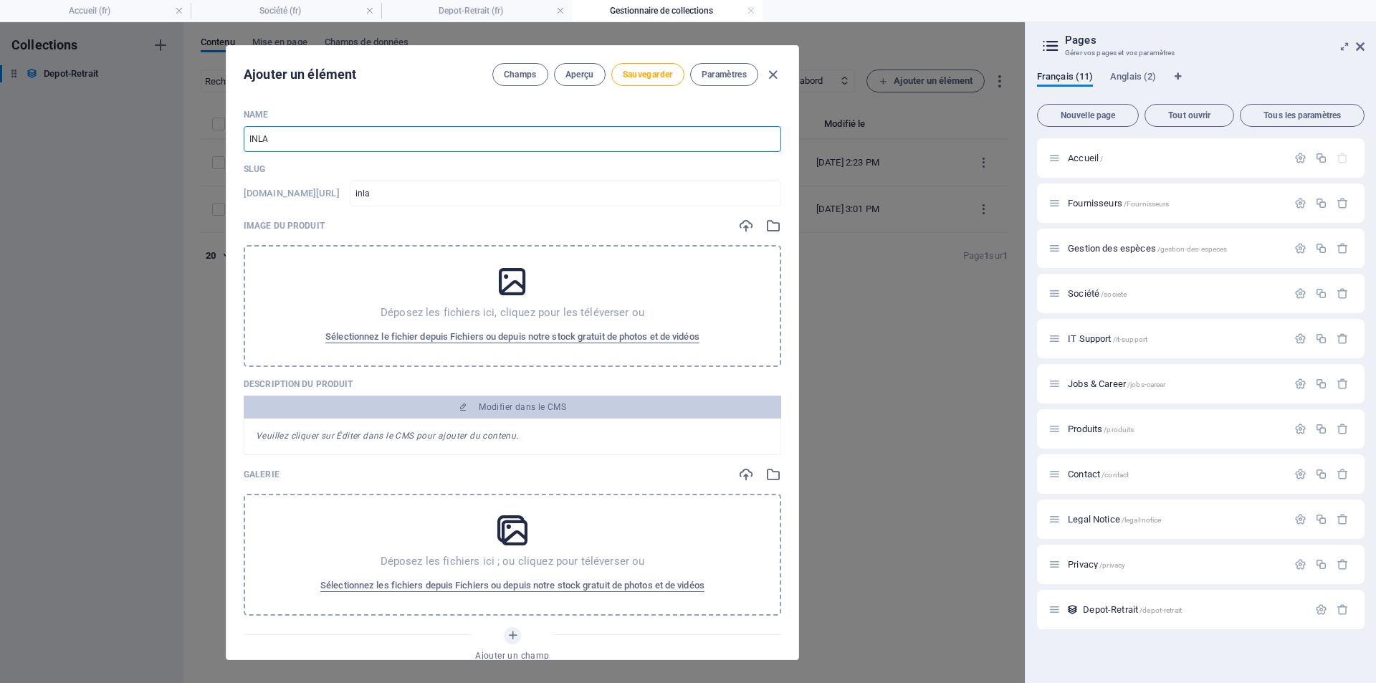
type input "inlan"
type input "INLANE"
type input "inlane"
type input "INLANE D"
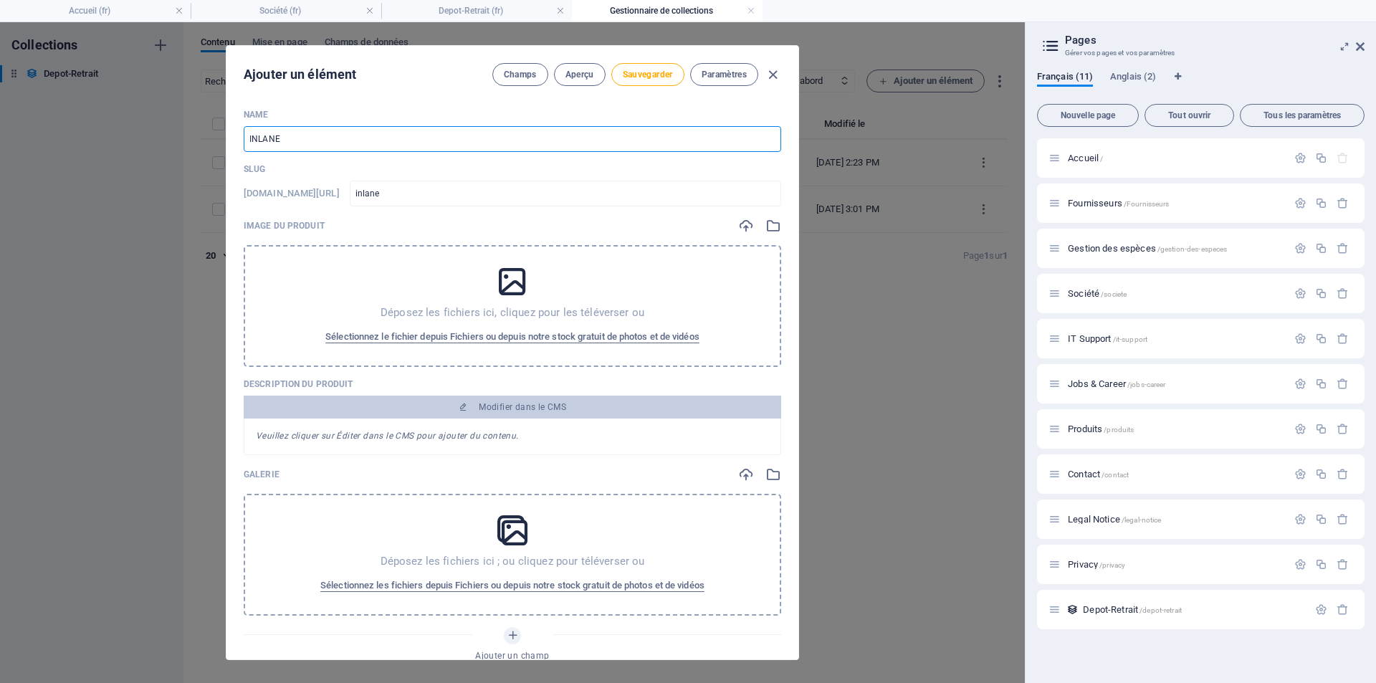
type input "inlane-d"
type input "INLANE DE"
type input "inlane-de"
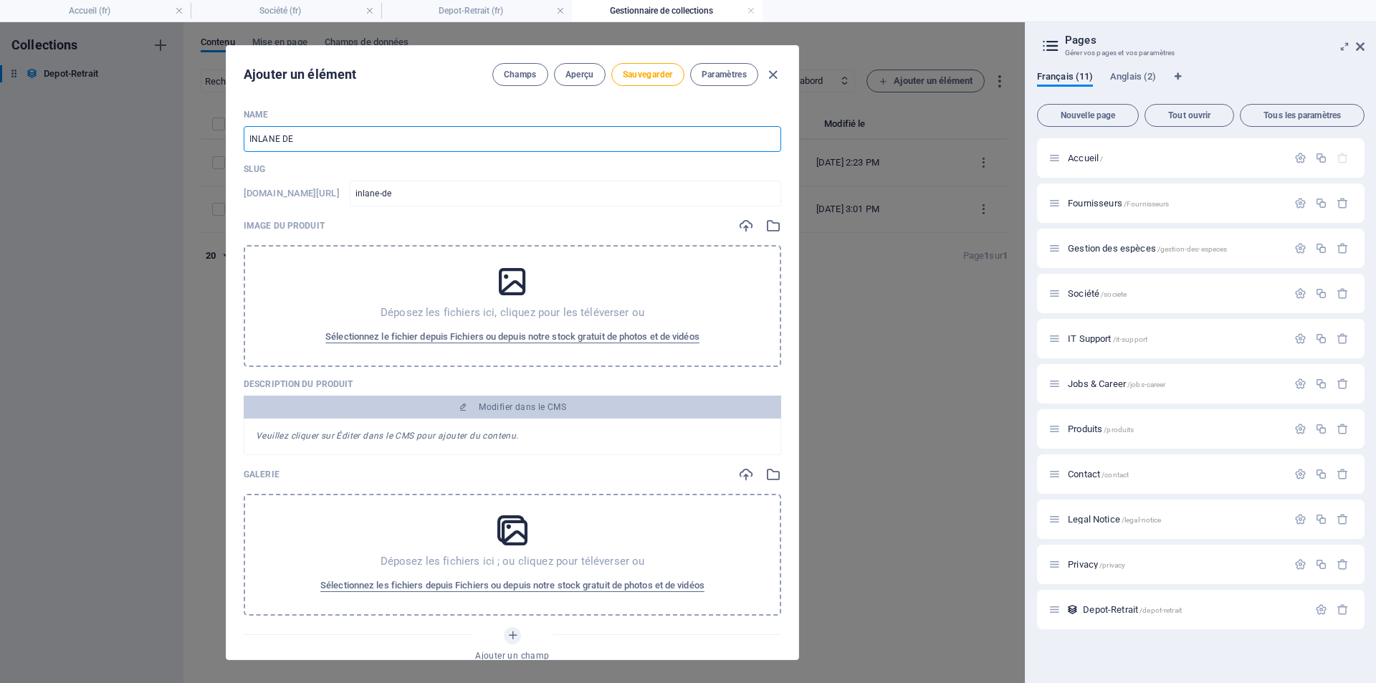
type input "INLANE DEP"
type input "inlane-dep"
type input "INLANE DEPO"
type input "inlane-depo"
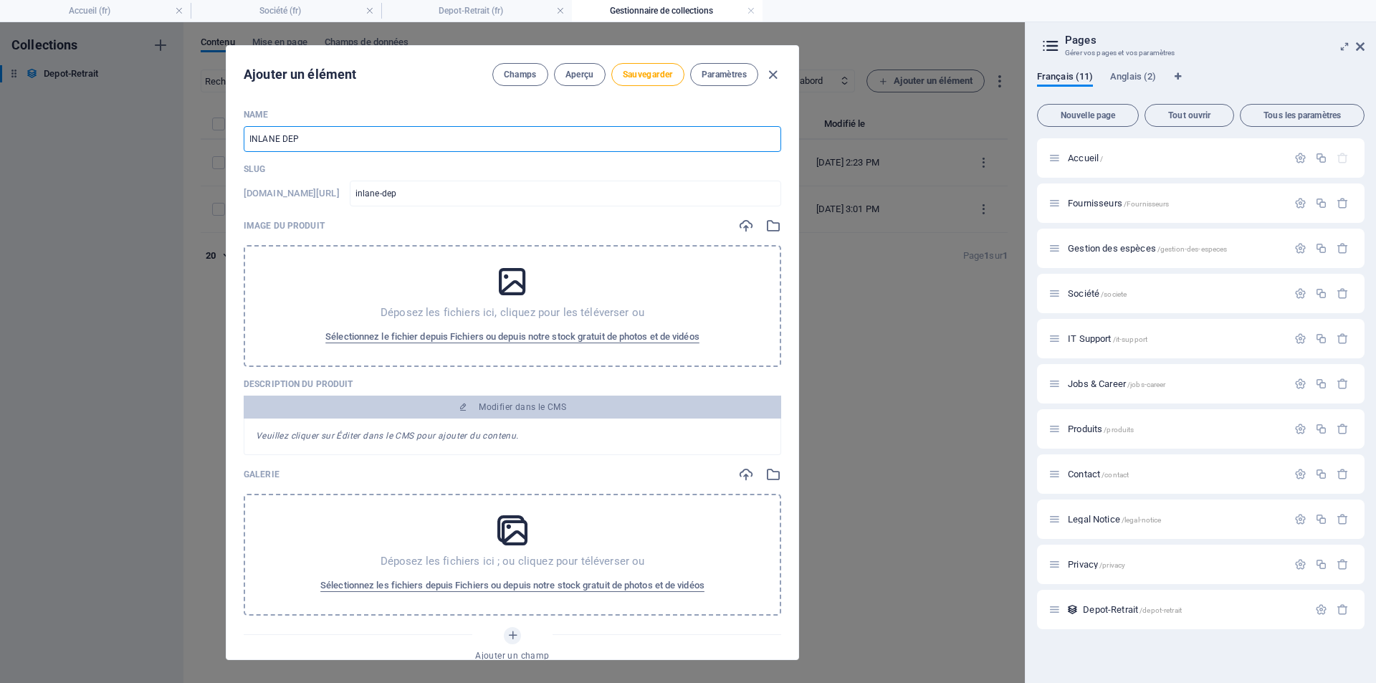
type input "inlane-depo"
type input "INLANE DEPOR"
type input "inlane-depor"
type input "INLANE DEPO"
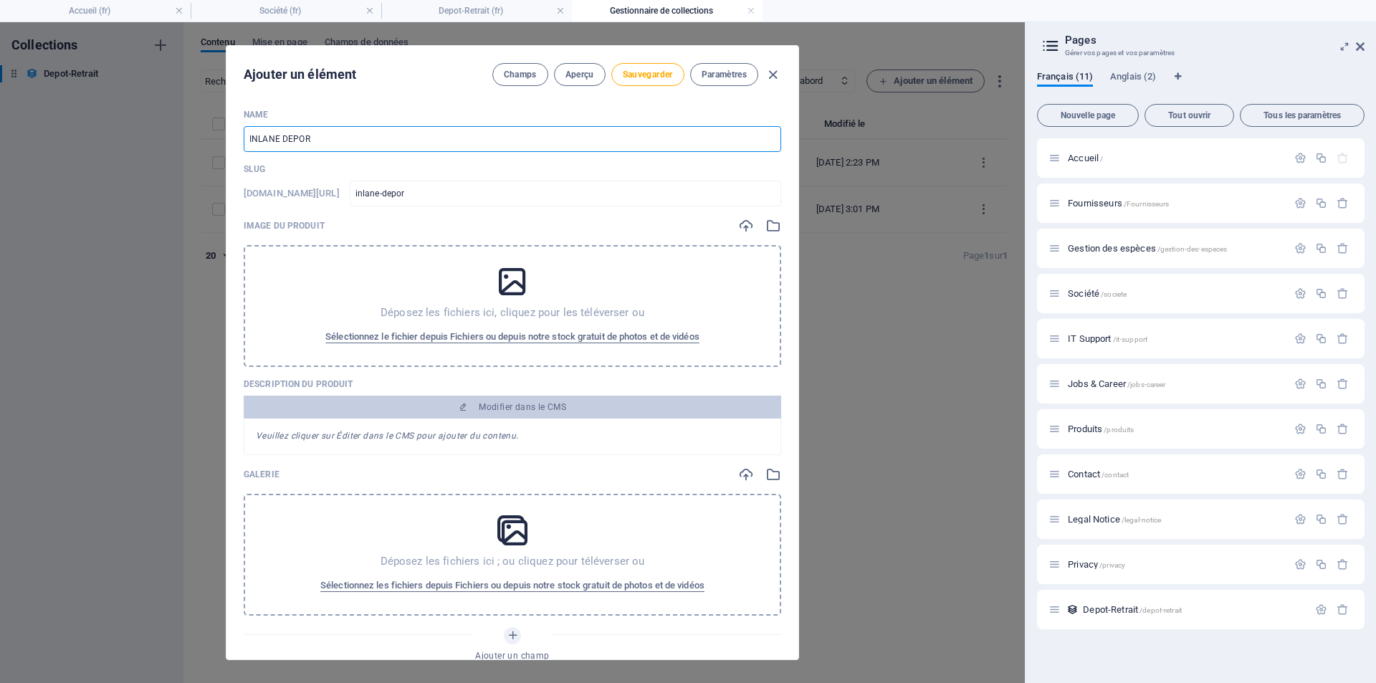
type input "inlane-depo"
type input "INLANE DEPOT"
type input "inlane-depot"
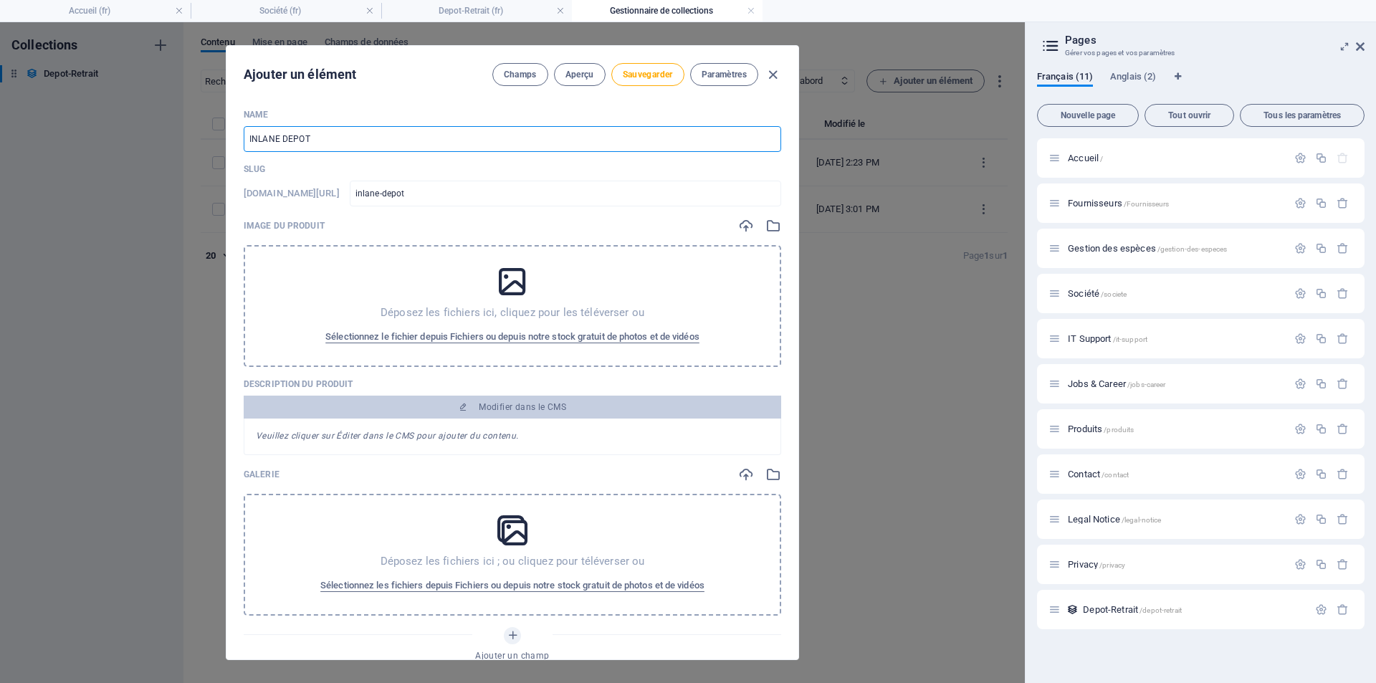
type input "INLANE DEPOT P"
type input "inlane-depot-p"
type input "INLANE DEPOT PL"
type input "inlane-depot-pl"
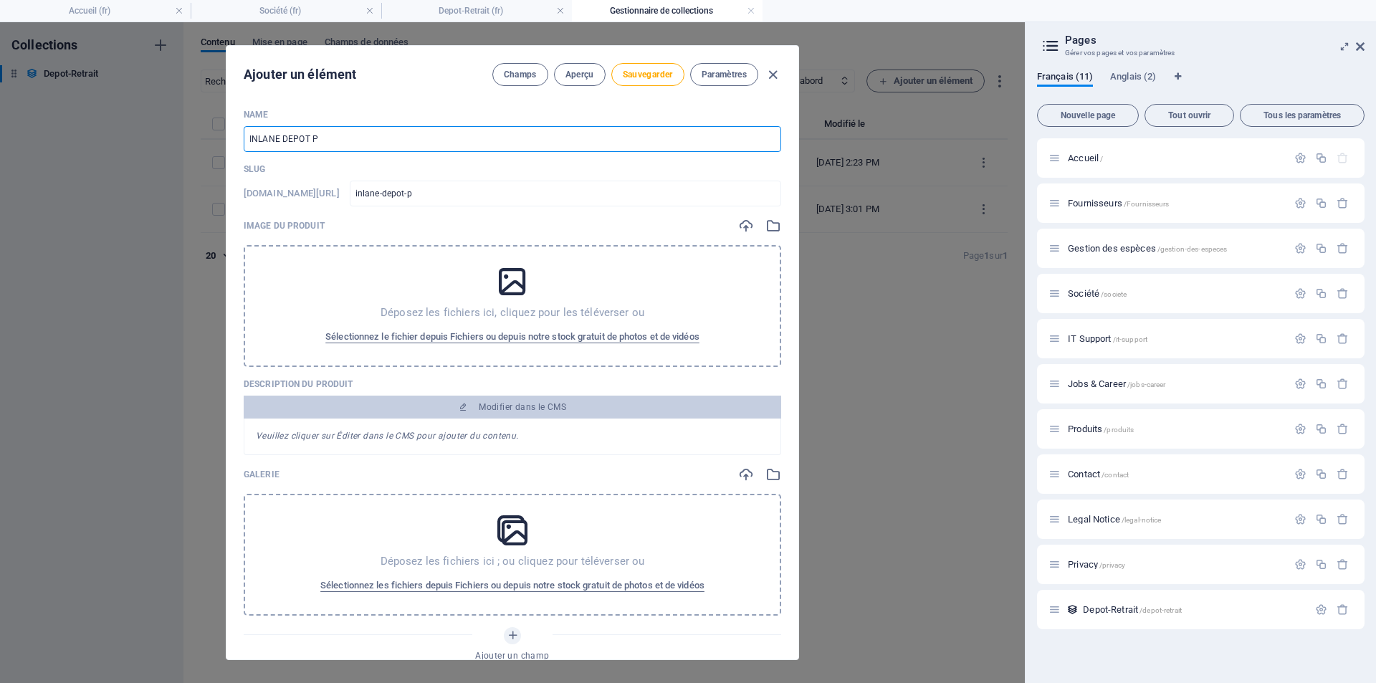
type input "inlane-depot-pl"
type input "INLANE DEPOT PLU"
type input "inlane-depot-plu"
type input "INLANE DEPOT PLUS"
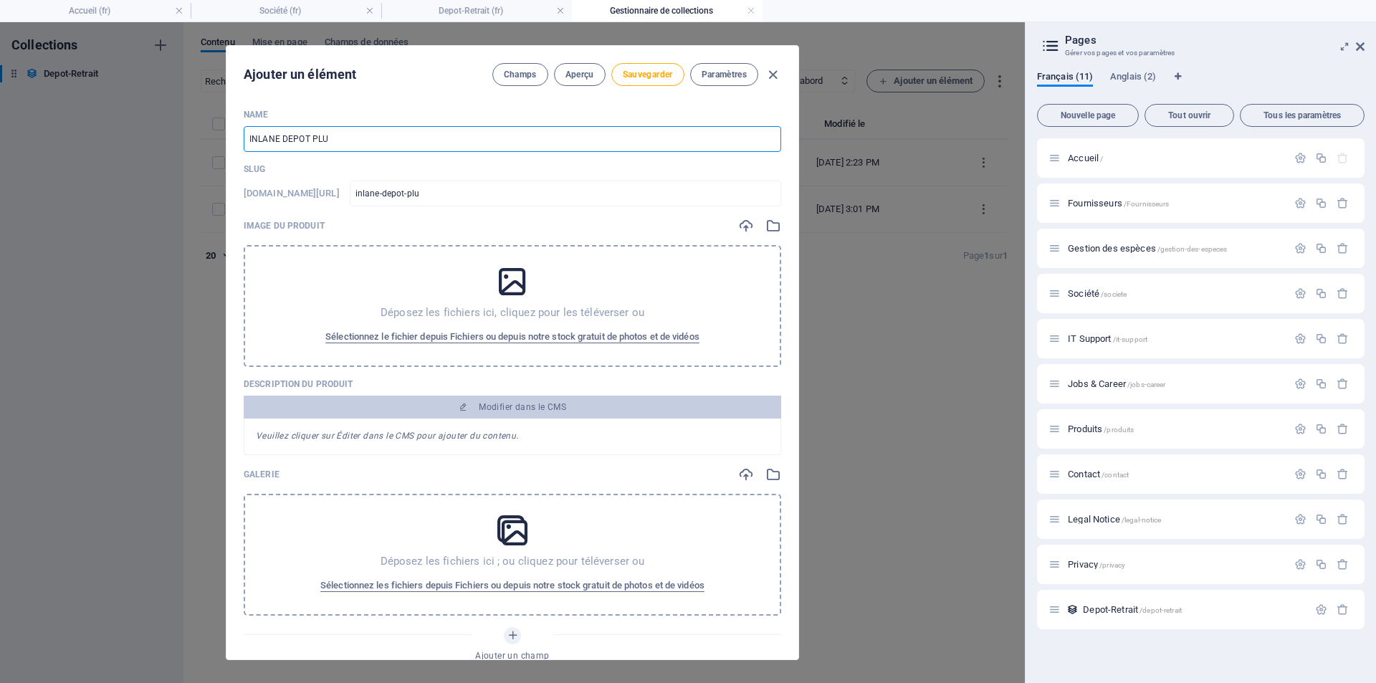
type input "inlane-depot-plus"
type input "INLANE DEPOT PLUS"
click at [773, 77] on icon "button" at bounding box center [773, 75] width 16 height 16
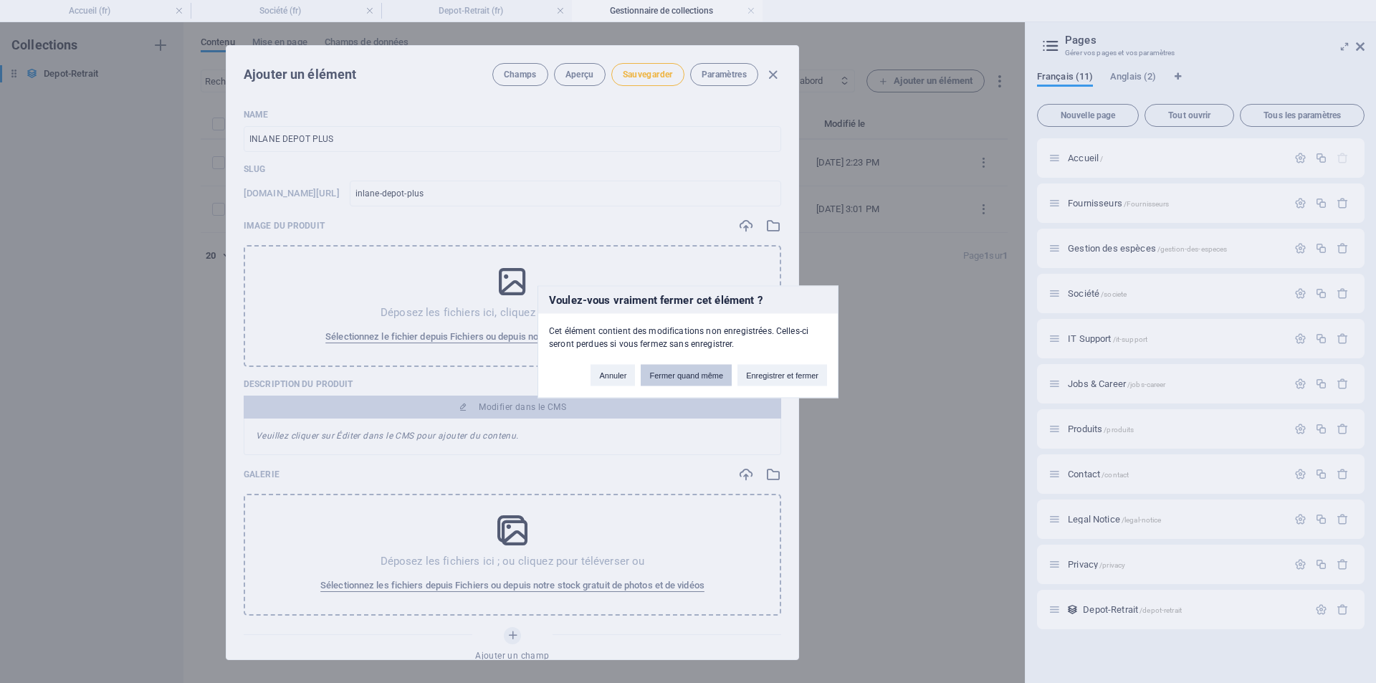
click at [694, 369] on button "Fermer quand même" at bounding box center [686, 374] width 91 height 21
type input "inlane-depot-plus"
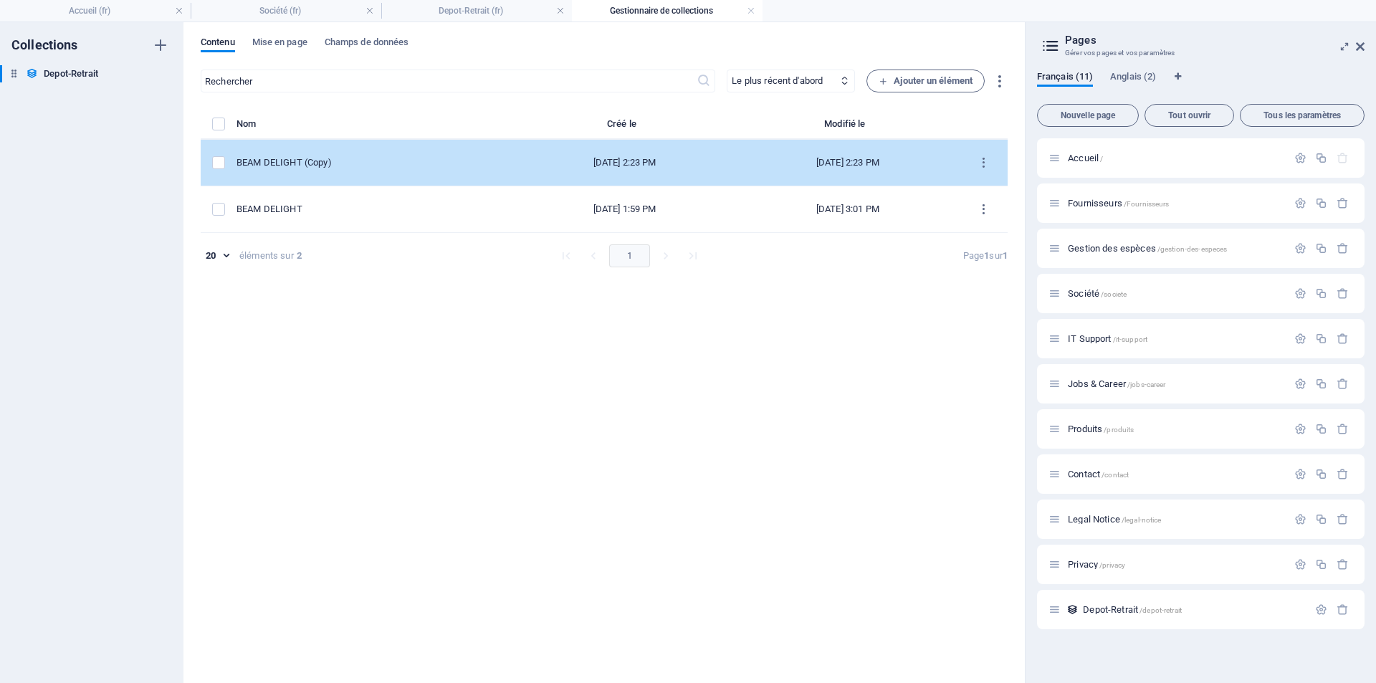
click at [314, 166] on div "BEAM DELIGHT (Copy)" at bounding box center [368, 162] width 265 height 13
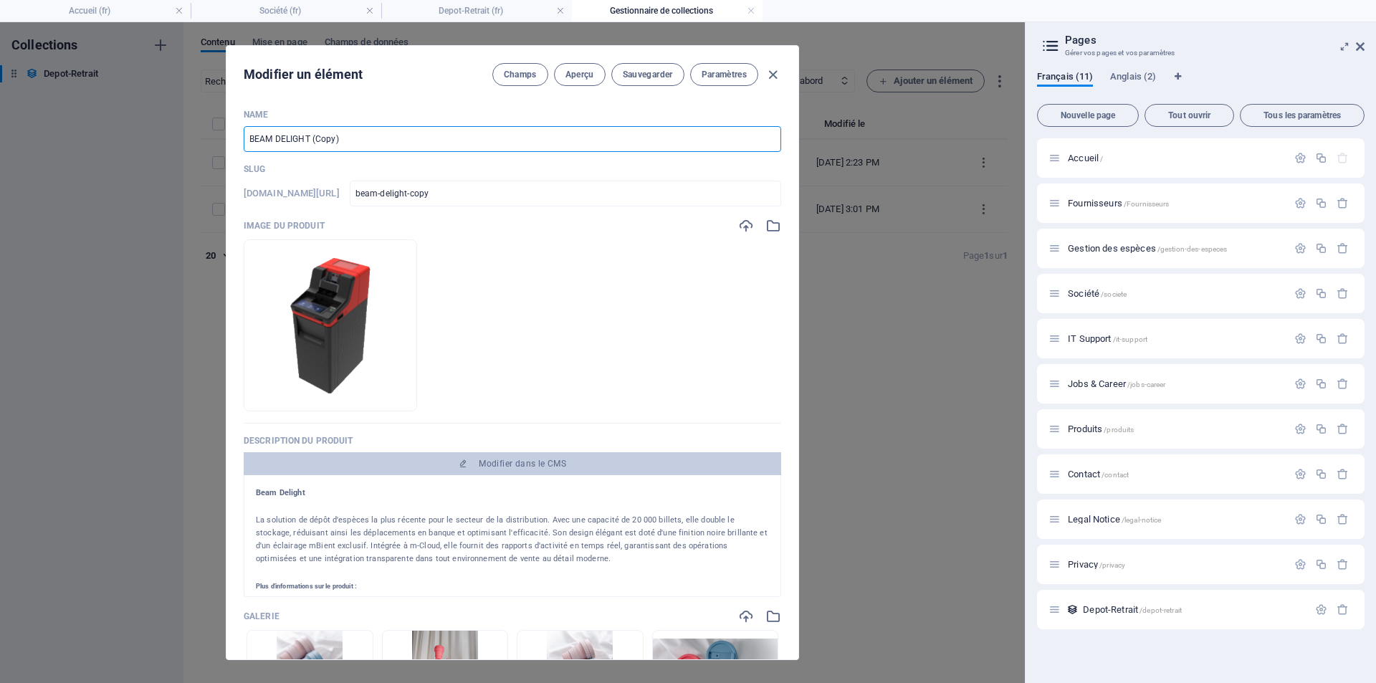
drag, startPoint x: 358, startPoint y: 143, endPoint x: 219, endPoint y: 142, distance: 139.0
click at [219, 142] on div "Modifier un élément Champs Aperçu Sauvegarder Paramètres Name BEAM DELIGHT (Cop…" at bounding box center [512, 352] width 1025 height 661
click at [743, 224] on icon "button" at bounding box center [746, 226] width 16 height 16
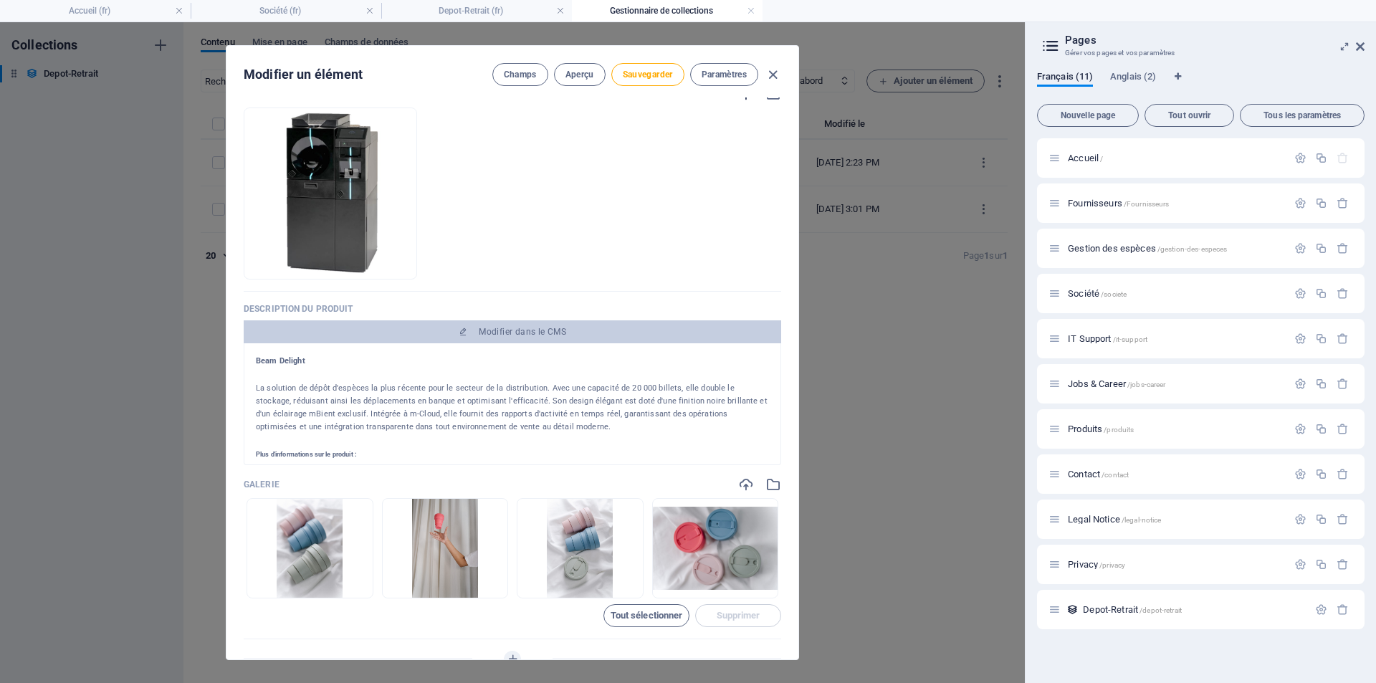
scroll to position [143, 0]
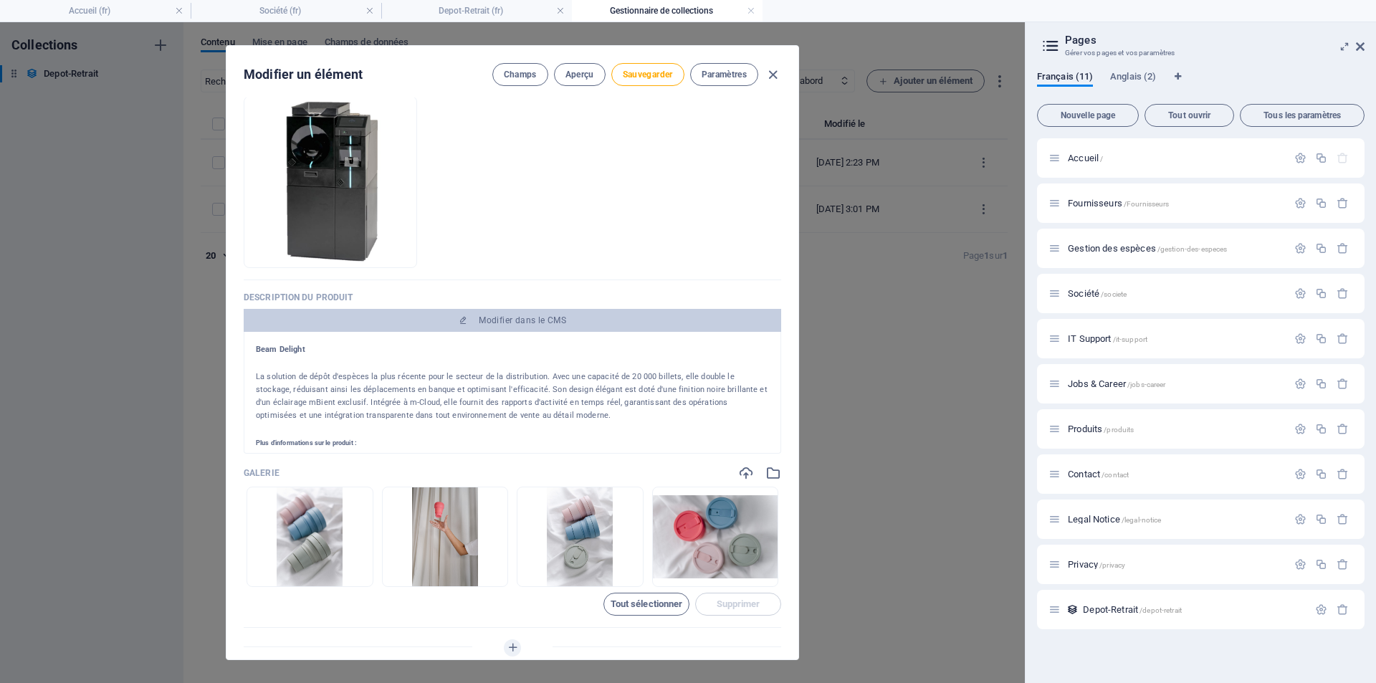
click at [290, 350] on h4 "Beam Delight" at bounding box center [512, 349] width 513 height 13
click at [291, 523] on img at bounding box center [310, 536] width 66 height 99
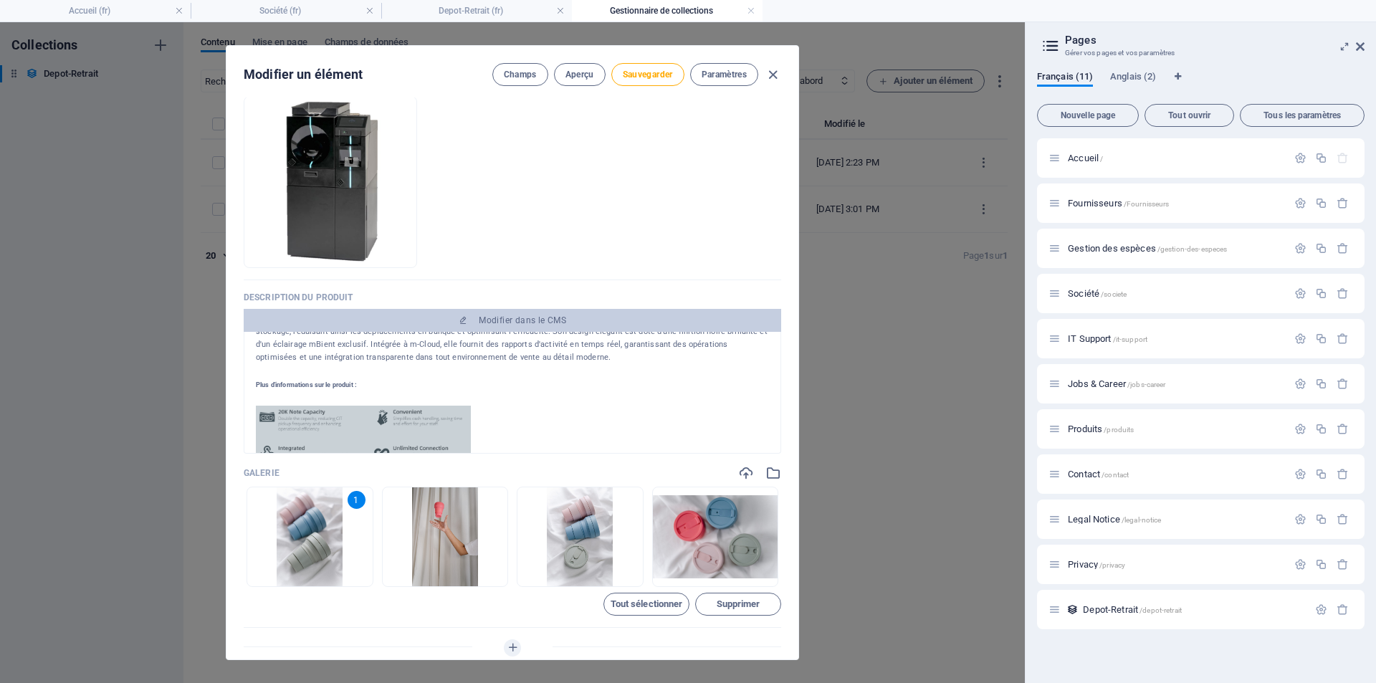
scroll to position [79, 0]
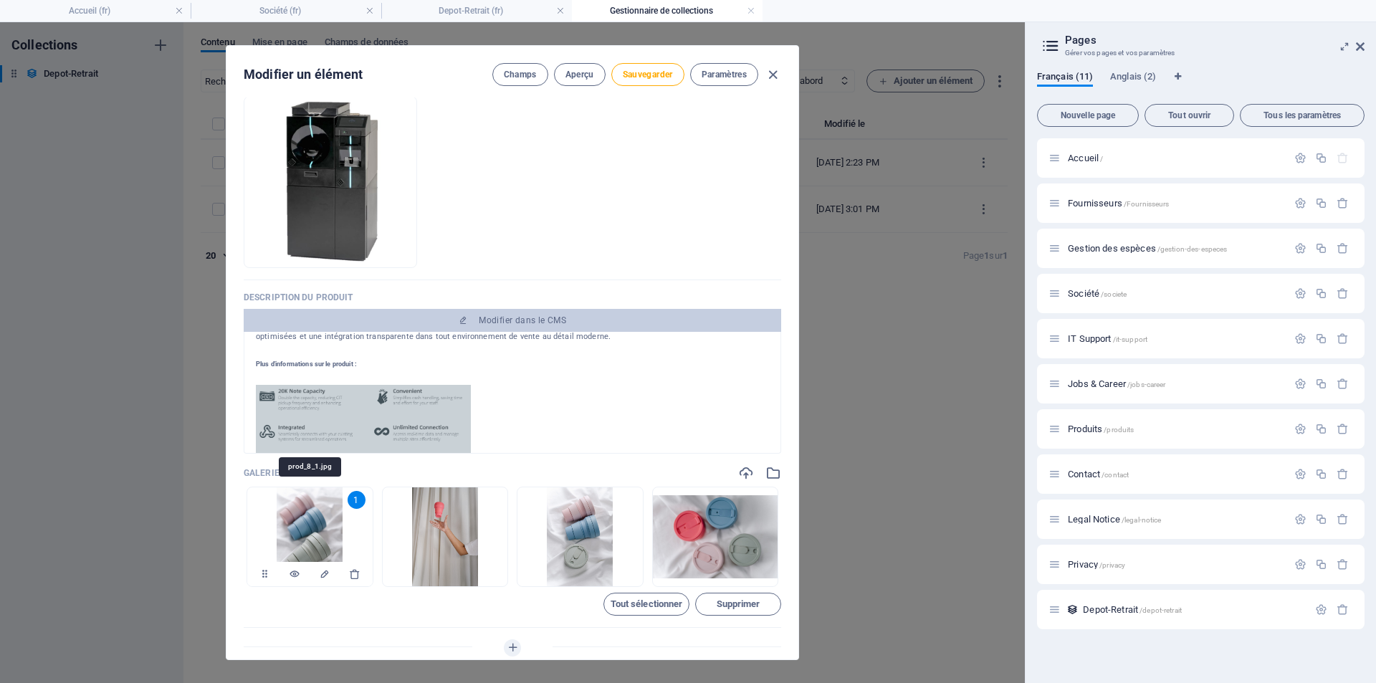
click at [299, 507] on img at bounding box center [310, 536] width 66 height 99
click at [738, 474] on icon "button" at bounding box center [746, 473] width 16 height 16
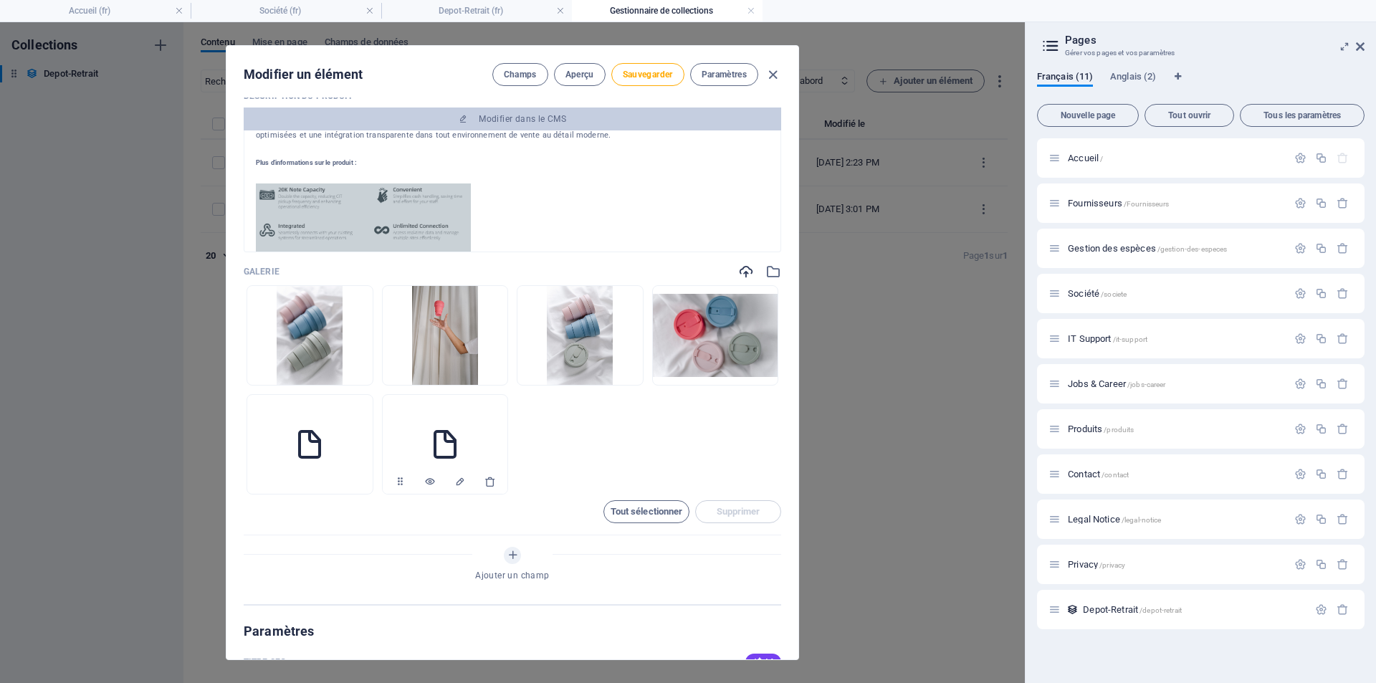
scroll to position [358, 0]
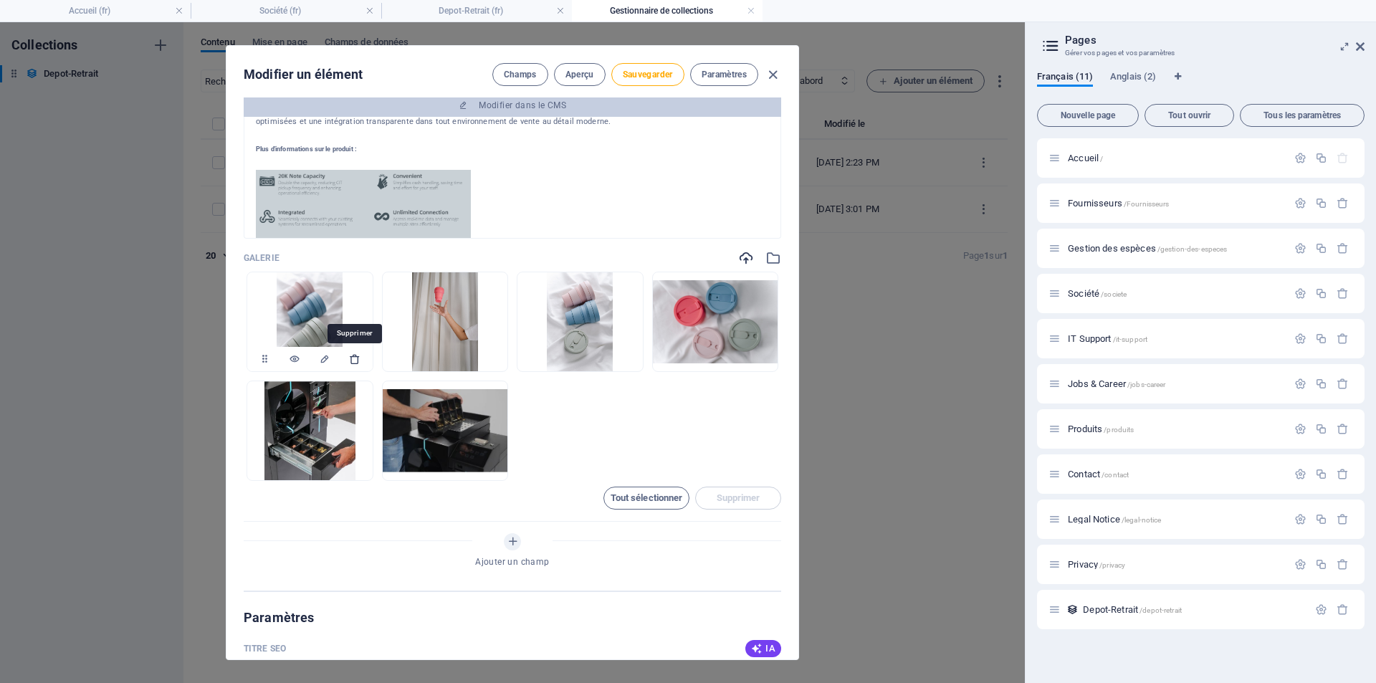
click at [351, 359] on icon "button" at bounding box center [354, 358] width 11 height 11
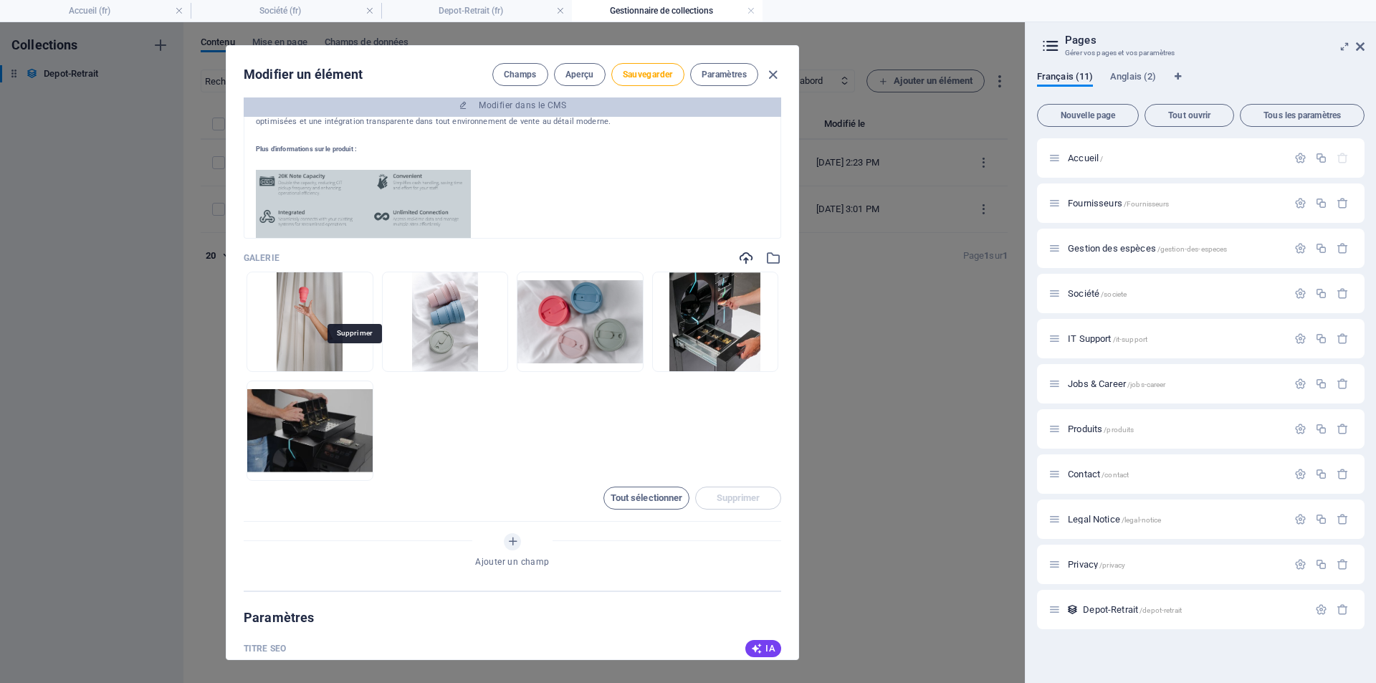
click at [351, 359] on icon "button" at bounding box center [354, 358] width 11 height 11
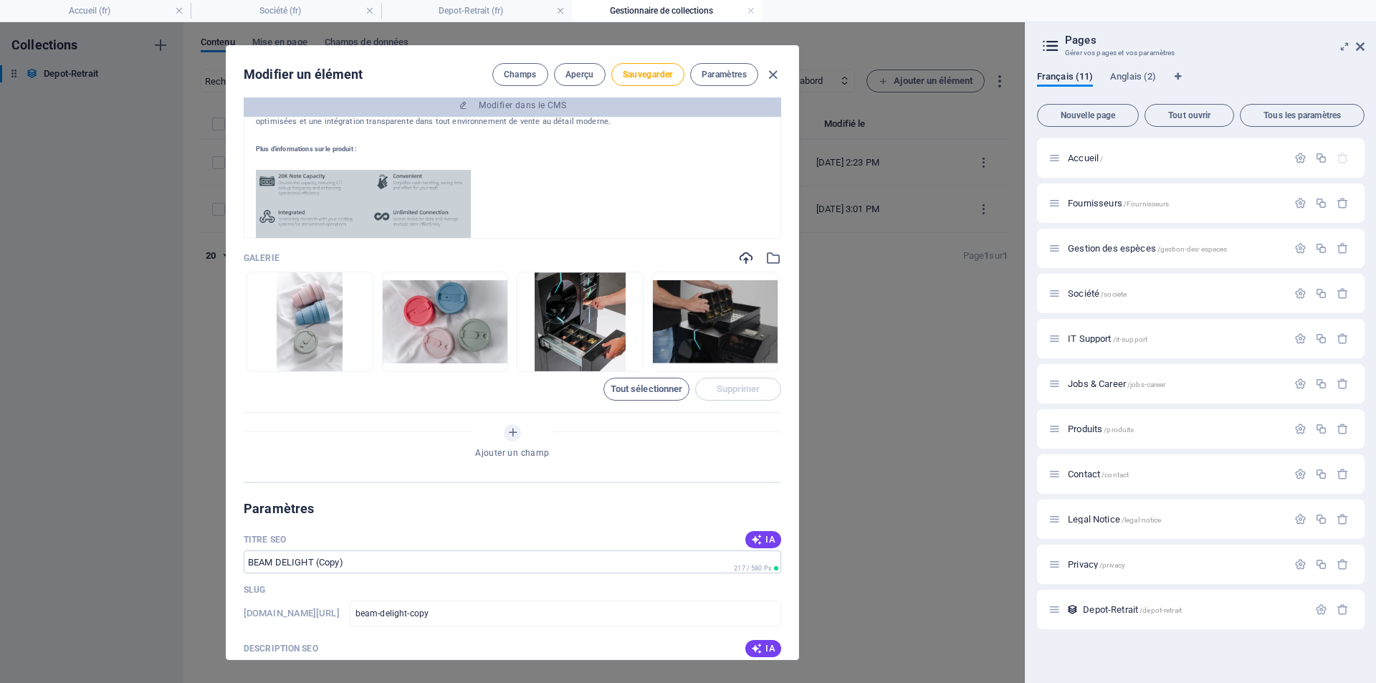
click at [351, 359] on icon "button" at bounding box center [354, 358] width 11 height 11
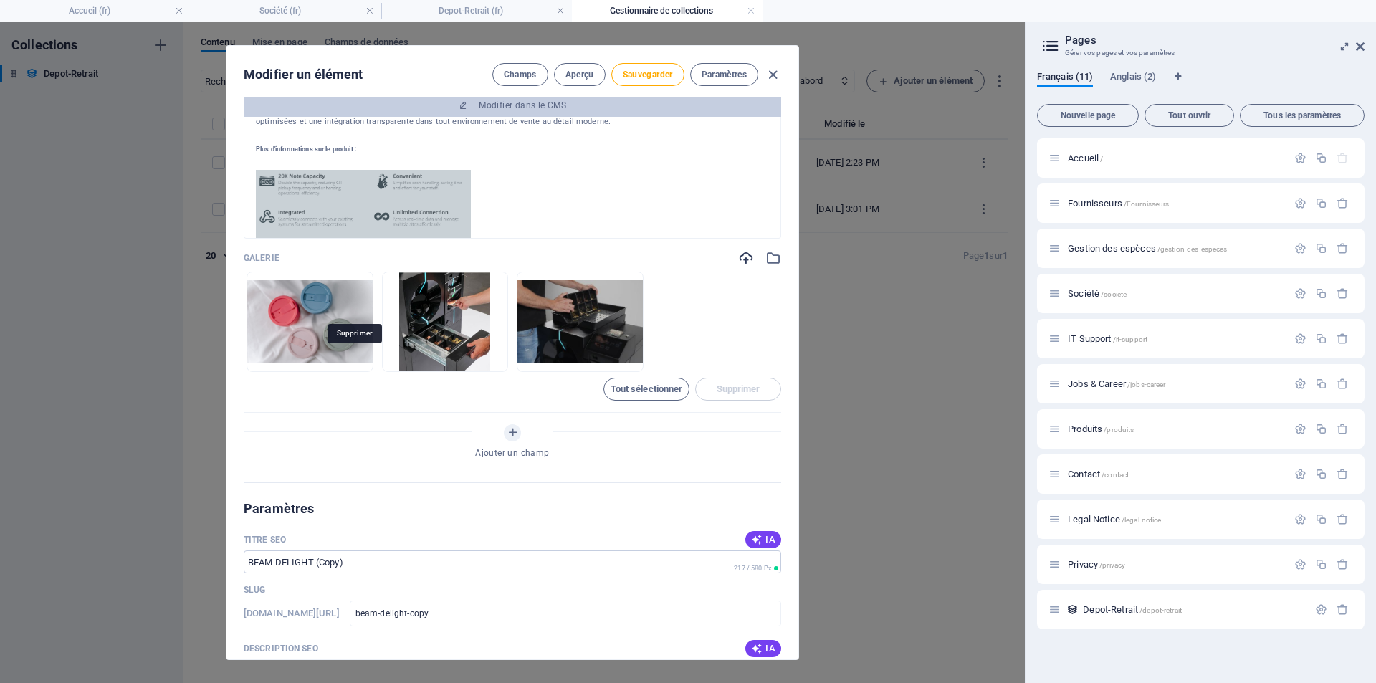
click at [351, 359] on icon "button" at bounding box center [354, 358] width 11 height 11
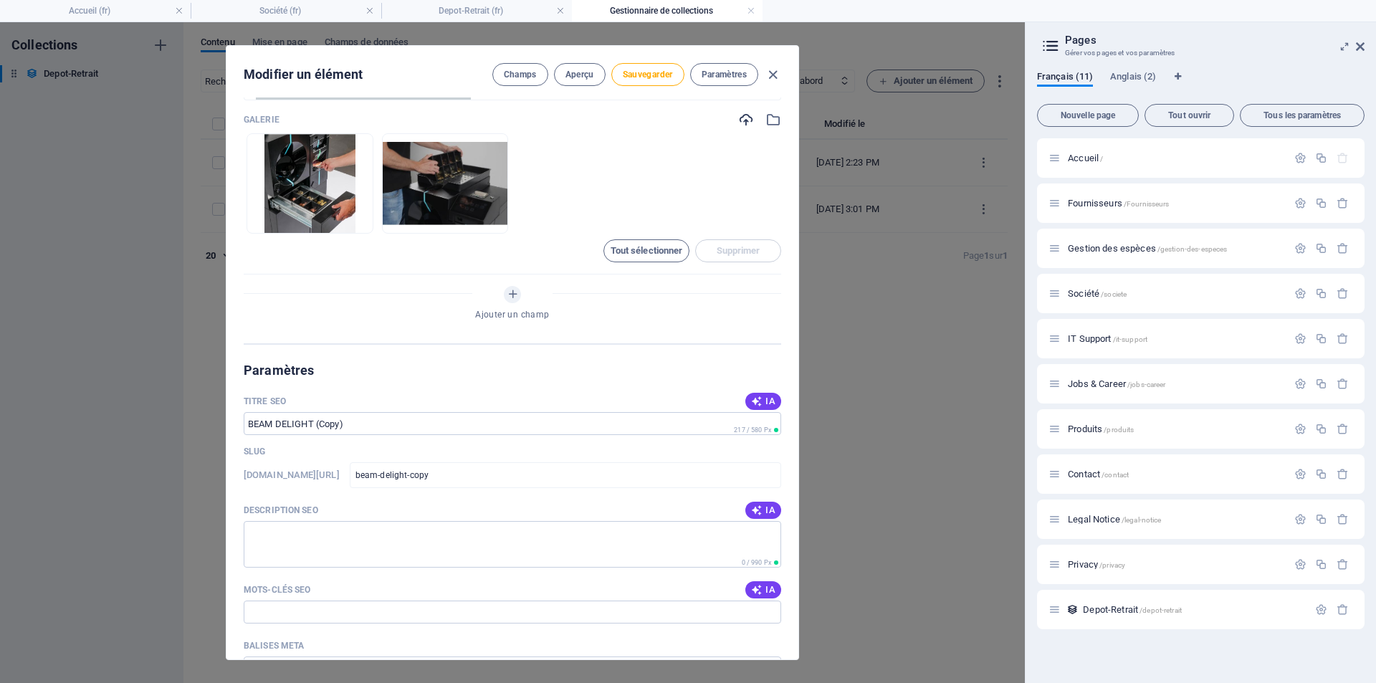
scroll to position [502, 0]
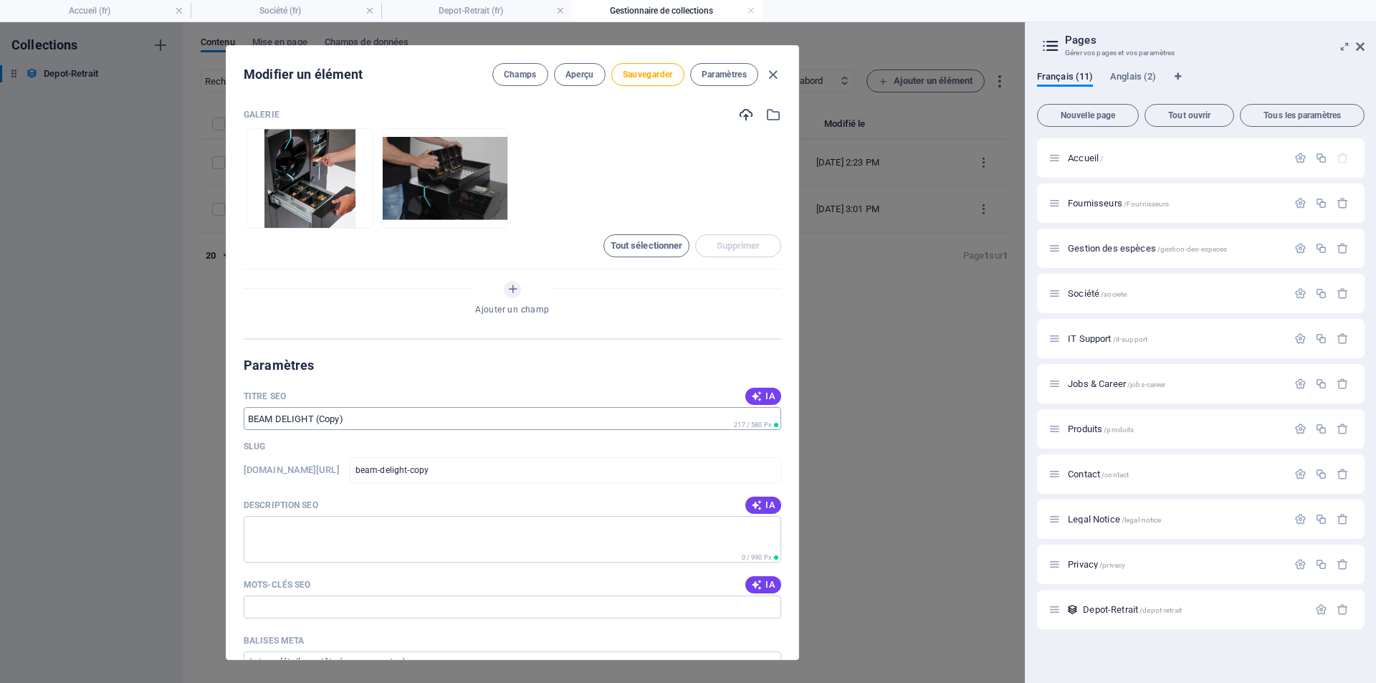
click at [364, 423] on input "Titre SEO" at bounding box center [512, 418] width 537 height 23
drag, startPoint x: 368, startPoint y: 417, endPoint x: 176, endPoint y: 417, distance: 191.3
click at [176, 417] on div "Modifier un élément Champs Aperçu Sauvegarder Paramètres Name BEAM DELIGHT (Cop…" at bounding box center [512, 352] width 1025 height 661
drag, startPoint x: 345, startPoint y: 418, endPoint x: 356, endPoint y: 418, distance: 11.5
click at [345, 418] on input "Titre SEO" at bounding box center [512, 418] width 537 height 23
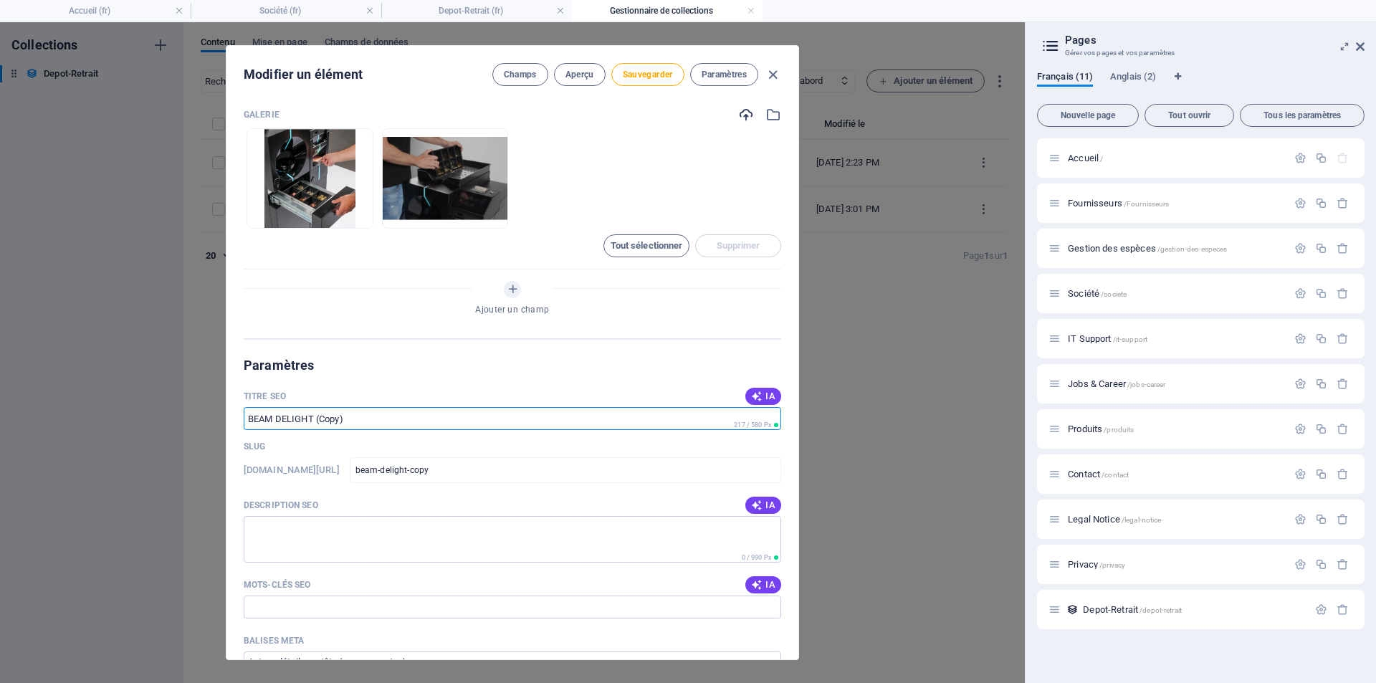
drag, startPoint x: 364, startPoint y: 418, endPoint x: 249, endPoint y: 418, distance: 115.4
click at [249, 418] on input "Titre SEO" at bounding box center [512, 418] width 537 height 23
drag, startPoint x: 277, startPoint y: 420, endPoint x: 374, endPoint y: 420, distance: 96.7
click at [374, 420] on input "Titre SEO" at bounding box center [512, 418] width 537 height 23
click at [462, 413] on input "Titre SEO" at bounding box center [512, 418] width 537 height 23
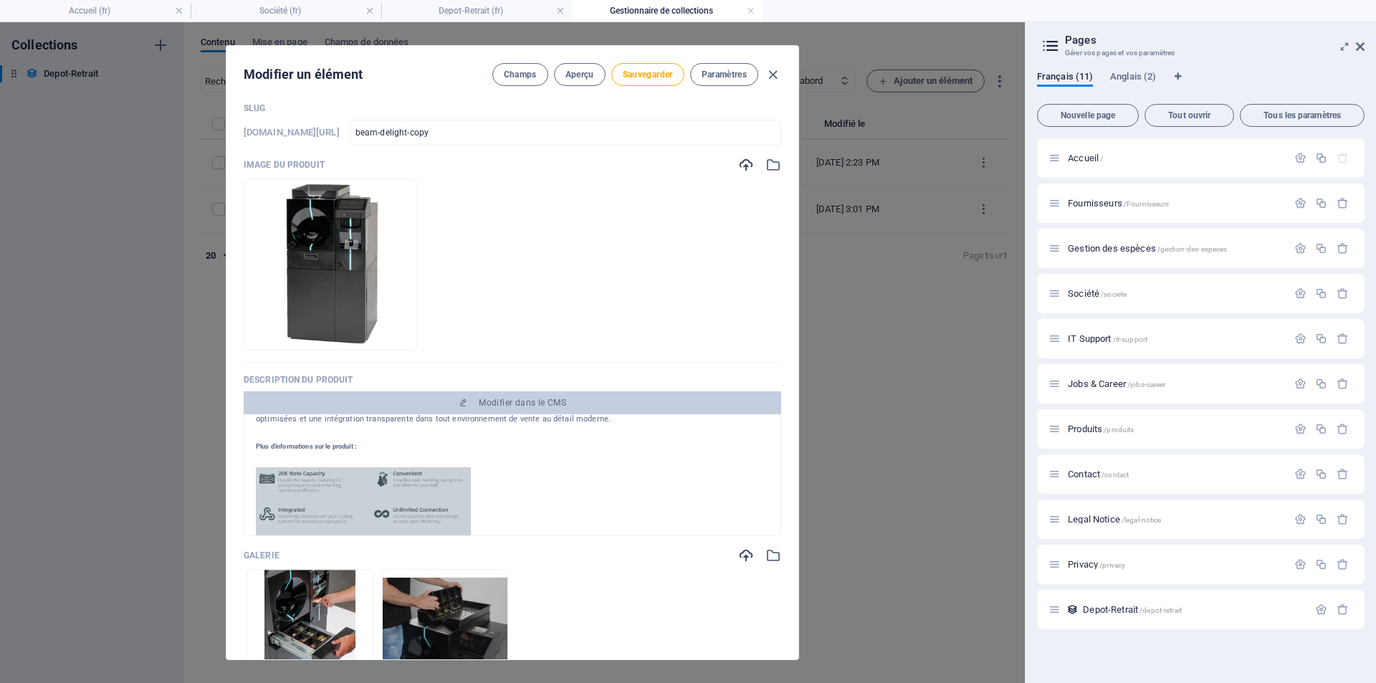
scroll to position [0, 0]
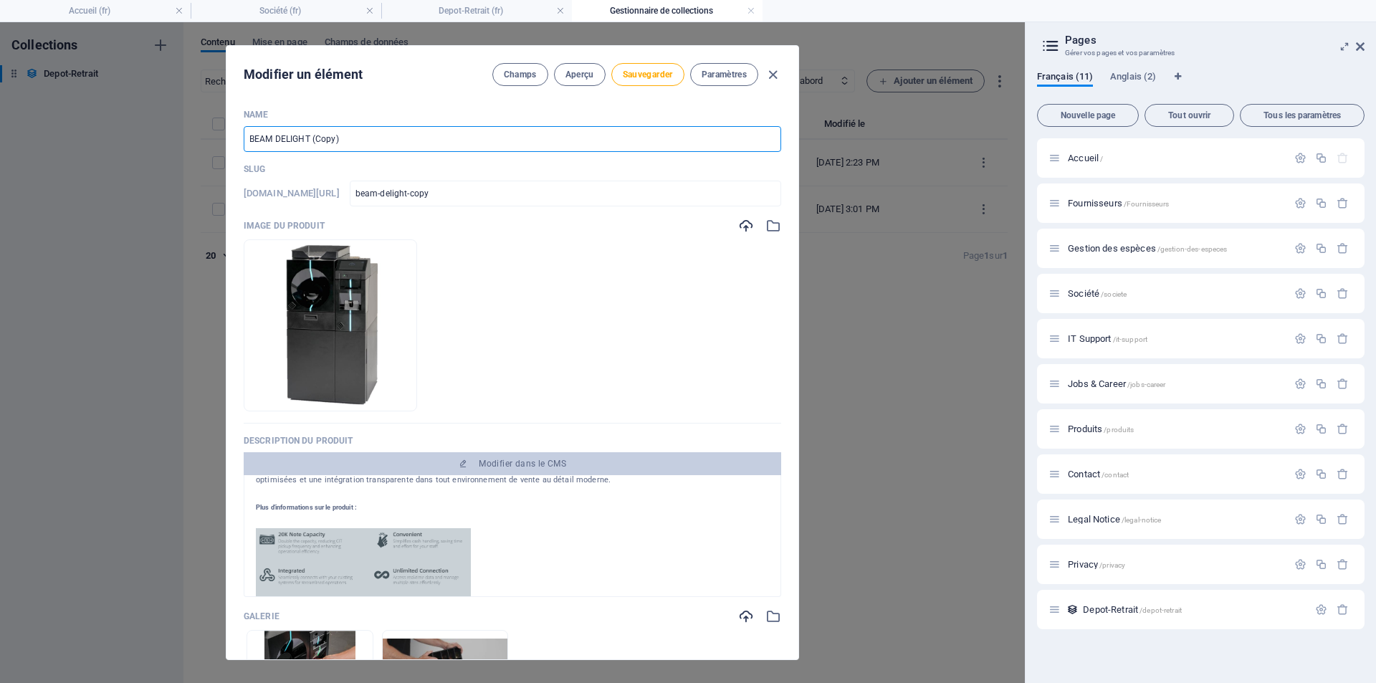
drag, startPoint x: 358, startPoint y: 137, endPoint x: 241, endPoint y: 129, distance: 117.8
click at [244, 130] on input "BEAM DELIGHT (Copy)" at bounding box center [512, 139] width 537 height 26
type input "I"
type input "i"
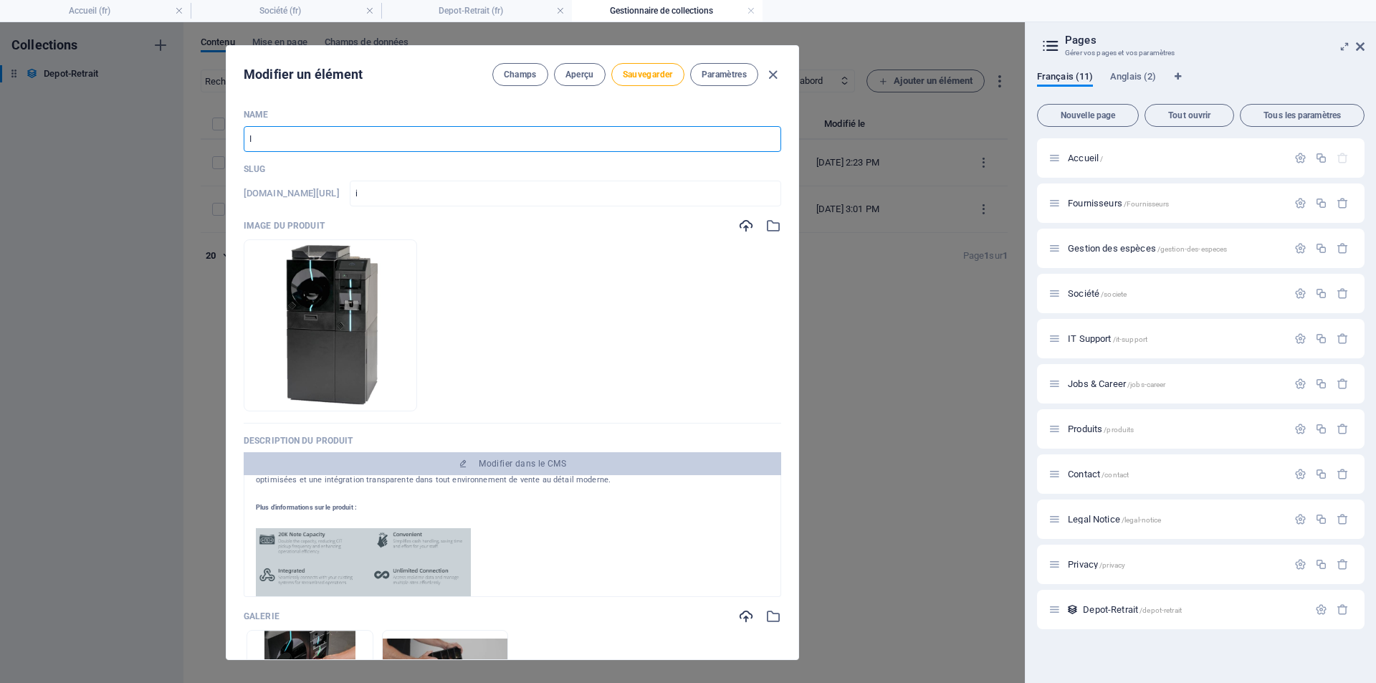
type input "IN"
type input "in"
type input "INL"
type input "inl"
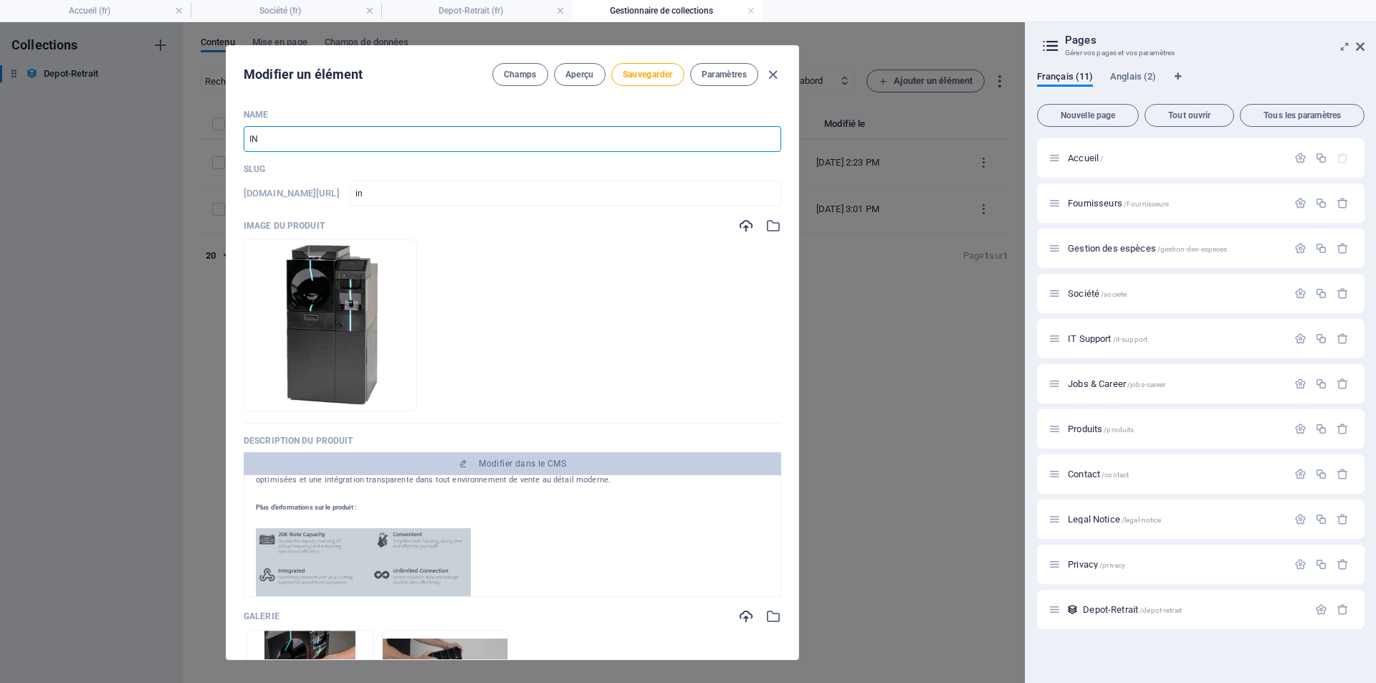
type input "inl"
type input "INLA"
type input "inla"
type input "INLAN"
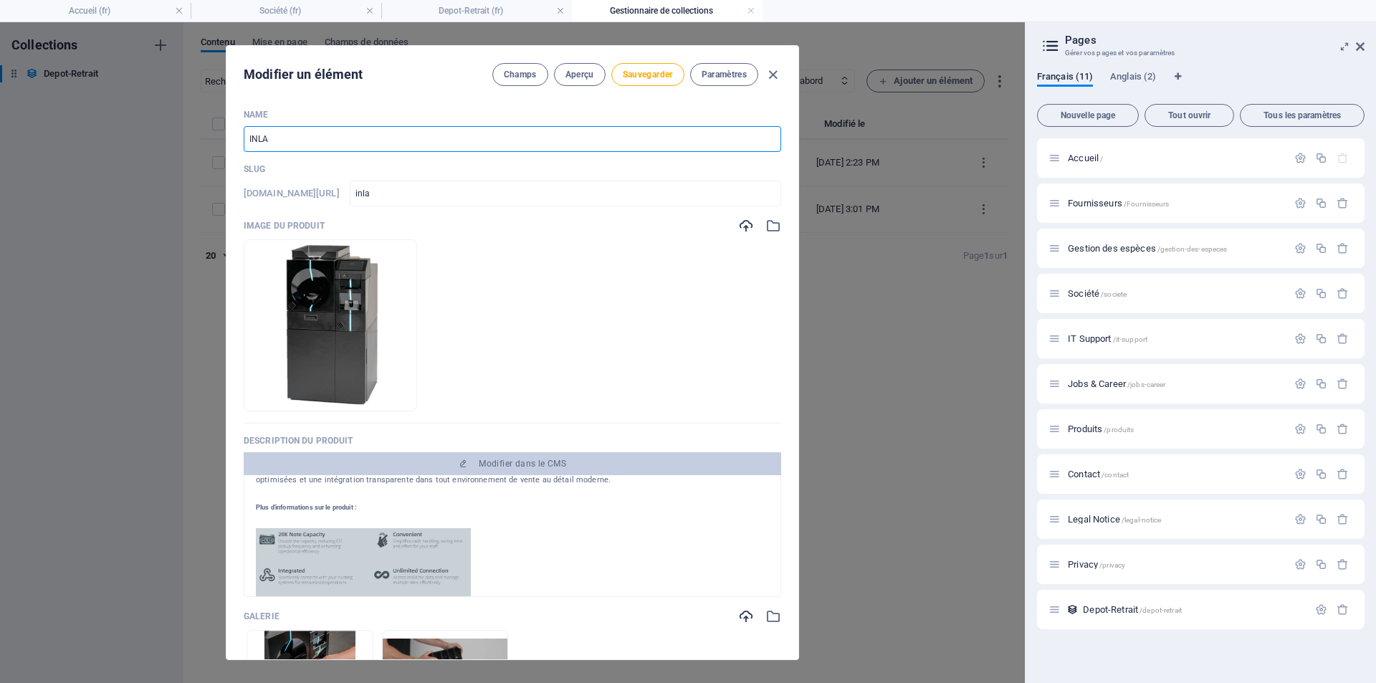
type input "inlan"
type input "INLANE"
type input "inlane"
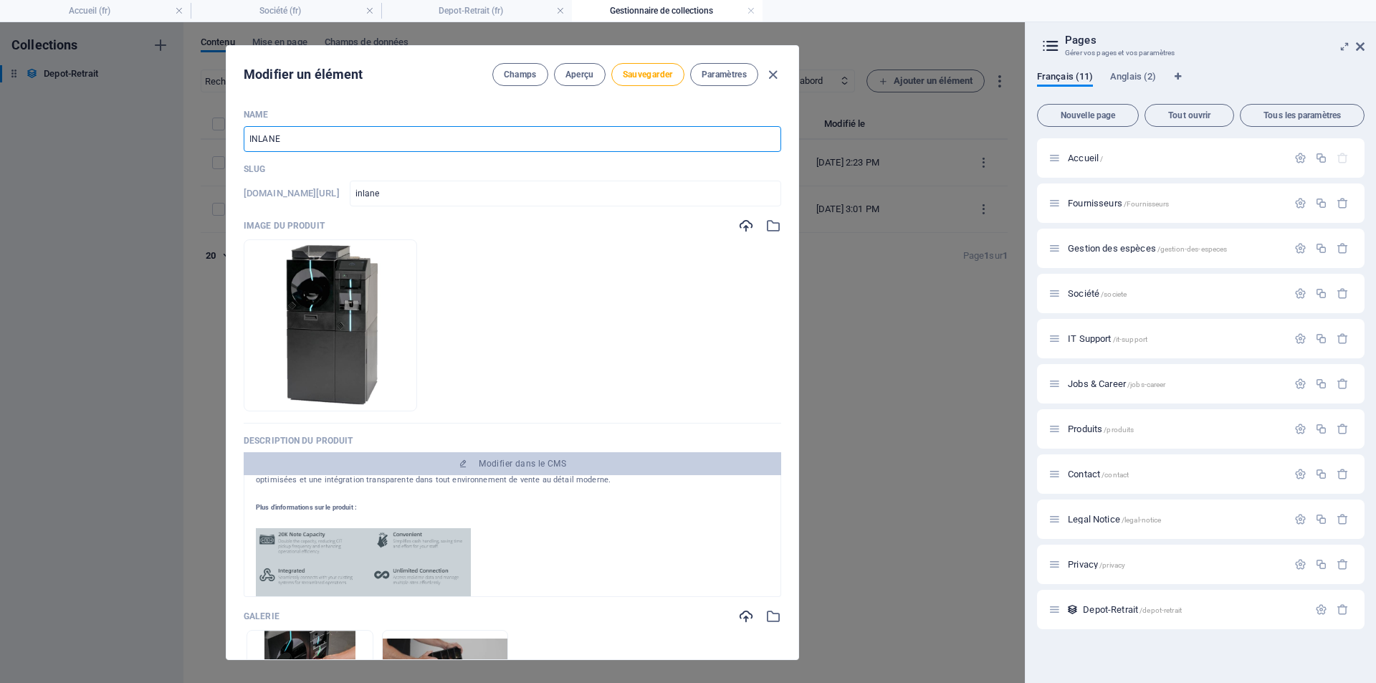
type input "INLANE 3"
type input "inlane-3"
type input "INLANE 30"
type input "inlane-30"
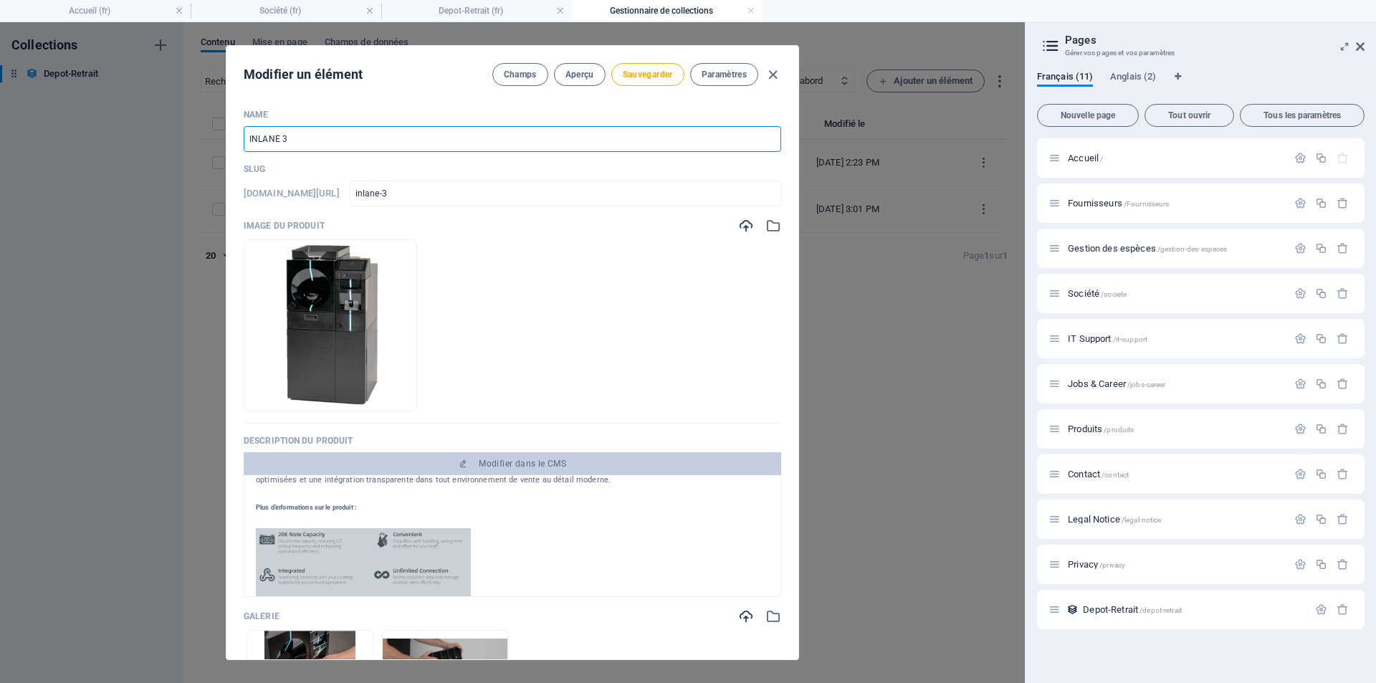
type input "inlane-30"
type input "INLANE 300"
type input "inlane-300"
type input "INLANE 300 D"
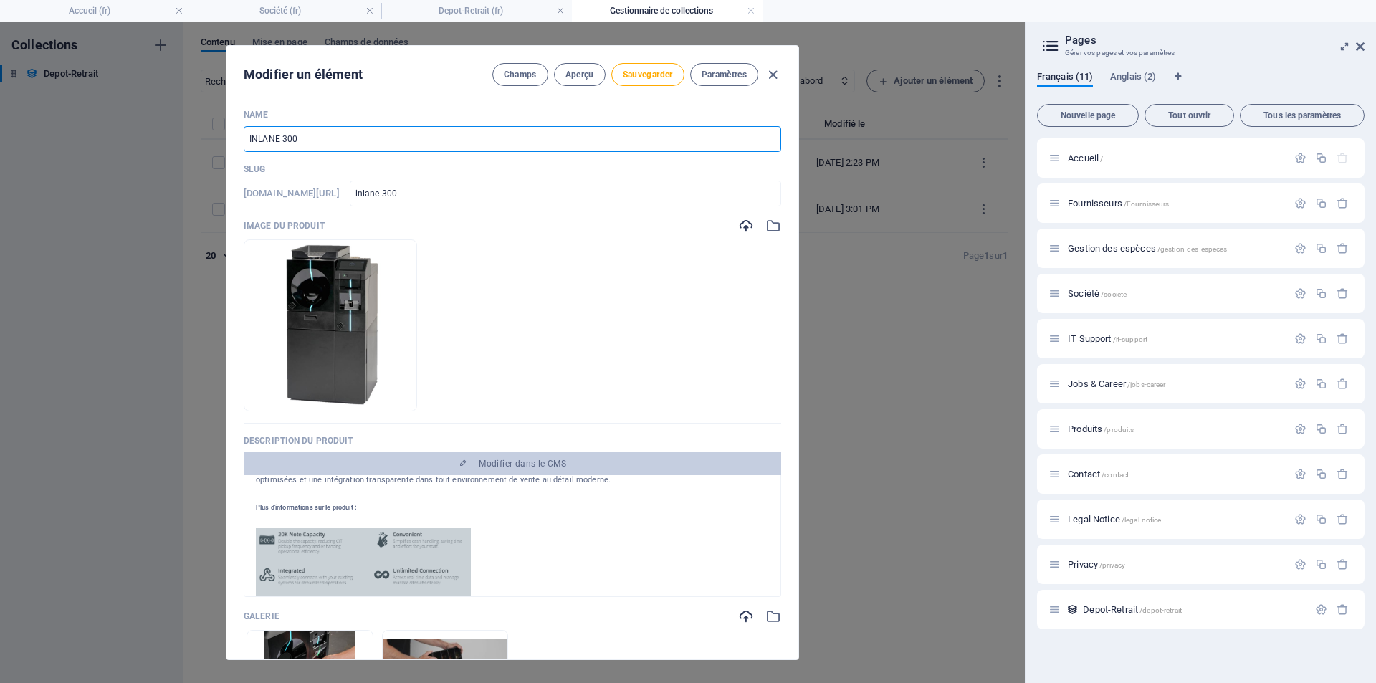
type input "inlane-300-d"
type input "INLANE 300 DE"
type input "inlane-300-de"
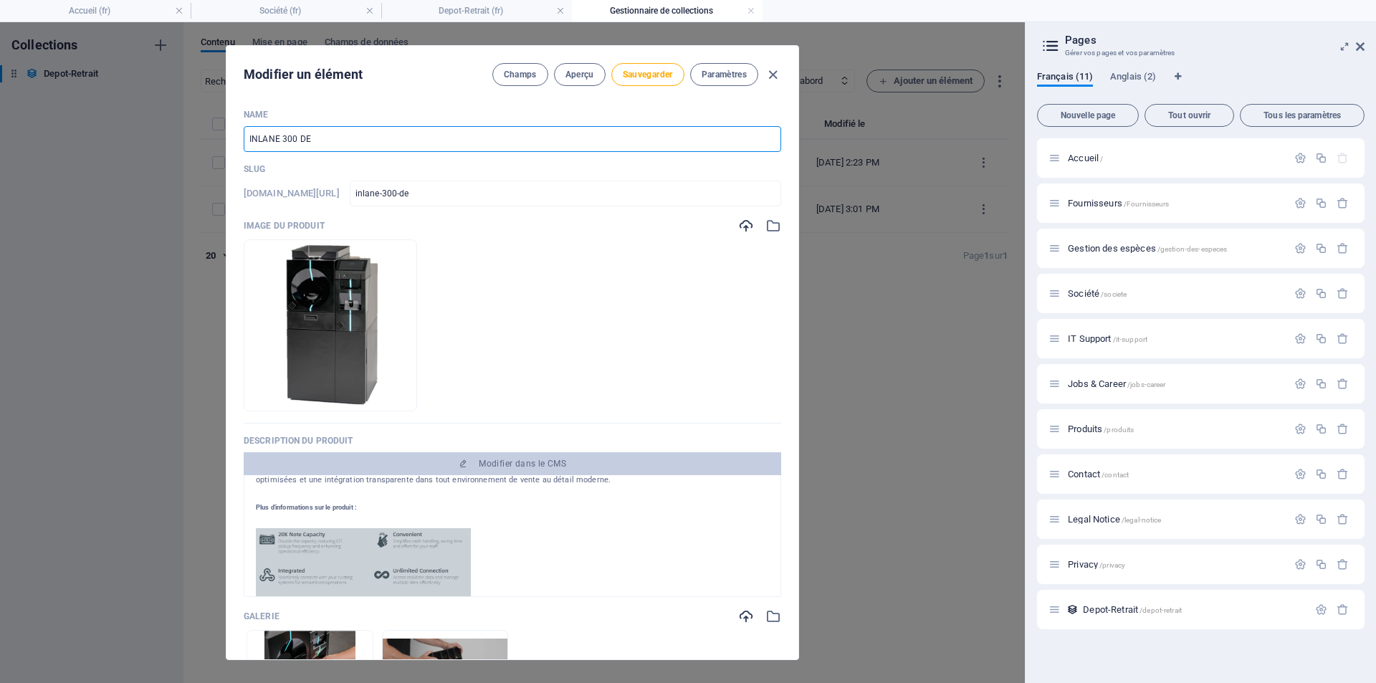
type input "INLANE 300 DEP"
type input "inlane-300-dep"
type input "INLANE 300 DEPO"
type input "inlane-300-depo"
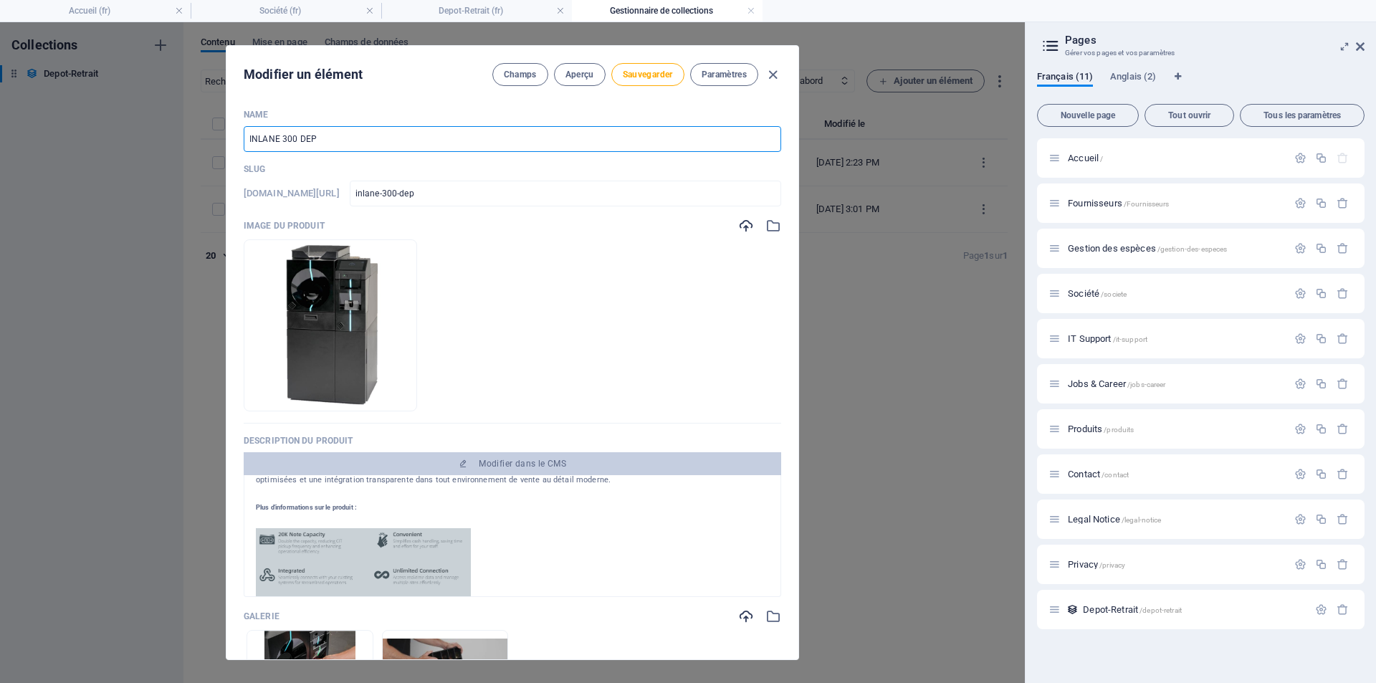
type input "inlane-300-depo"
type input "INLANE 300 DEPO P"
type input "inlane-300-depo-p"
type input "INLANE 300 DEPO PL"
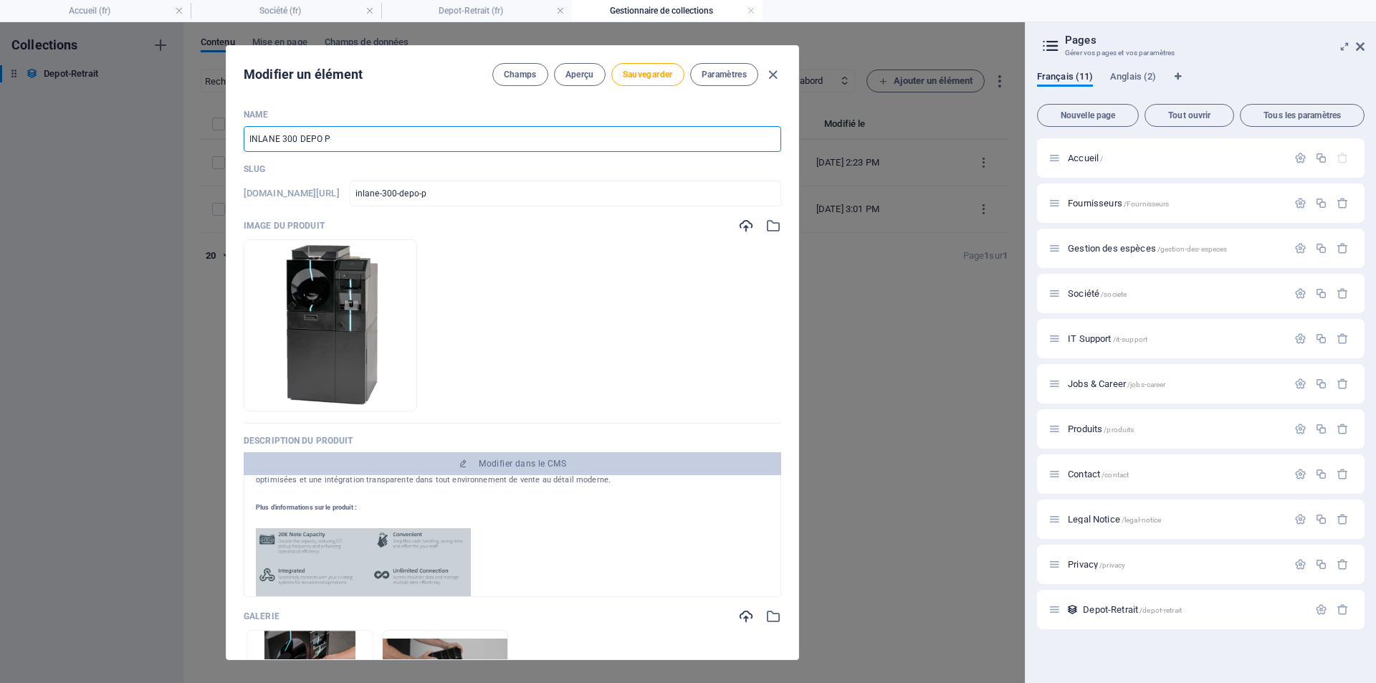
type input "inlane-300-depo-pl"
type input "INLANE 300 DEPO PLU"
type input "inlane-300-depo-plu"
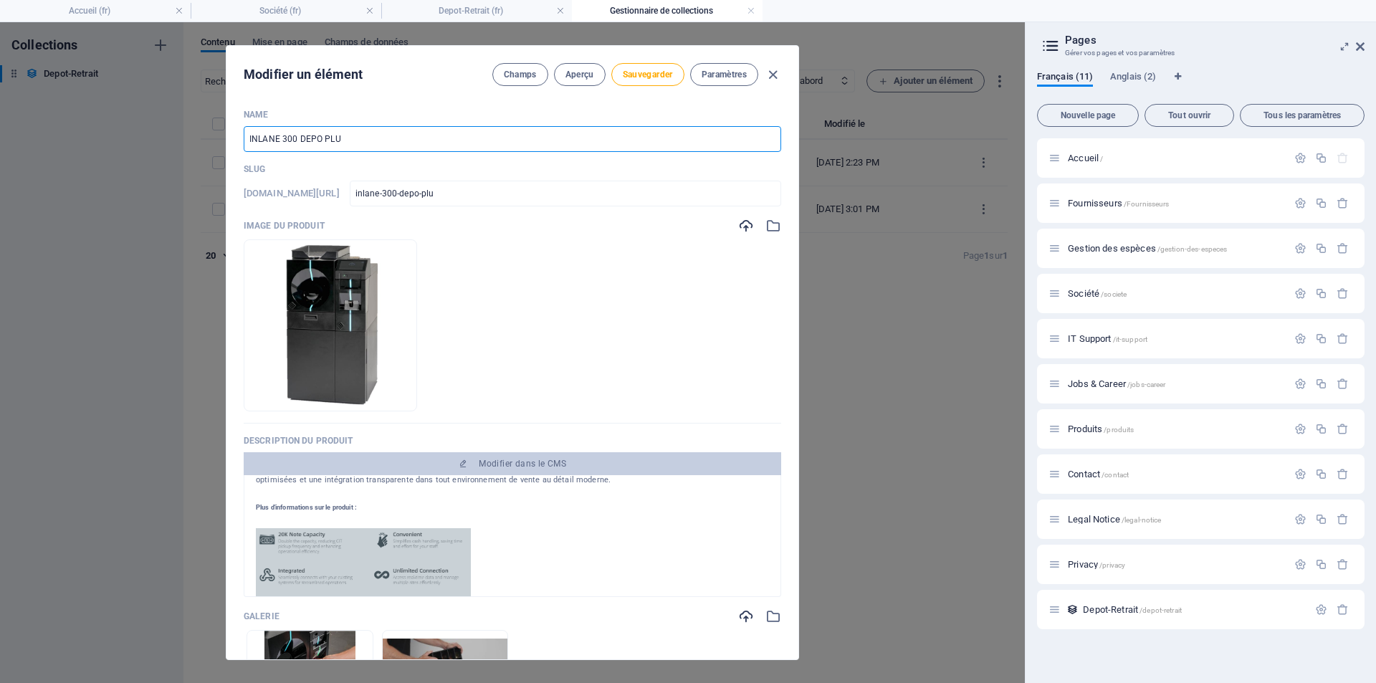
type input "INLANE 300 DEPO PLUS"
type input "inlane-300-depo-plus"
type input "INLANE 300 DEPO PLUS"
click at [653, 73] on span "Sauvegarder" at bounding box center [648, 74] width 50 height 11
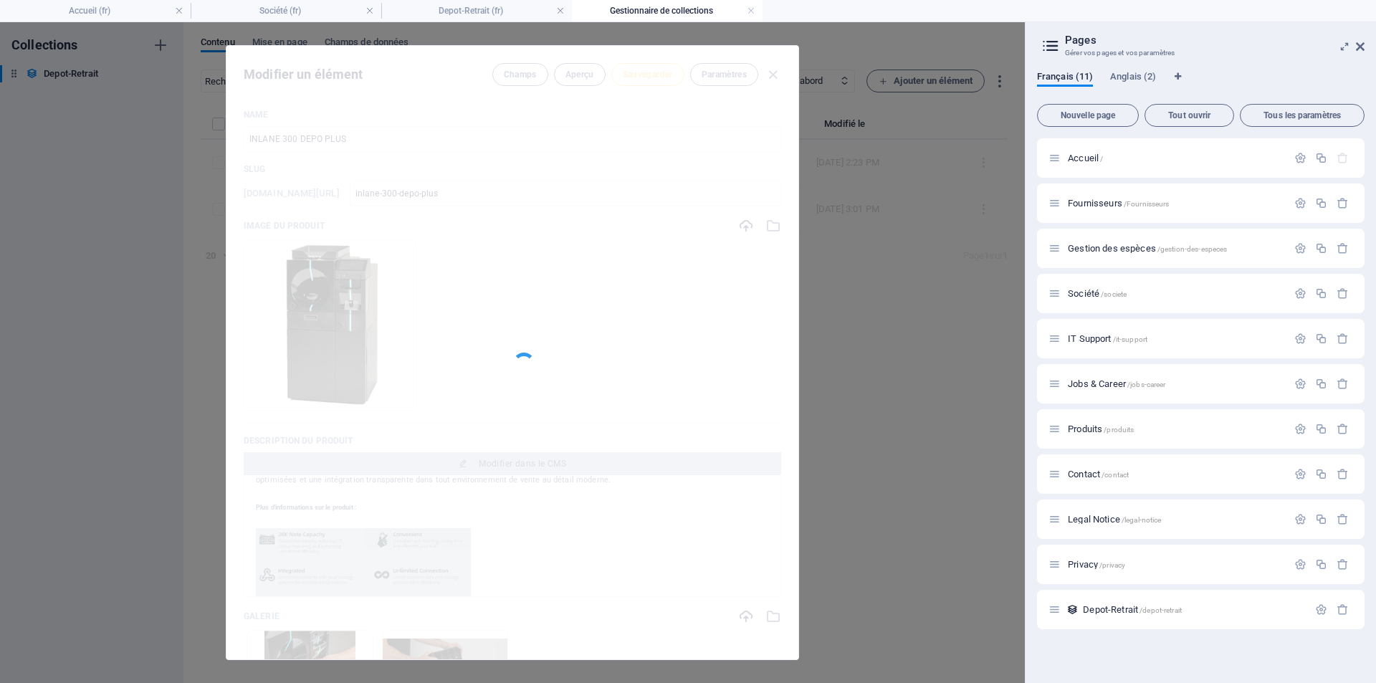
type input "inlane-300-depo-plus"
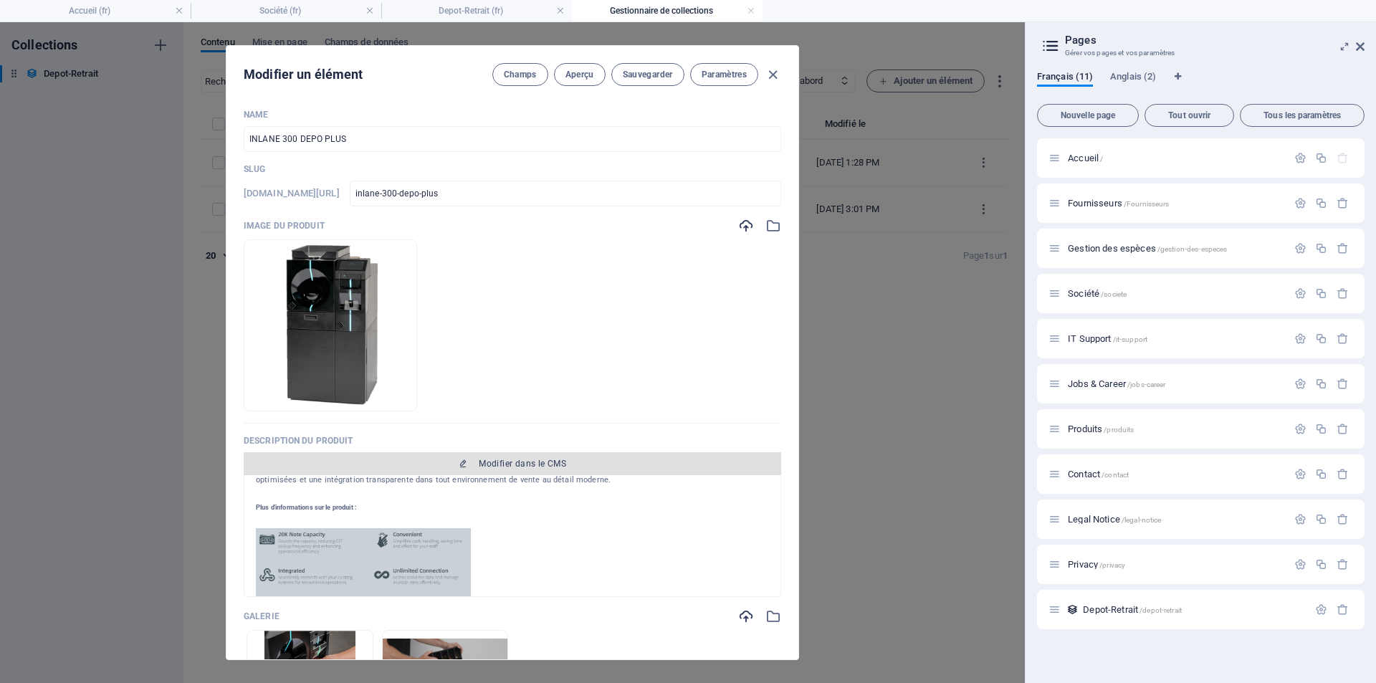
click at [507, 458] on span "Modifier dans le CMS" at bounding box center [522, 463] width 87 height 11
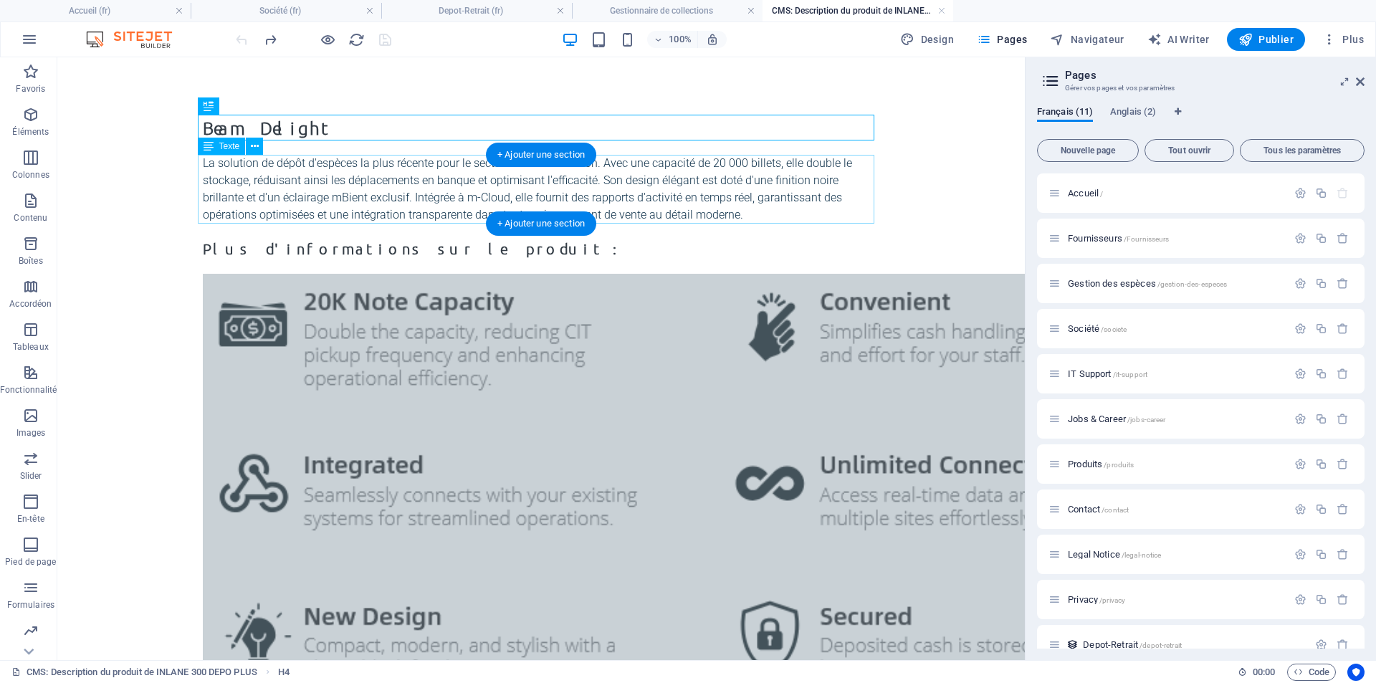
click at [458, 179] on div "La solution de dépôt d'espèces la plus récente pour le secteur de la distributi…" at bounding box center [541, 189] width 676 height 69
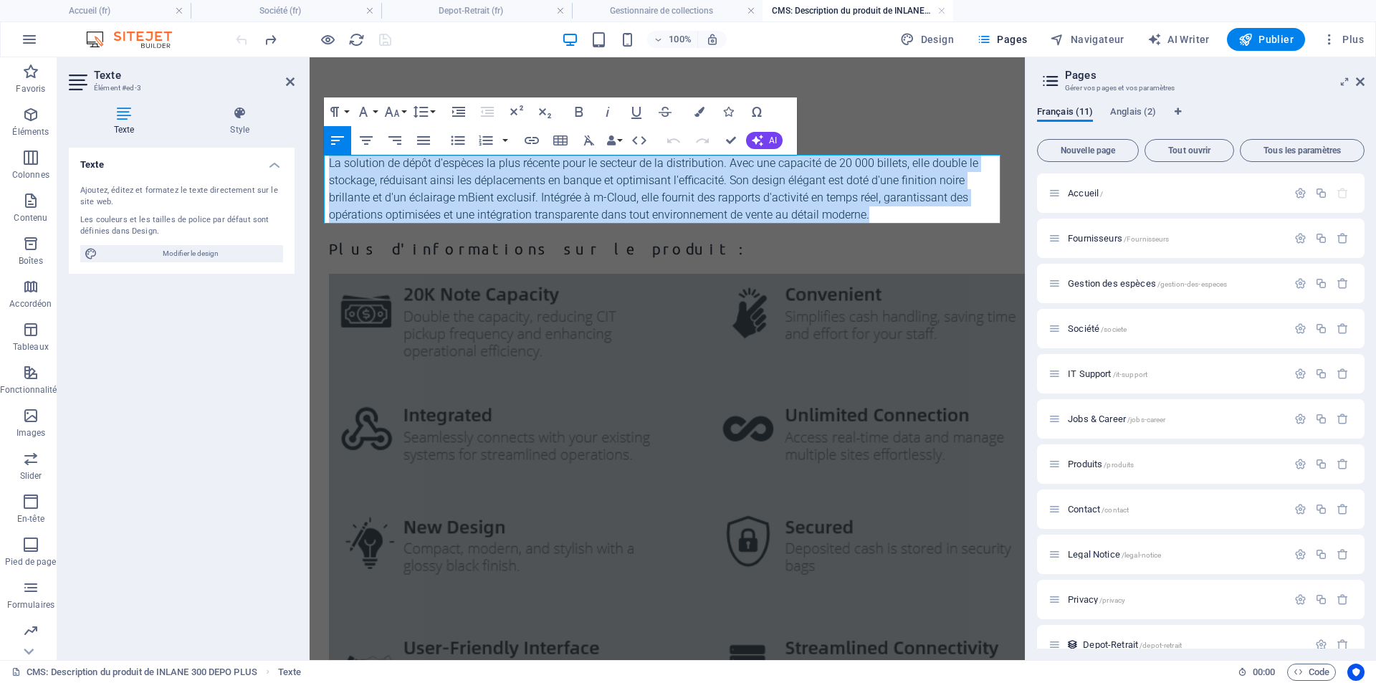
drag, startPoint x: 798, startPoint y: 211, endPoint x: 609, endPoint y: 221, distance: 189.4
click at [310, 160] on html "Skip to main content Beam Delight La solution de dépôt d'espèces la plus récent…" at bounding box center [667, 455] width 715 height 797
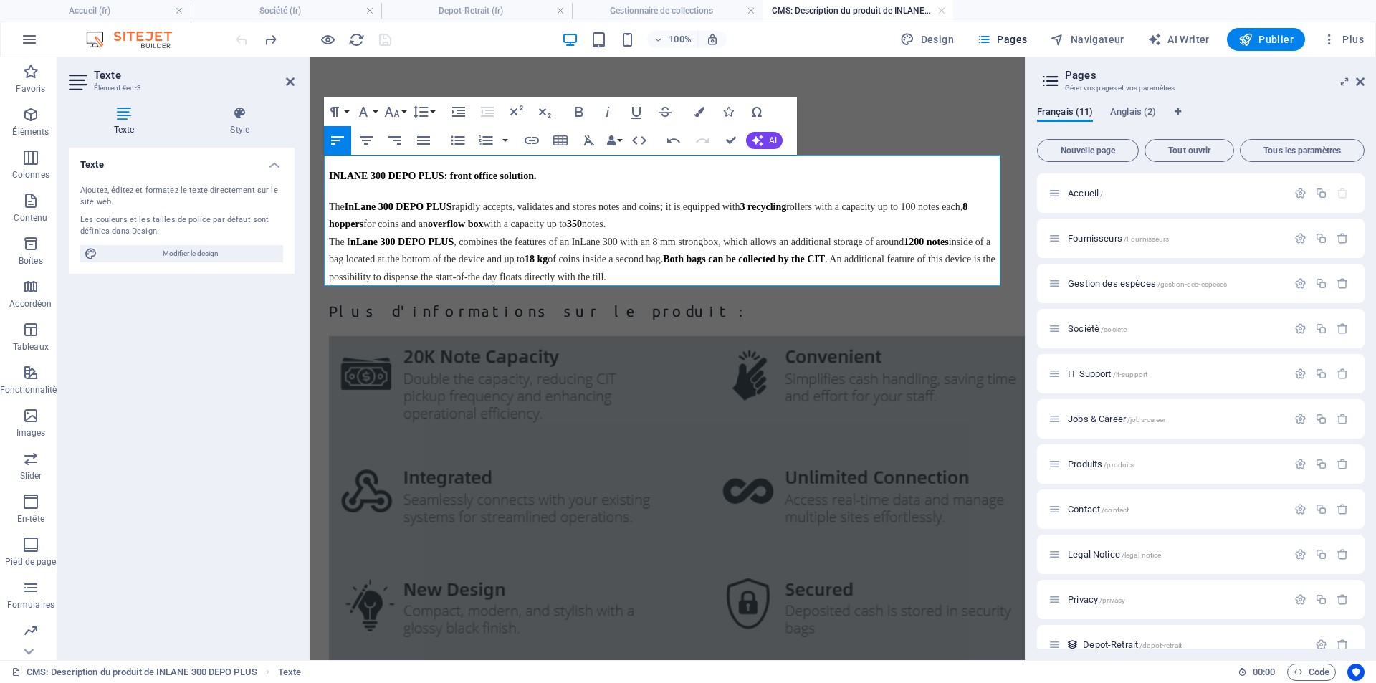
click at [226, 344] on div "Texte Ajoutez, éditez et formatez le texte directement sur le site web. Les cou…" at bounding box center [182, 398] width 226 height 501
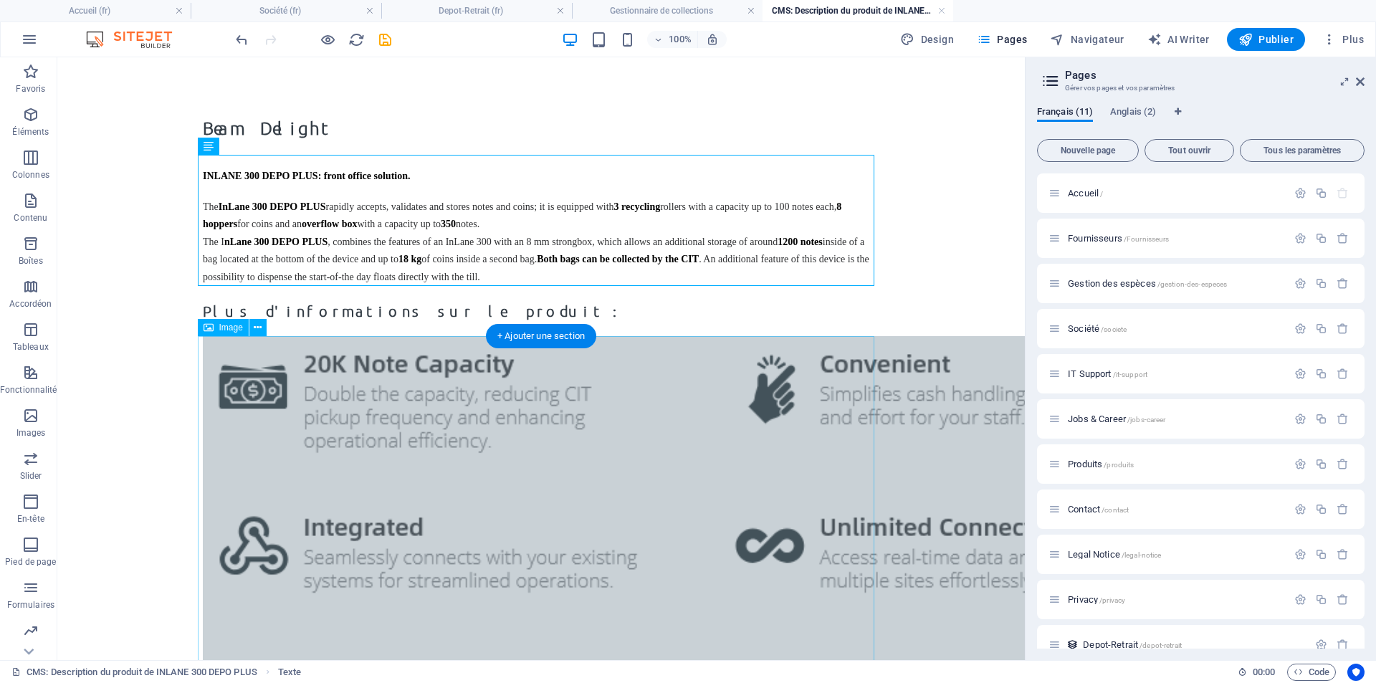
click at [361, 361] on figure at bounding box center [541, 636] width 676 height 600
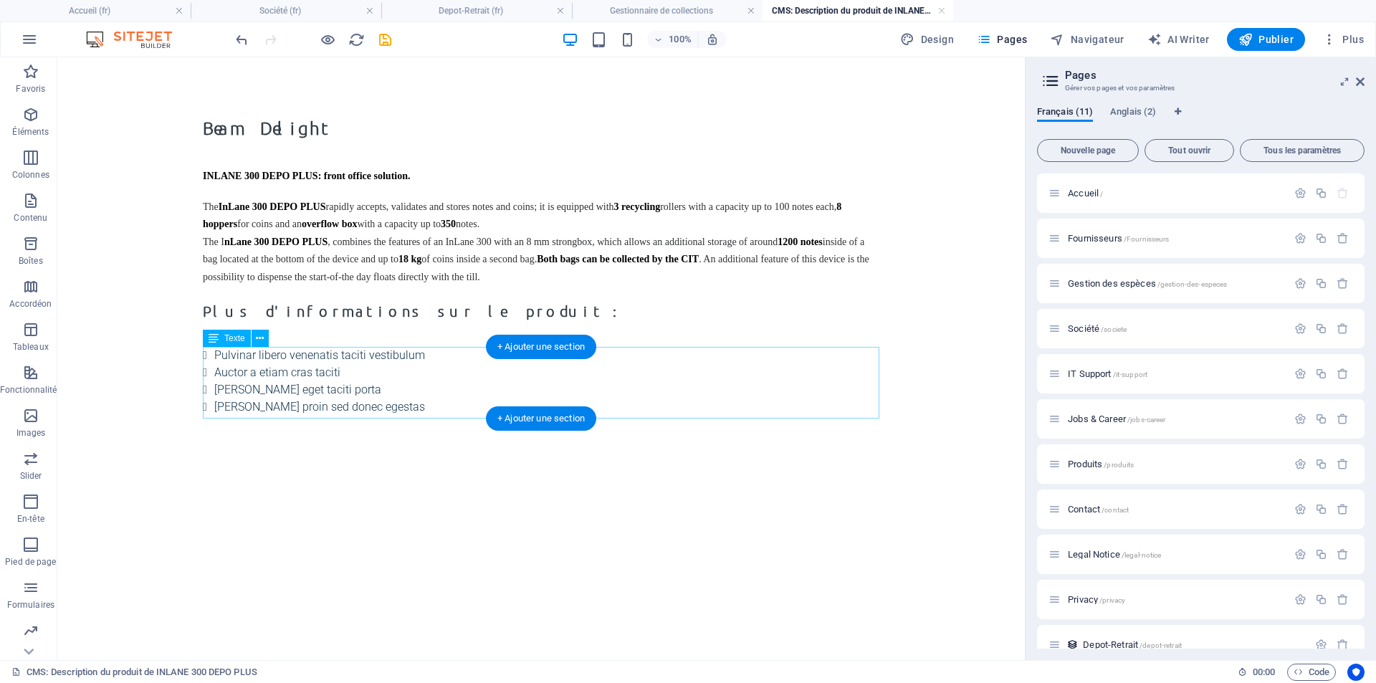
click at [366, 403] on div "Pulvinar libero venenatis taciti vestibulum Auctor a etiam cras taciti Ante pha…" at bounding box center [541, 381] width 676 height 69
click at [396, 407] on div "Pulvinar libero venenatis taciti vestibulum Auctor a etiam cras taciti Ante pha…" at bounding box center [541, 381] width 676 height 69
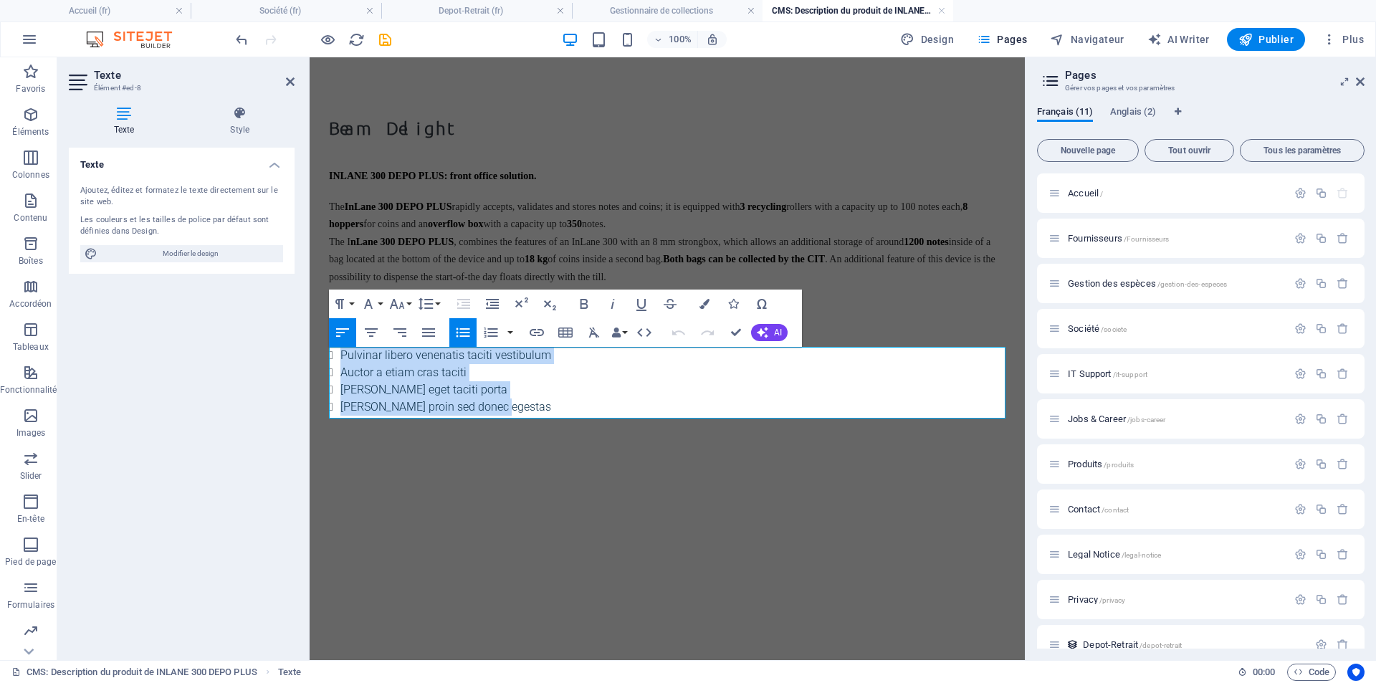
drag, startPoint x: 537, startPoint y: 411, endPoint x: 316, endPoint y: 358, distance: 227.1
click at [316, 358] on body "Skip to main content Beam Delight INLANE 300 DEPO PLUS: front office solution. …" at bounding box center [667, 265] width 715 height 416
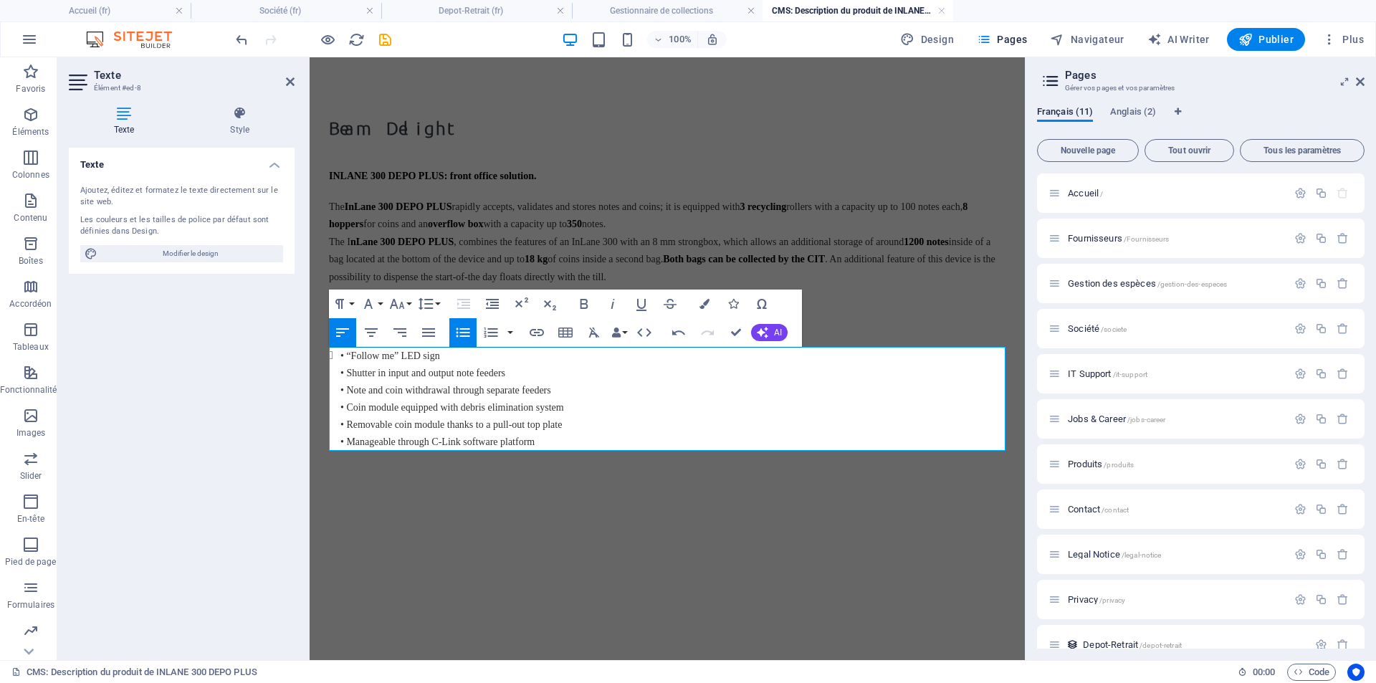
click at [340, 357] on li "• “Follow me” LED sign • Shutter in input and output note feeders • Note and co…" at bounding box center [672, 398] width 665 height 103
drag, startPoint x: 735, startPoint y: 332, endPoint x: 656, endPoint y: 365, distance: 86.1
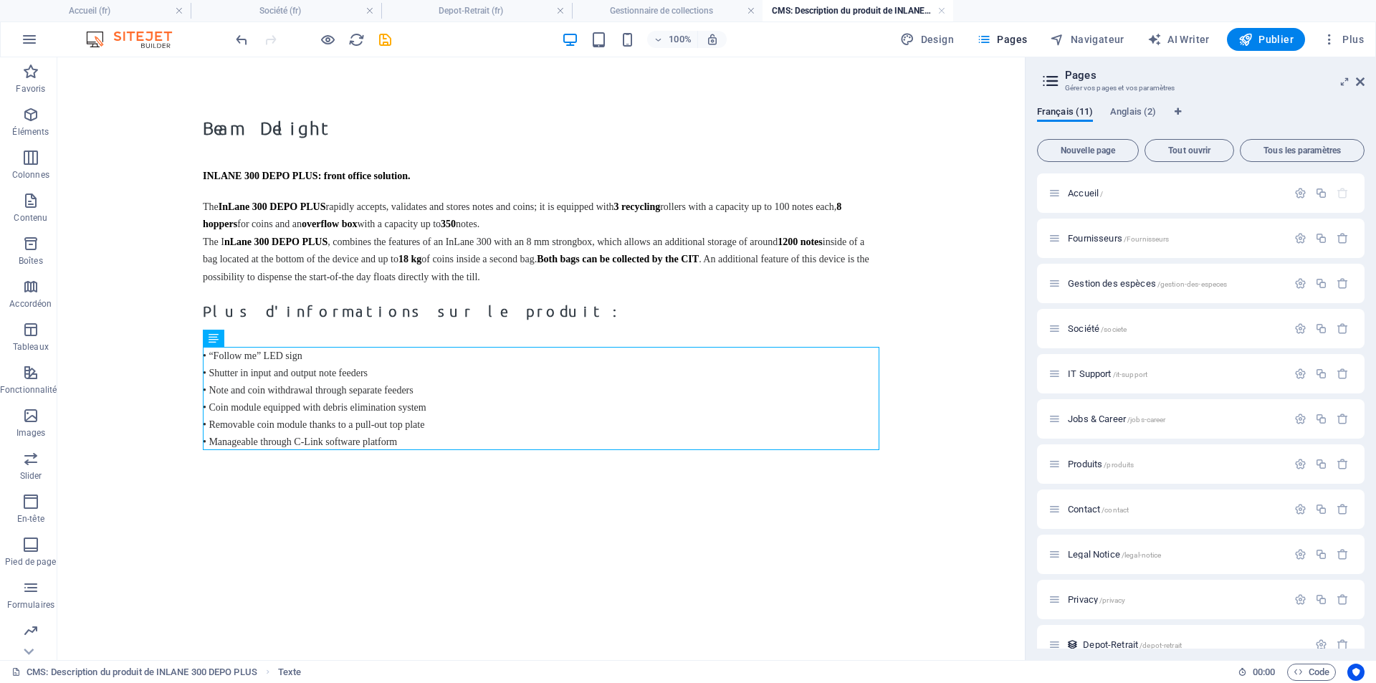
click at [512, 507] on html "Skip to main content Beam Delight INLANE 300 DEPO PLUS: front office solution. …" at bounding box center [540, 282] width 967 height 450
click at [469, 432] on div "• “Follow me” LED sign • Shutter in input and output note feeders • Note and co…" at bounding box center [541, 398] width 676 height 103
click at [444, 436] on div "• “Follow me” LED sign • Shutter in input and output note feeders • Note and co…" at bounding box center [541, 398] width 676 height 103
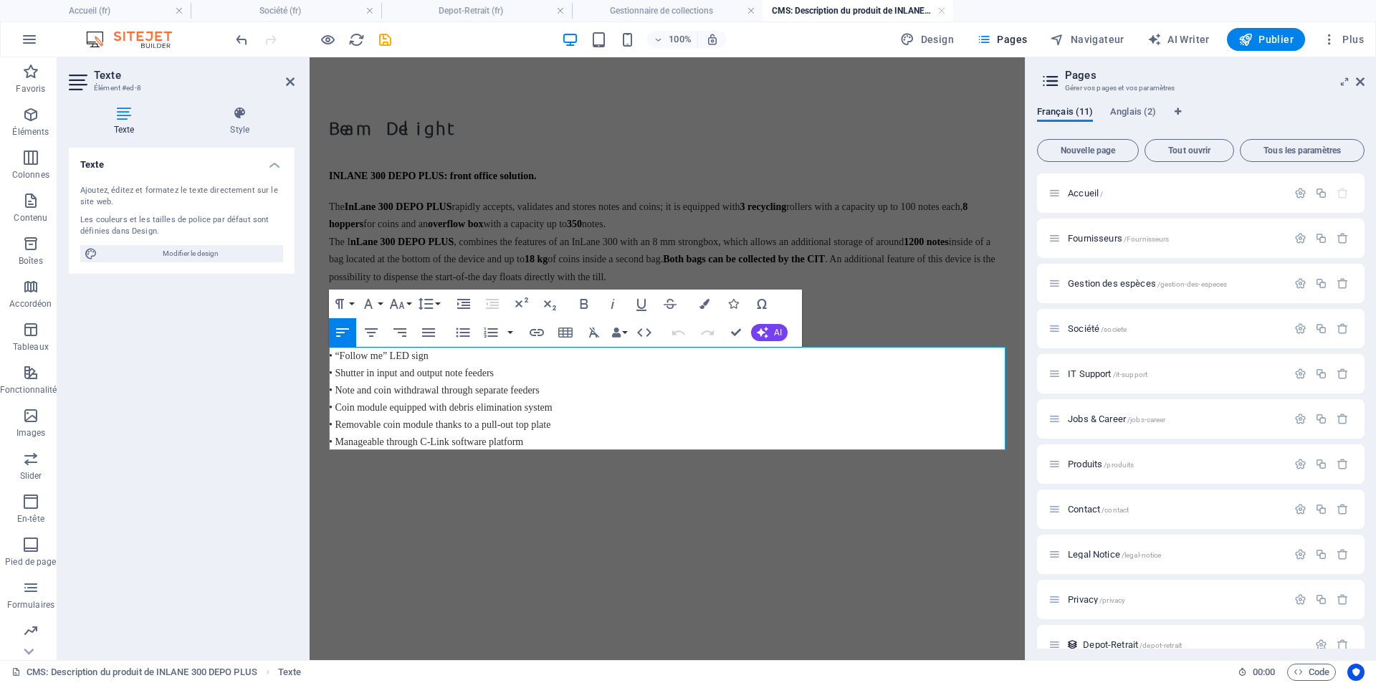
click at [596, 441] on p "• “Follow me” LED sign • Shutter in input and output note feeders • Note and co…" at bounding box center [667, 398] width 676 height 103
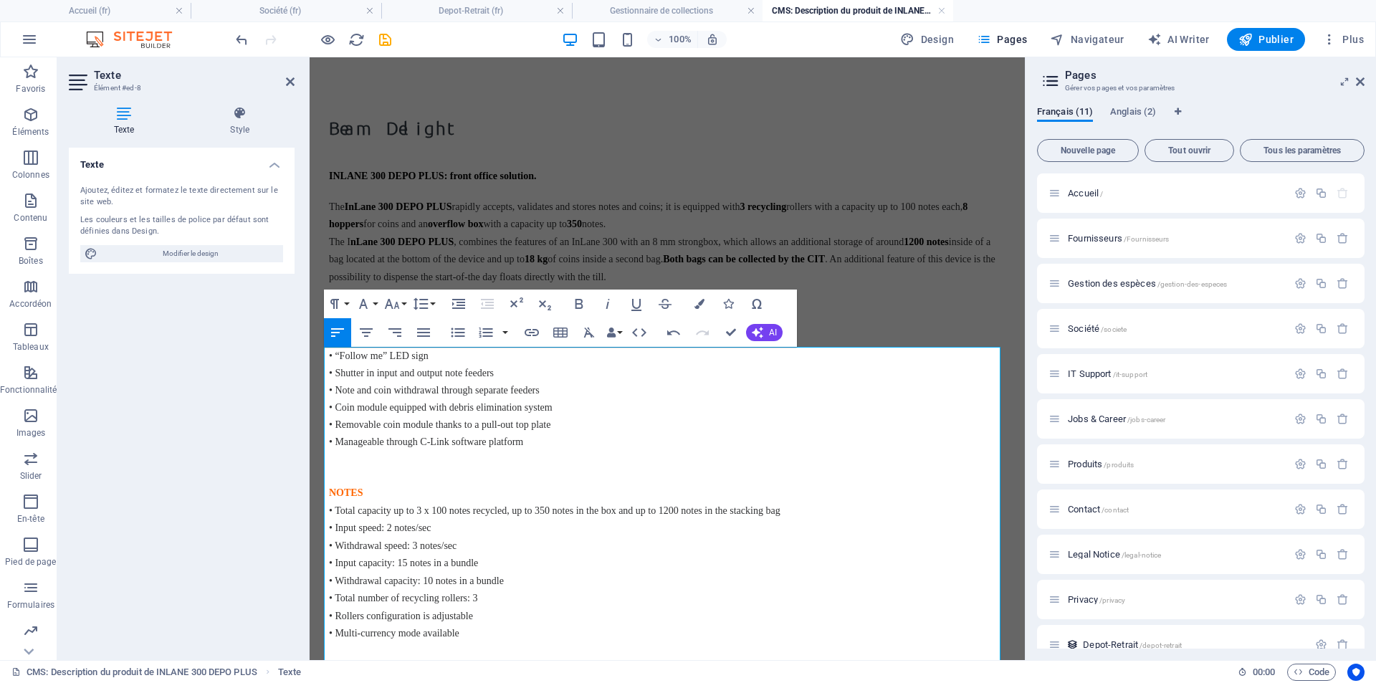
click at [334, 473] on p "• “Follow me” LED sign • Shutter in input and output note feeders • Note and co…" at bounding box center [667, 416] width 676 height 138
click at [337, 478] on p "• “Follow me” LED sign • Shutter in input and output note feeders • Note and co…" at bounding box center [667, 416] width 676 height 138
click at [381, 479] on p "• “Follow me” LED sign • Shutter in input and output note feeders • Note and co…" at bounding box center [667, 416] width 676 height 138
click at [365, 489] on p "NOTES • Total capacity up to 3 x 100 notes recycled, up to 350 notes in the box…" at bounding box center [667, 563] width 676 height 158
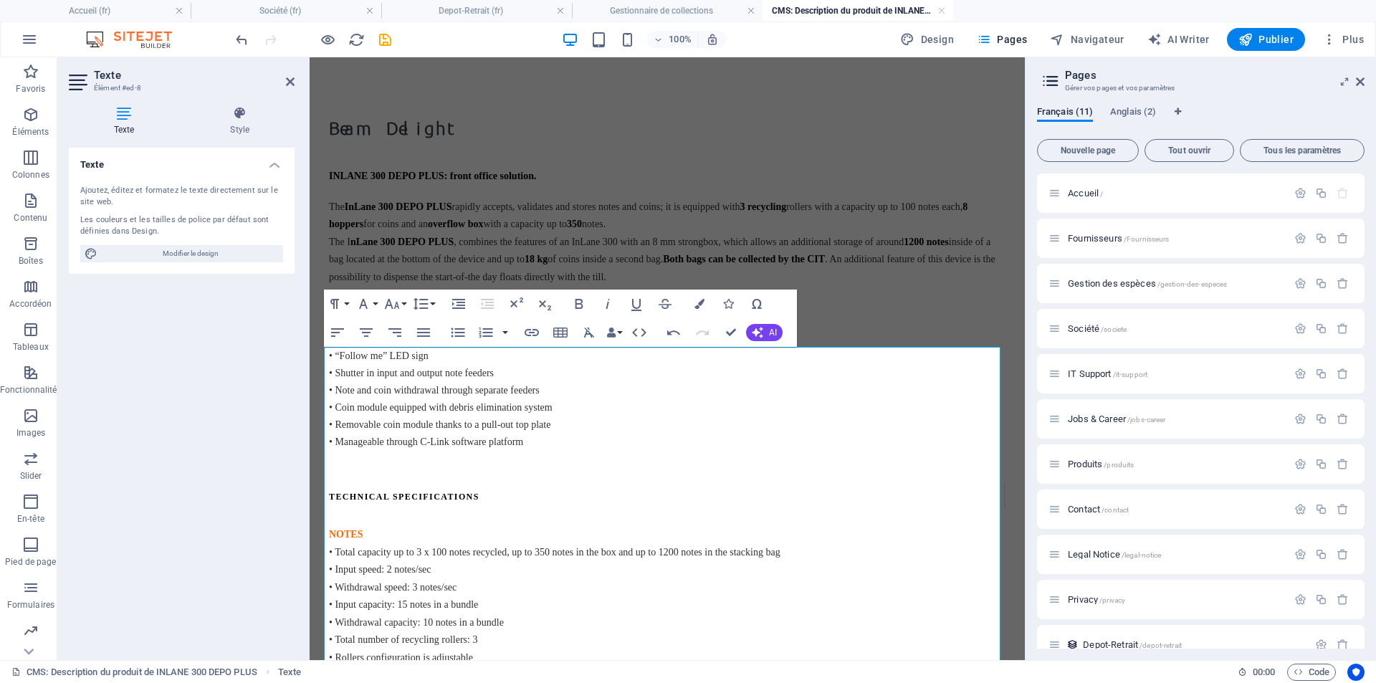
drag, startPoint x: 336, startPoint y: 354, endPoint x: 370, endPoint y: 368, distance: 37.3
click at [335, 354] on span "• “Follow me” LED sign" at bounding box center [379, 355] width 100 height 11
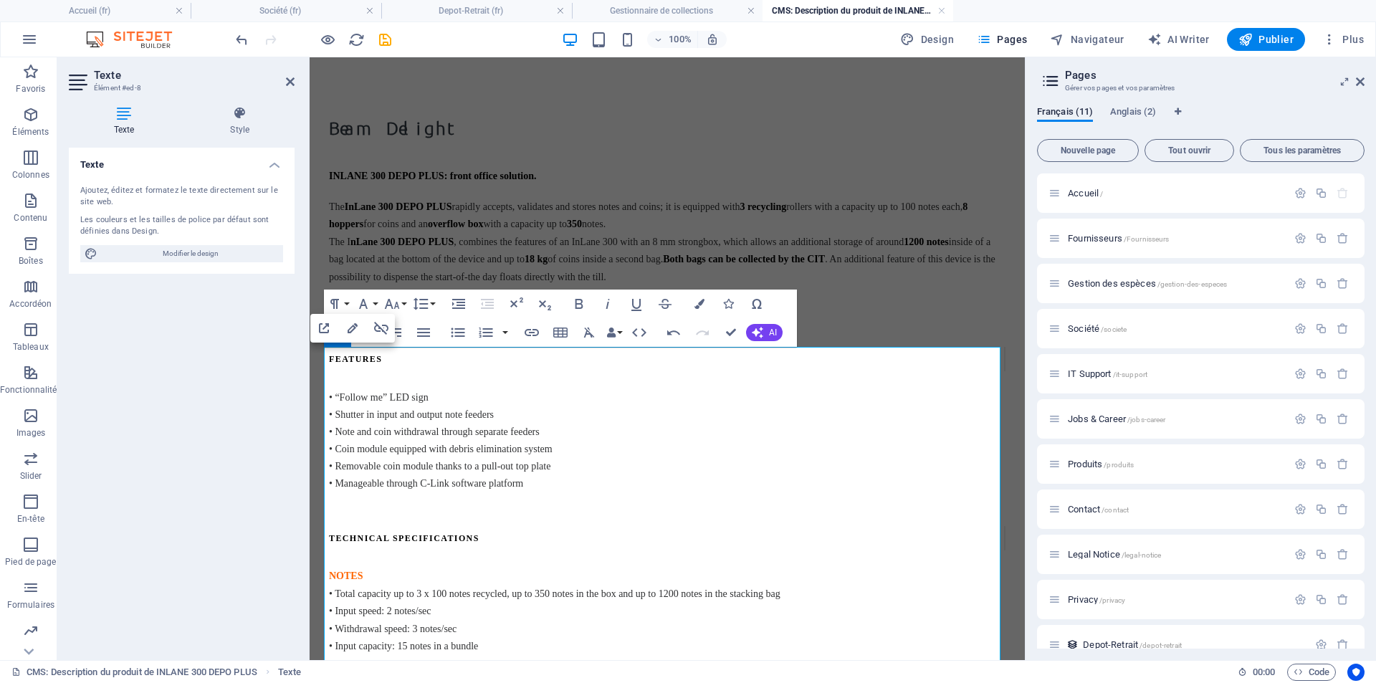
drag, startPoint x: 483, startPoint y: 381, endPoint x: 317, endPoint y: 375, distance: 165.6
click at [317, 375] on div "Beam Delight INLANE 300 DEPO PLUS: front office solution. The InLane 300 DEPO P…" at bounding box center [666, 571] width 699 height 1028
drag, startPoint x: 325, startPoint y: 363, endPoint x: 385, endPoint y: 386, distance: 64.0
click at [385, 386] on p "FEATURES • “Follow me” LED sign • Shutter in input and output note feeders • No…" at bounding box center [667, 457] width 676 height 221
click at [352, 393] on span "• “Follow me” LED sign" at bounding box center [379, 397] width 100 height 11
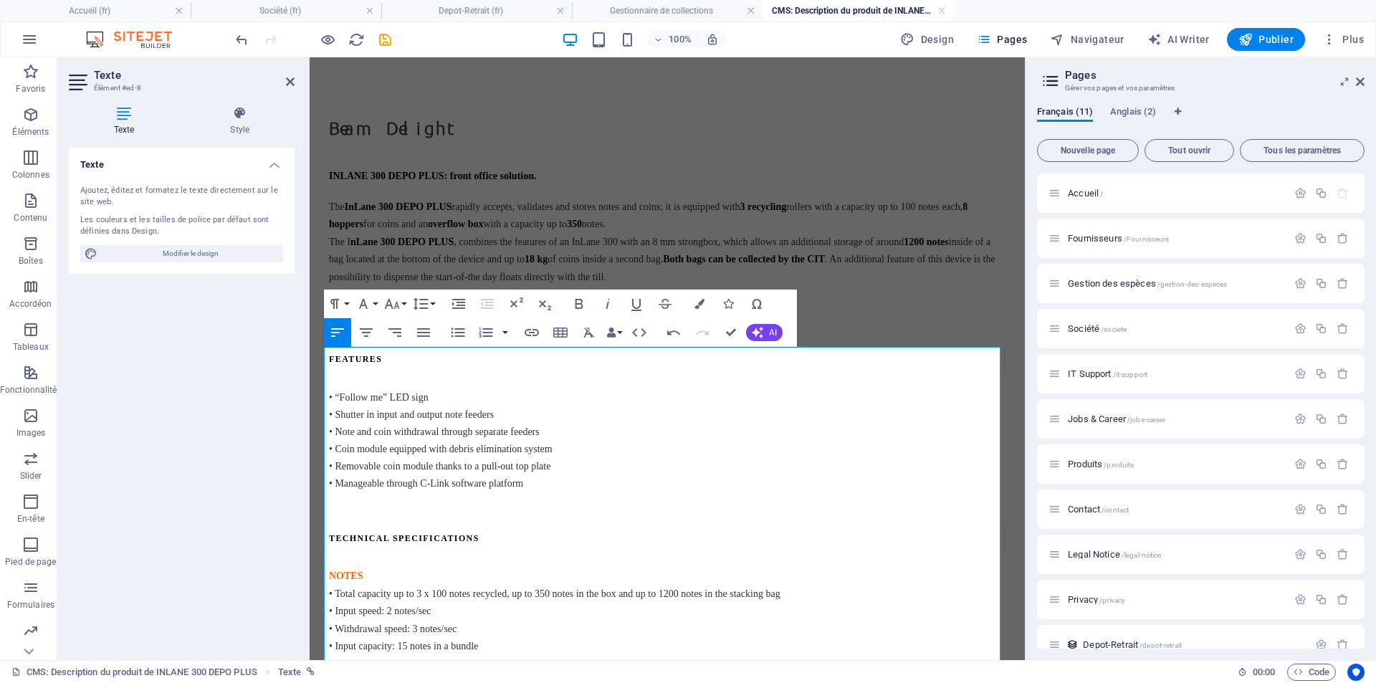
drag, startPoint x: 333, startPoint y: 396, endPoint x: 386, endPoint y: 408, distance: 53.9
click at [332, 396] on span "• “Follow me” LED sign" at bounding box center [379, 397] width 100 height 11
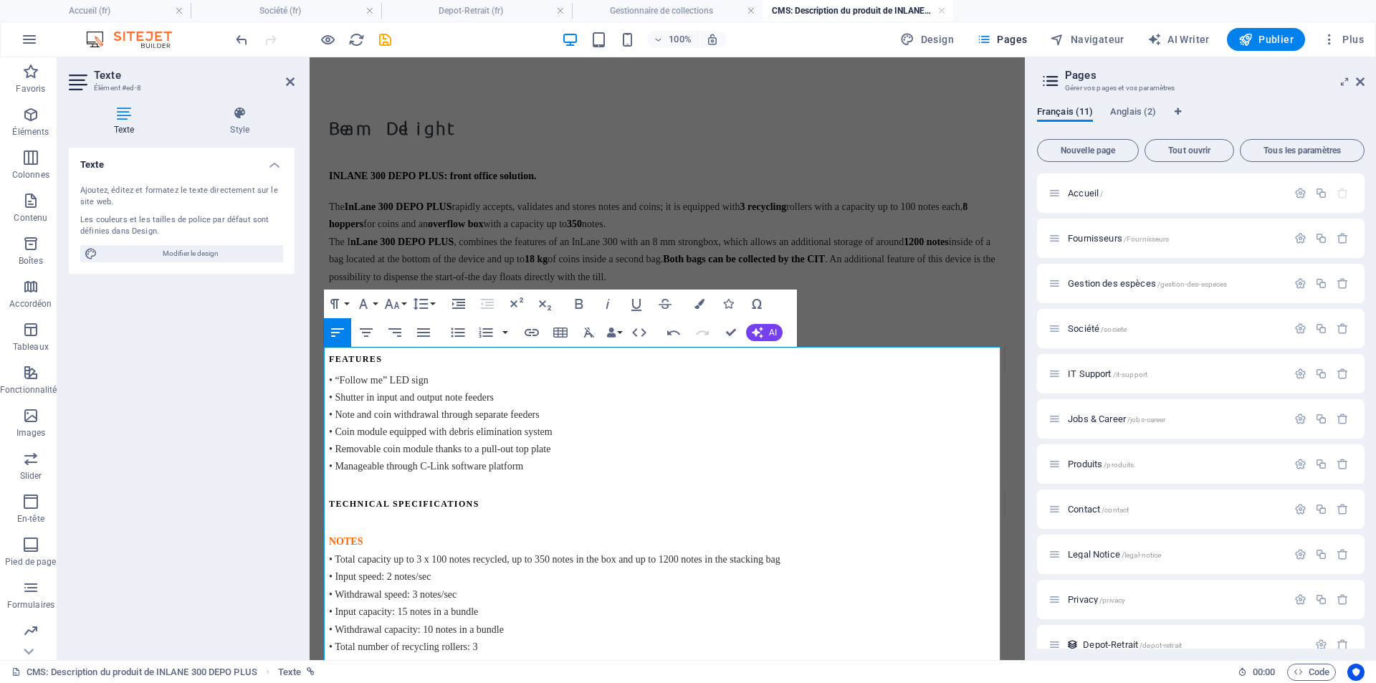
click at [337, 545] on span "NOTES" at bounding box center [346, 541] width 34 height 11
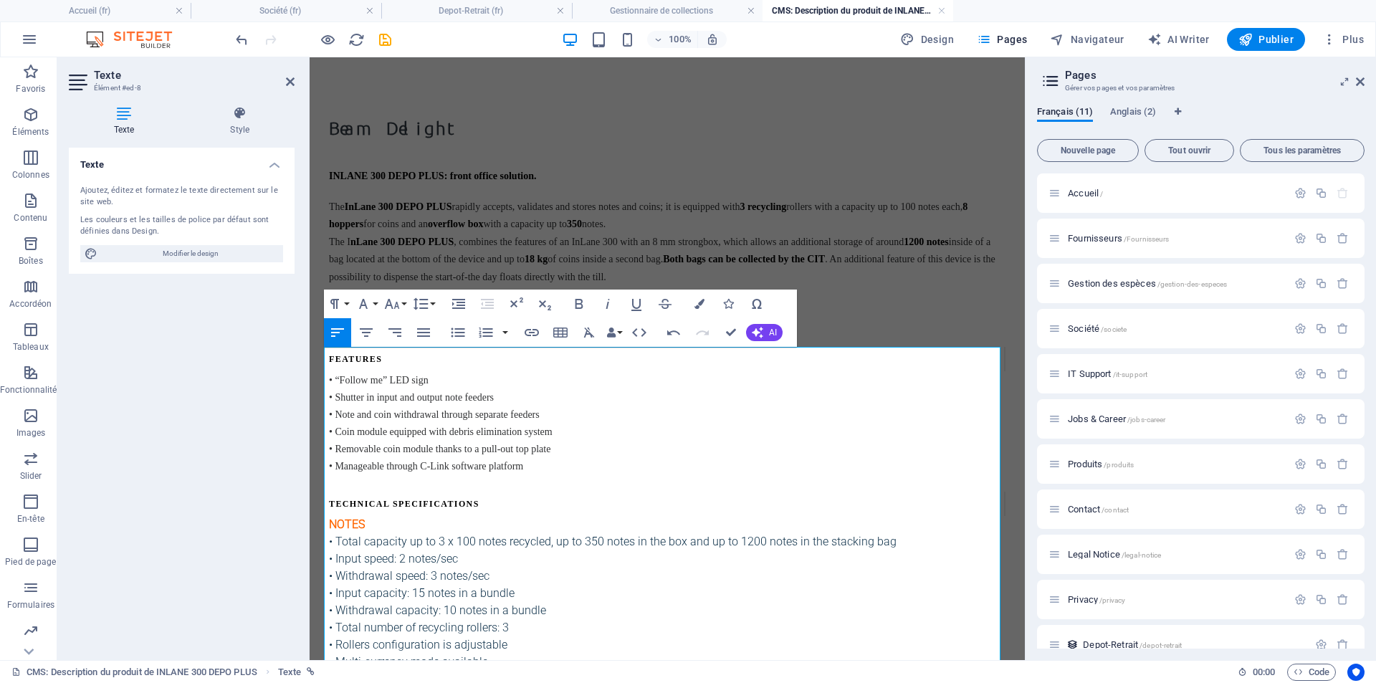
drag, startPoint x: 333, startPoint y: 503, endPoint x: 357, endPoint y: 515, distance: 26.6
click at [332, 504] on span "TECHNICAL SPECIFICATIONS" at bounding box center [667, 504] width 676 height 24
drag, startPoint x: 580, startPoint y: 461, endPoint x: 580, endPoint y: 469, distance: 7.9
click at [580, 461] on p "FEATURES • “Follow me” LED sign • Shutter in input and output note feeders • No…" at bounding box center [667, 411] width 676 height 128
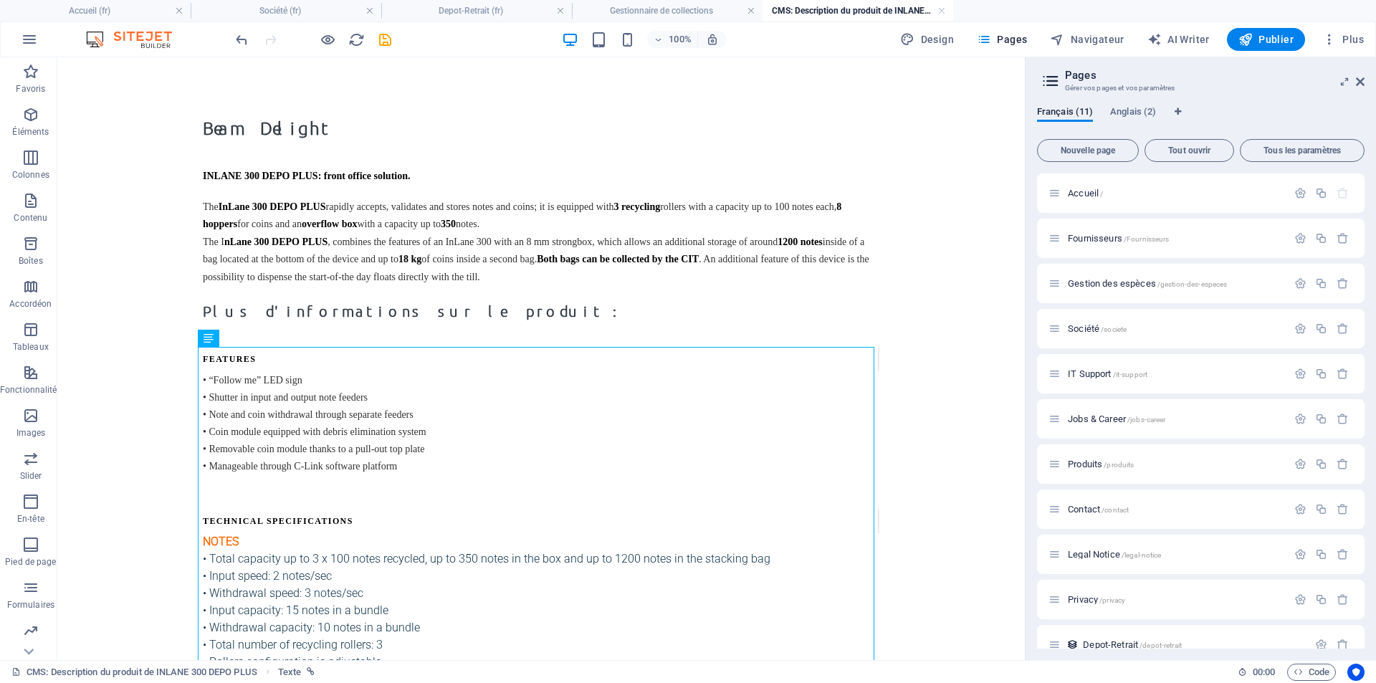
click at [128, 332] on body "Skip to main content Beam Delight INLANE 300 DEPO PLUS: front office solution. …" at bounding box center [540, 552] width 967 height 990
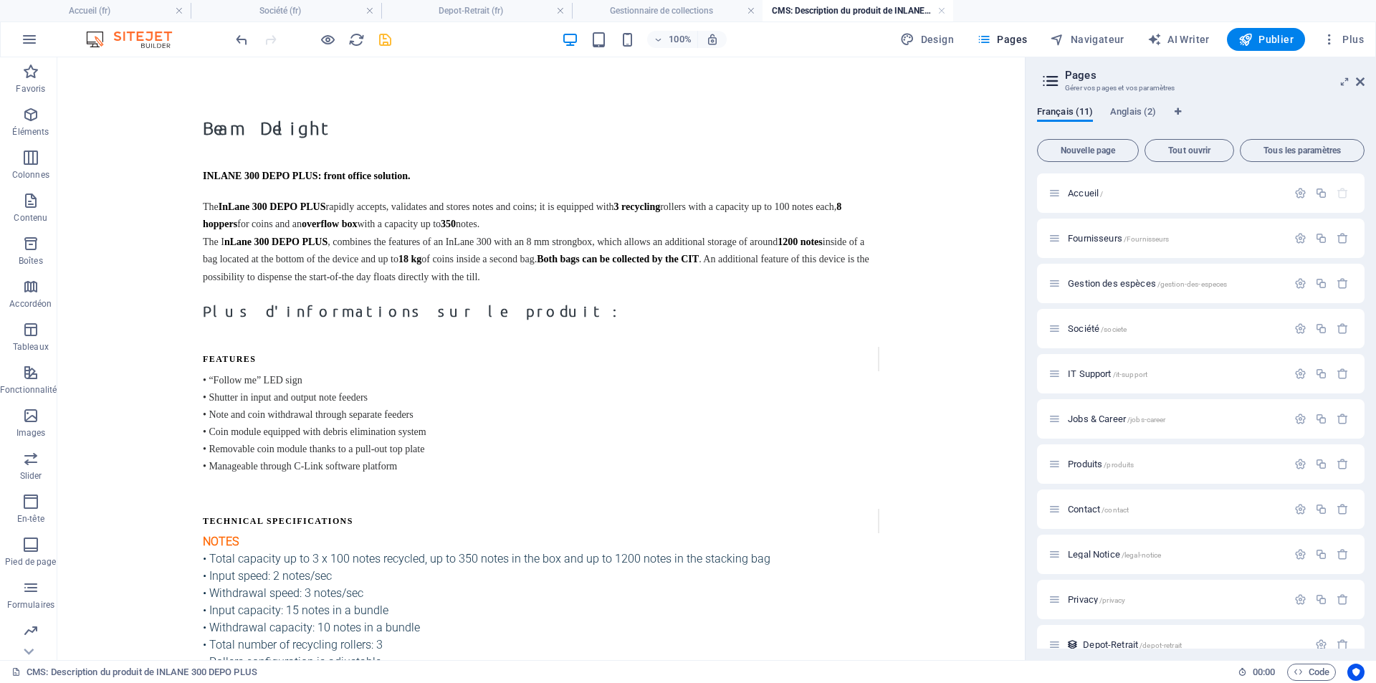
click at [389, 39] on icon "save" at bounding box center [385, 40] width 16 height 16
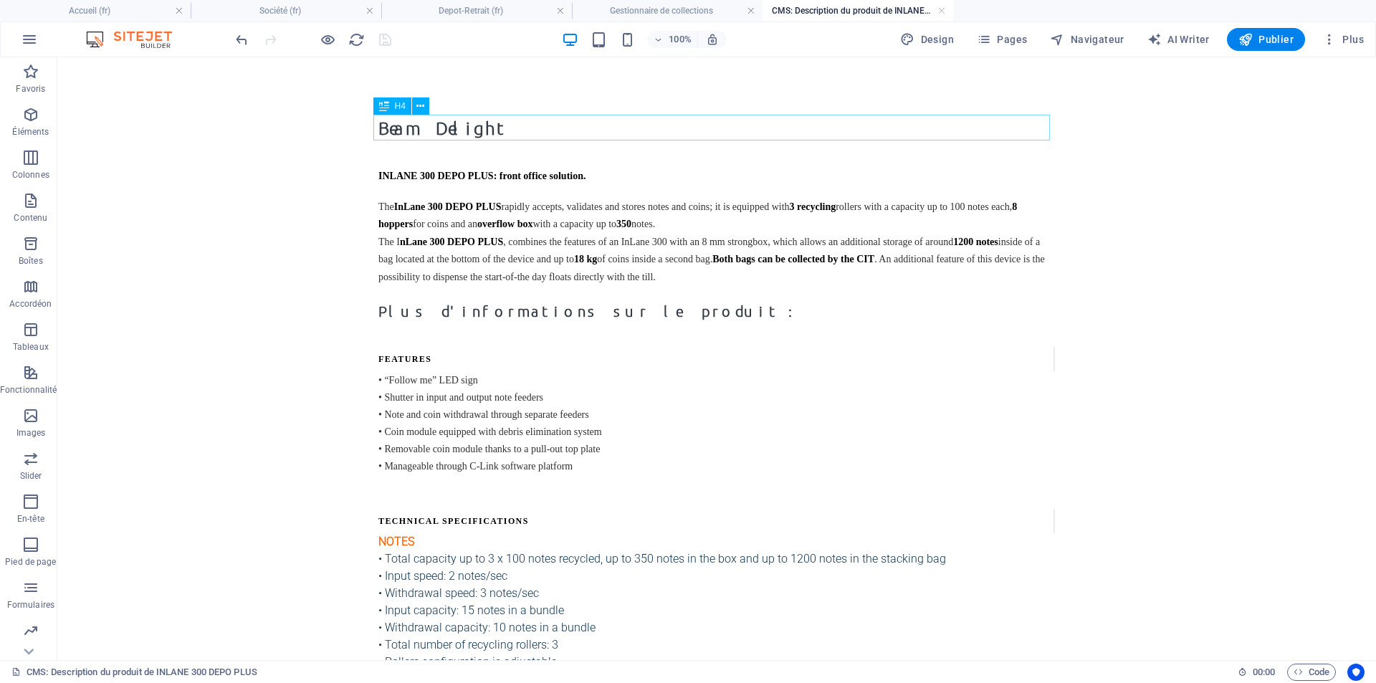
click at [454, 123] on div "Beam Delight" at bounding box center [716, 128] width 676 height 26
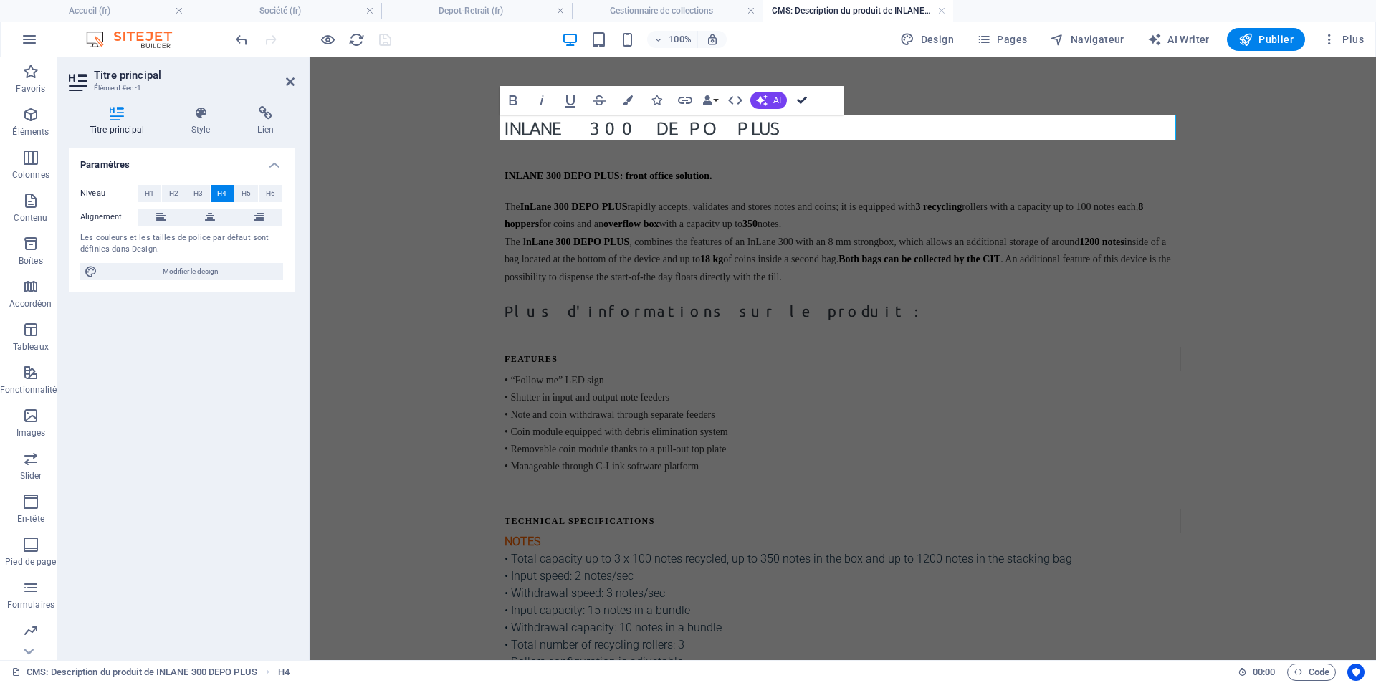
drag, startPoint x: 808, startPoint y: 100, endPoint x: 749, endPoint y: 42, distance: 82.1
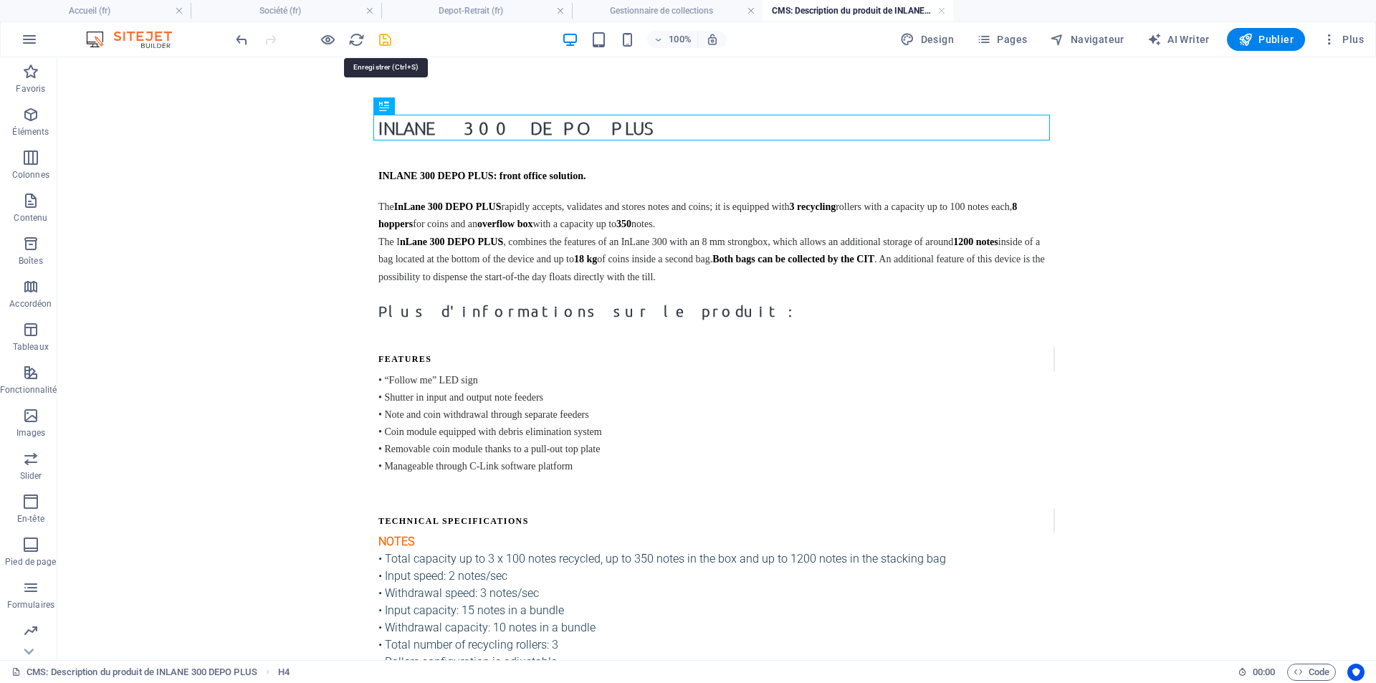
drag, startPoint x: 378, startPoint y: 34, endPoint x: 317, endPoint y: 7, distance: 66.4
click at [378, 34] on icon "save" at bounding box center [385, 40] width 16 height 16
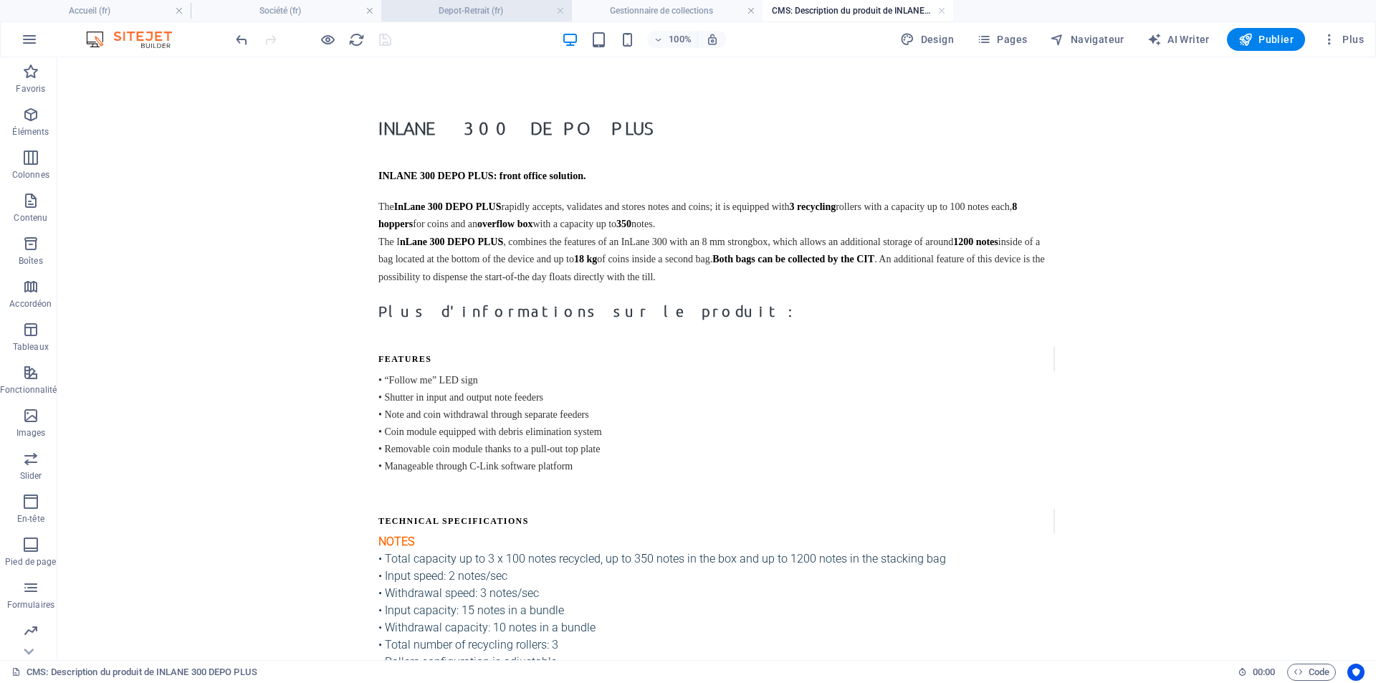
click at [454, 14] on h4 "Depot-Retrait (fr)" at bounding box center [476, 11] width 191 height 16
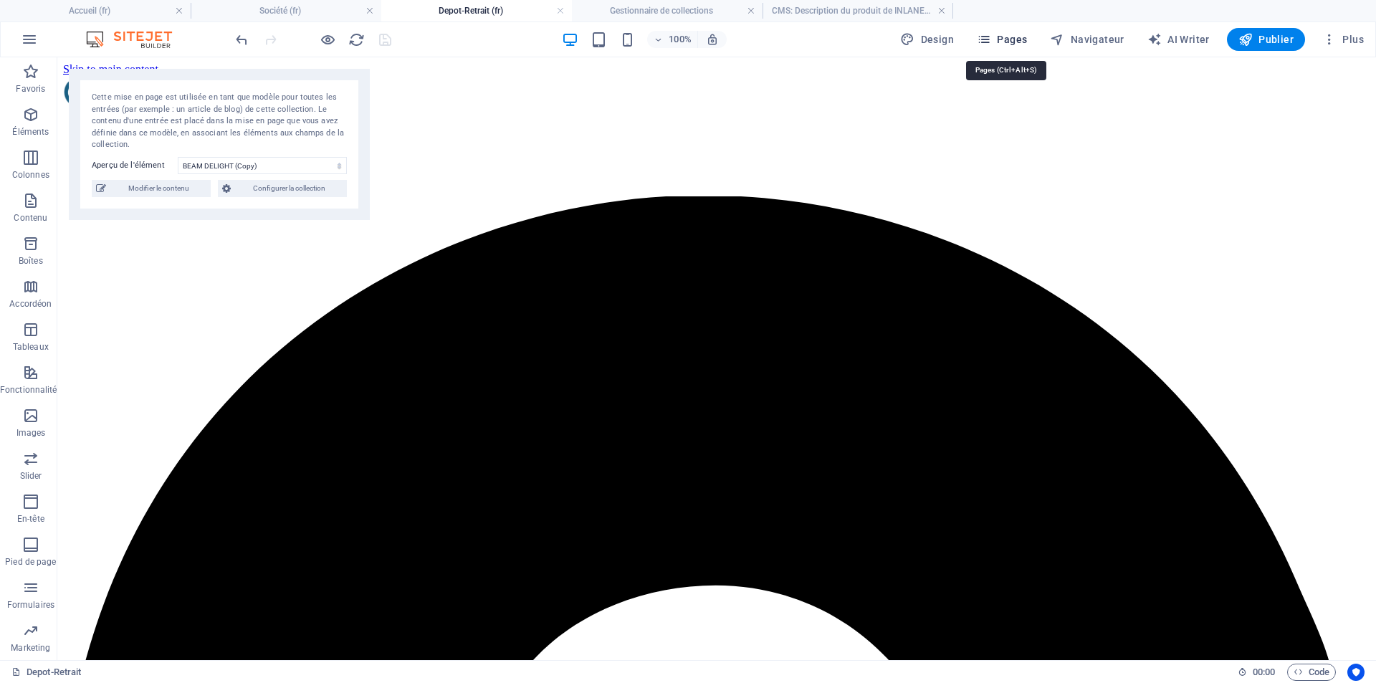
click at [1002, 35] on span "Pages" at bounding box center [1002, 39] width 50 height 14
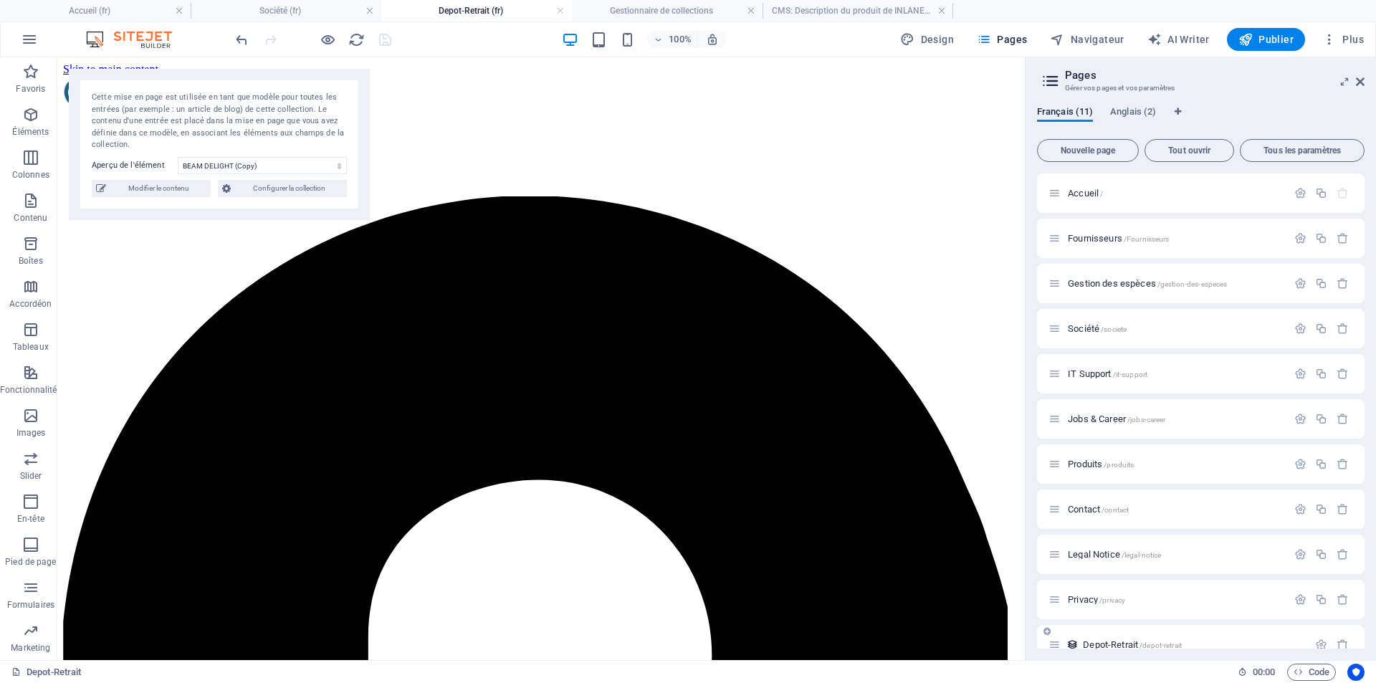
click at [1126, 635] on div "Depot-Retrait /depot-retrait" at bounding box center [1200, 644] width 327 height 39
click at [1122, 643] on span "Depot-Retrait /depot-retrait" at bounding box center [1132, 644] width 99 height 11
drag, startPoint x: 358, startPoint y: 42, endPoint x: 391, endPoint y: 84, distance: 53.6
click at [358, 42] on icon "reload" at bounding box center [356, 40] width 16 height 16
click at [331, 169] on select "INLANE 300 DEPO PLUS BEAM DELIGHT" at bounding box center [262, 165] width 169 height 17
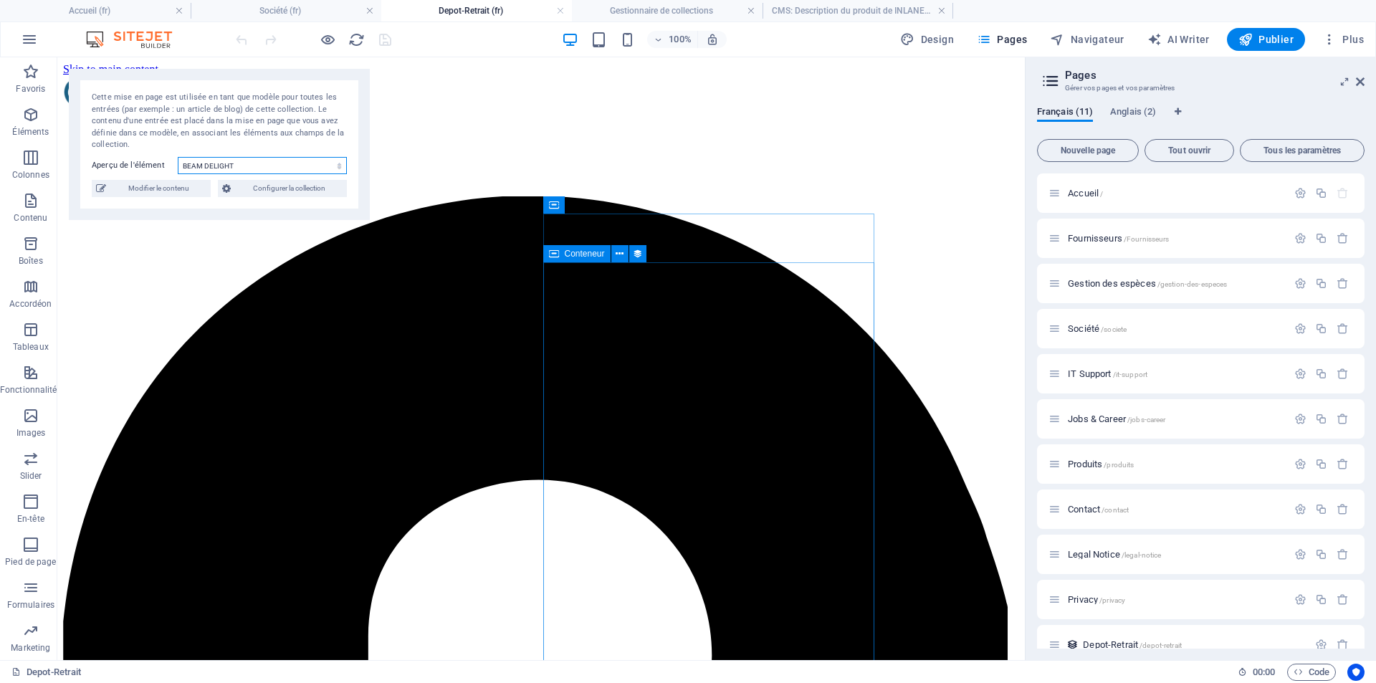
click at [178, 157] on select "INLANE 300 DEPO PLUS BEAM DELIGHT" at bounding box center [262, 165] width 169 height 17
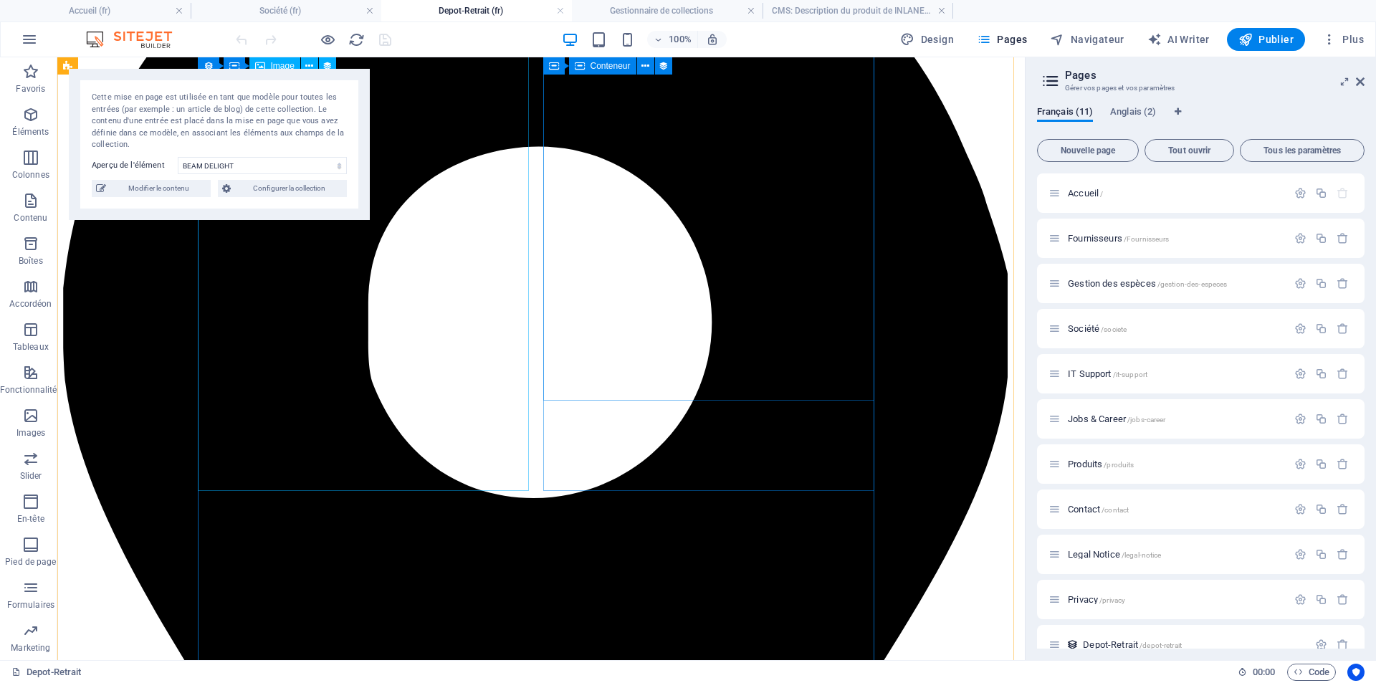
scroll to position [430, 0]
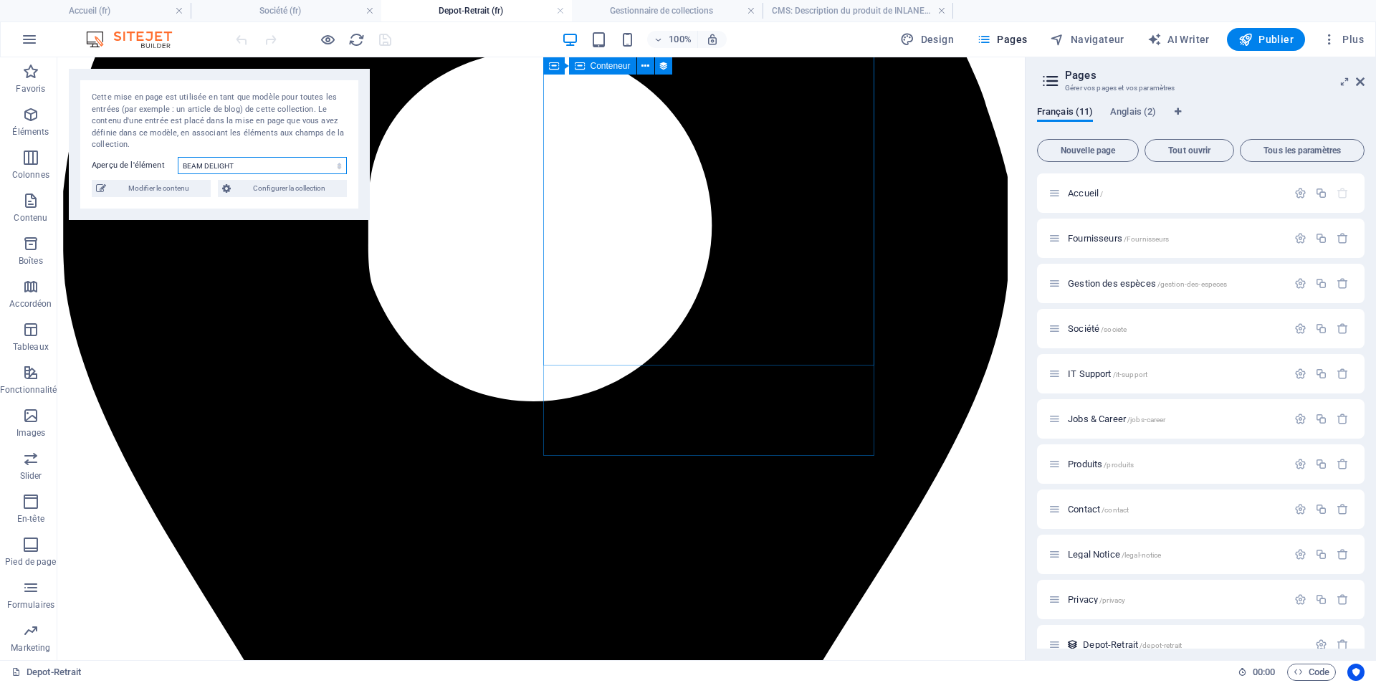
click at [284, 166] on select "INLANE 300 DEPO PLUS BEAM DELIGHT" at bounding box center [262, 165] width 169 height 17
select select "68d6071584b0aa95880571a8"
click at [178, 157] on select "INLANE 300 DEPO PLUS BEAM DELIGHT" at bounding box center [262, 165] width 169 height 17
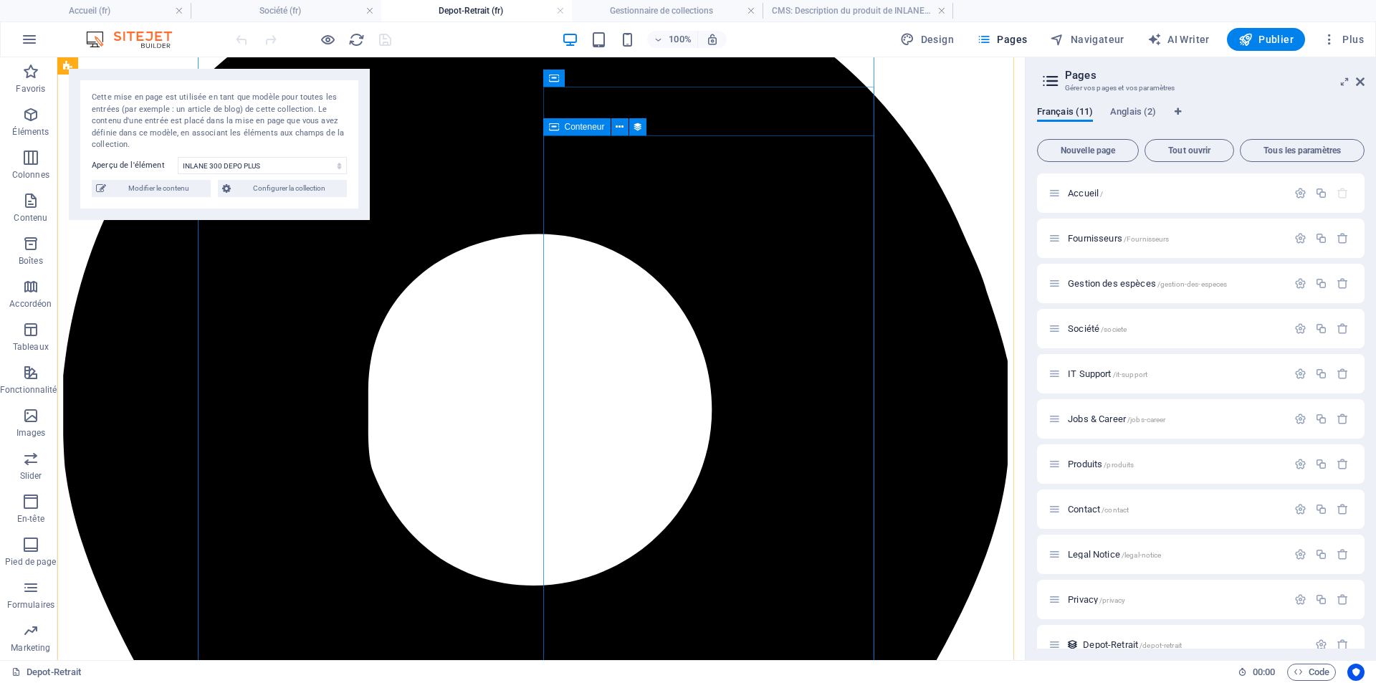
scroll to position [72, 0]
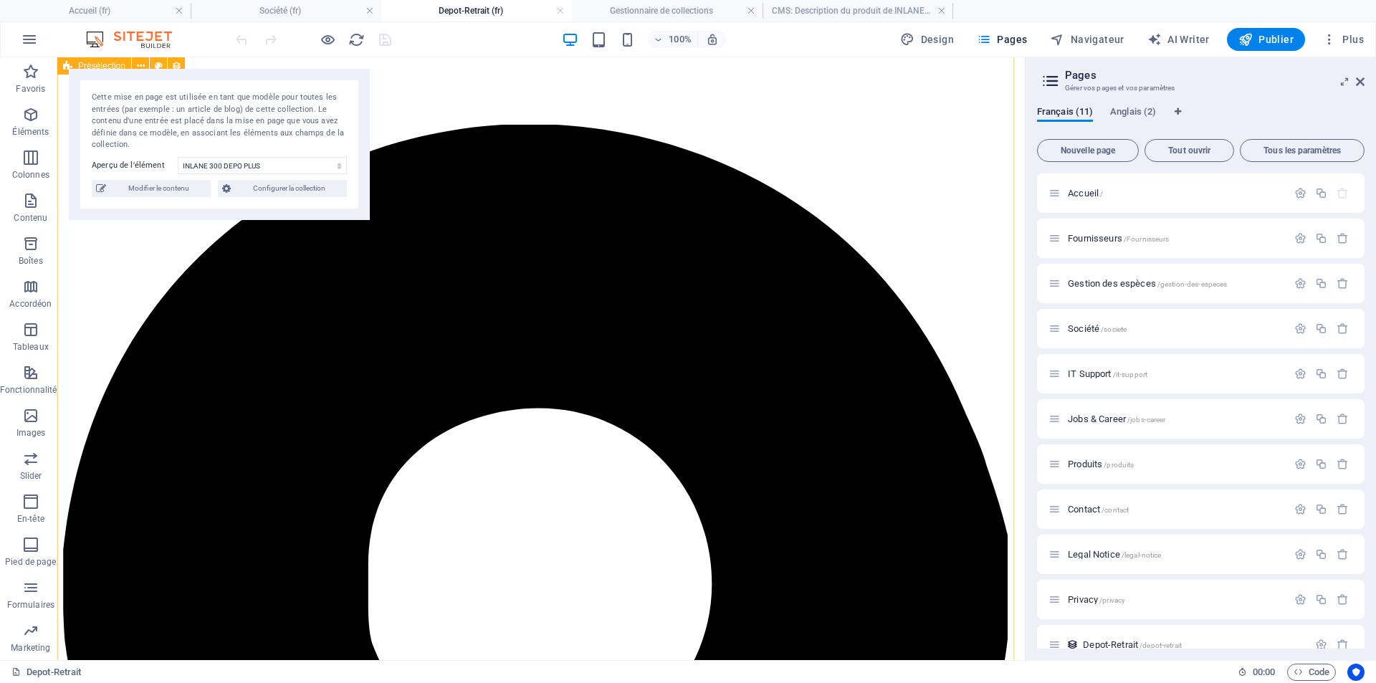
click at [1262, 33] on span "Publier" at bounding box center [1265, 39] width 55 height 14
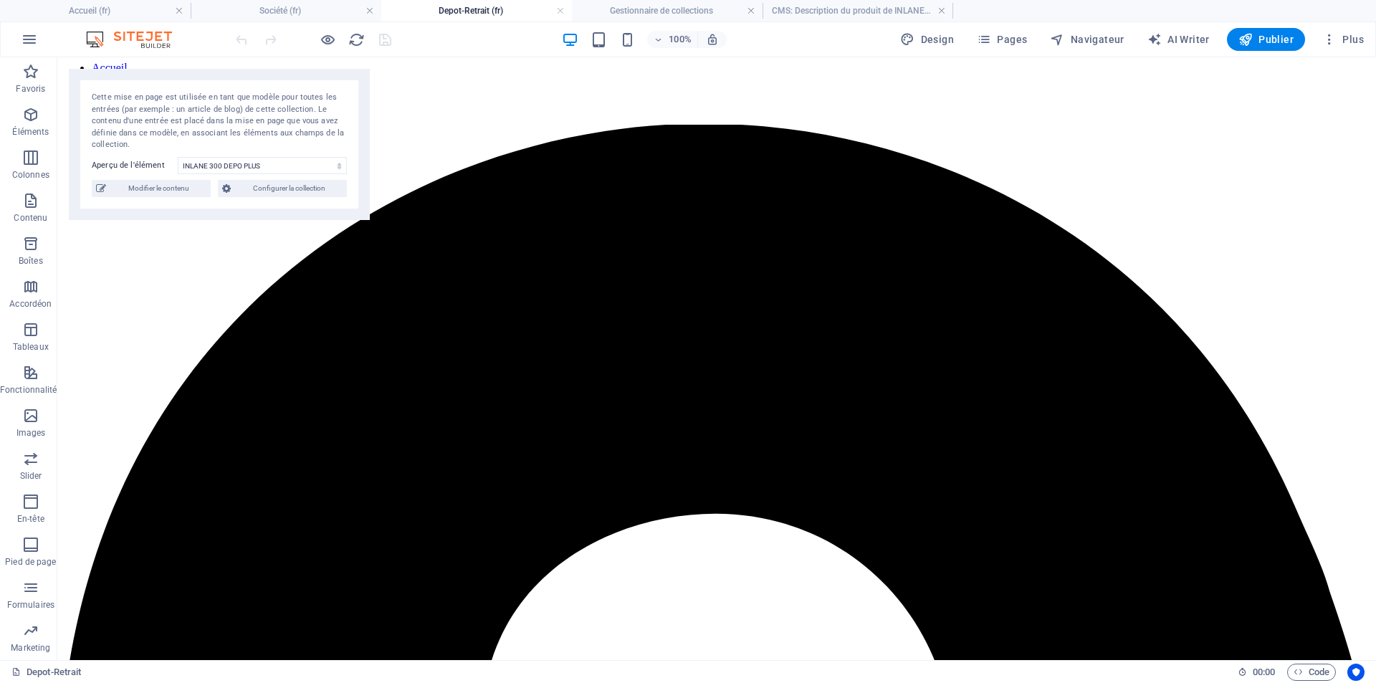
click at [374, 37] on div at bounding box center [313, 39] width 161 height 23
click at [380, 37] on div at bounding box center [313, 39] width 161 height 23
click at [1253, 49] on button "Publier" at bounding box center [1266, 39] width 78 height 23
